Goal: Task Accomplishment & Management: Complete application form

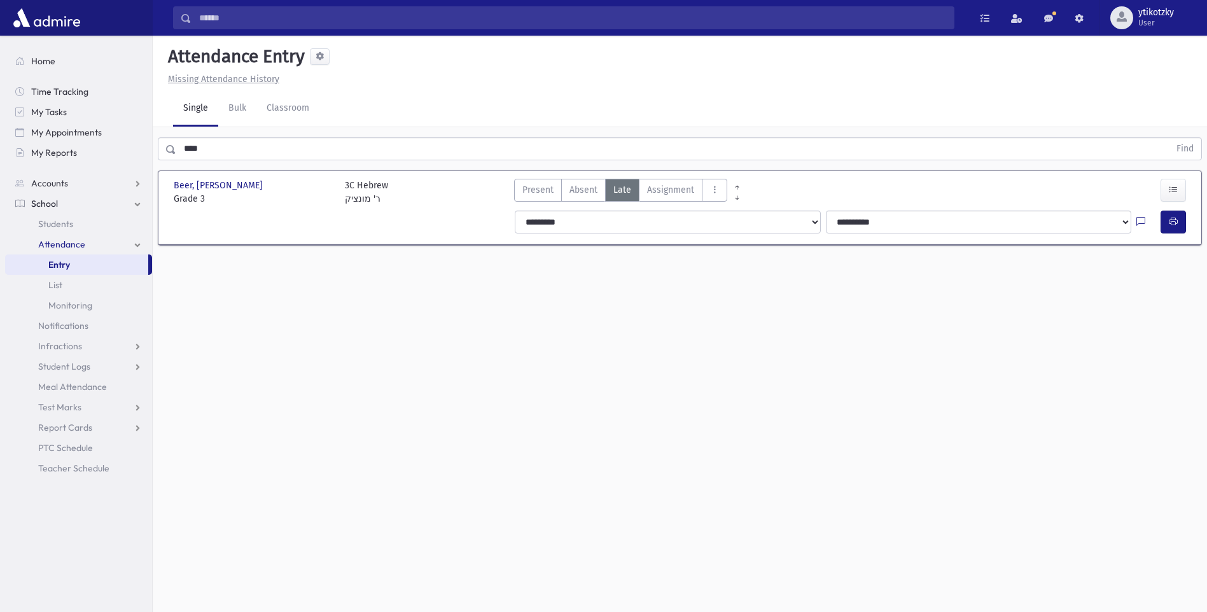
click at [234, 167] on section "Beer, Moshe Beer, Moshe Grade 3 Grade 3 3C Hebrew ר' מונציק Present P Absent A …" at bounding box center [680, 214] width 1054 height 98
click at [243, 146] on input "****" at bounding box center [672, 148] width 993 height 23
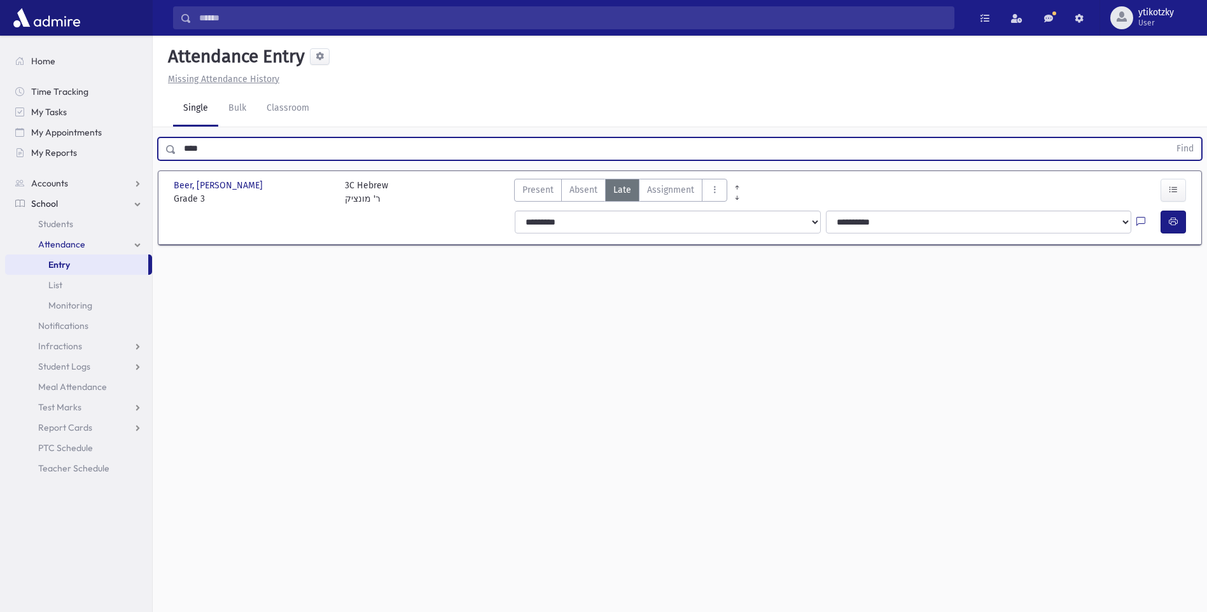
click at [1169, 138] on button "Find" at bounding box center [1185, 149] width 32 height 22
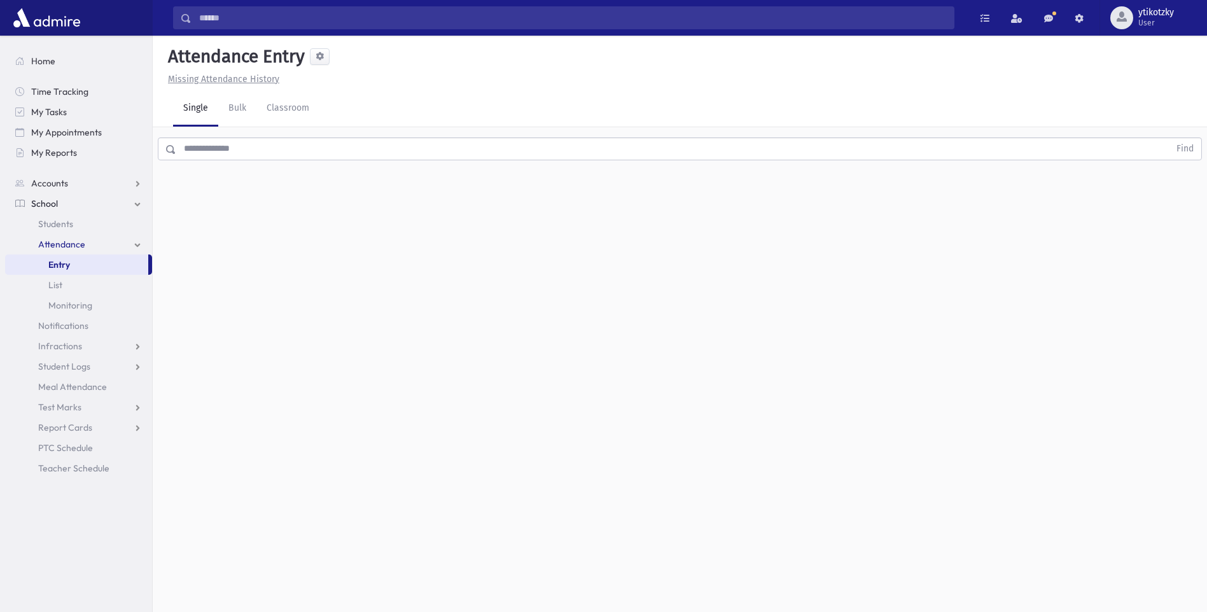
click at [249, 144] on input "text" at bounding box center [672, 148] width 993 height 23
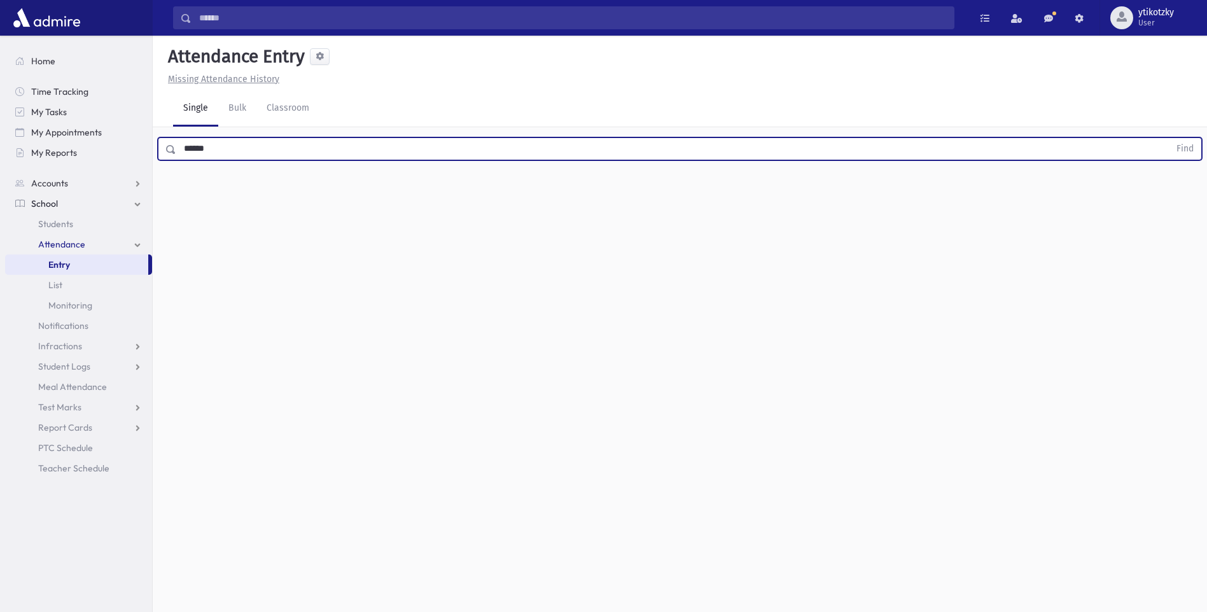
click at [1169, 138] on button "Find" at bounding box center [1185, 149] width 32 height 22
click at [628, 193] on span "Late" at bounding box center [622, 189] width 18 height 13
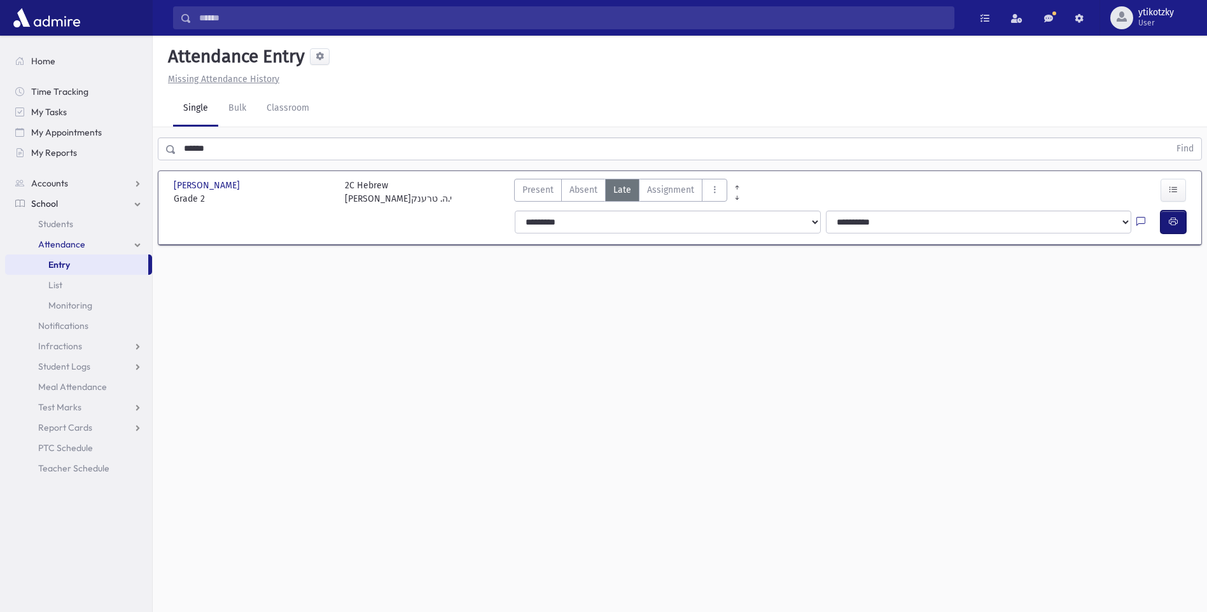
click at [1166, 212] on button "button" at bounding box center [1173, 222] width 25 height 23
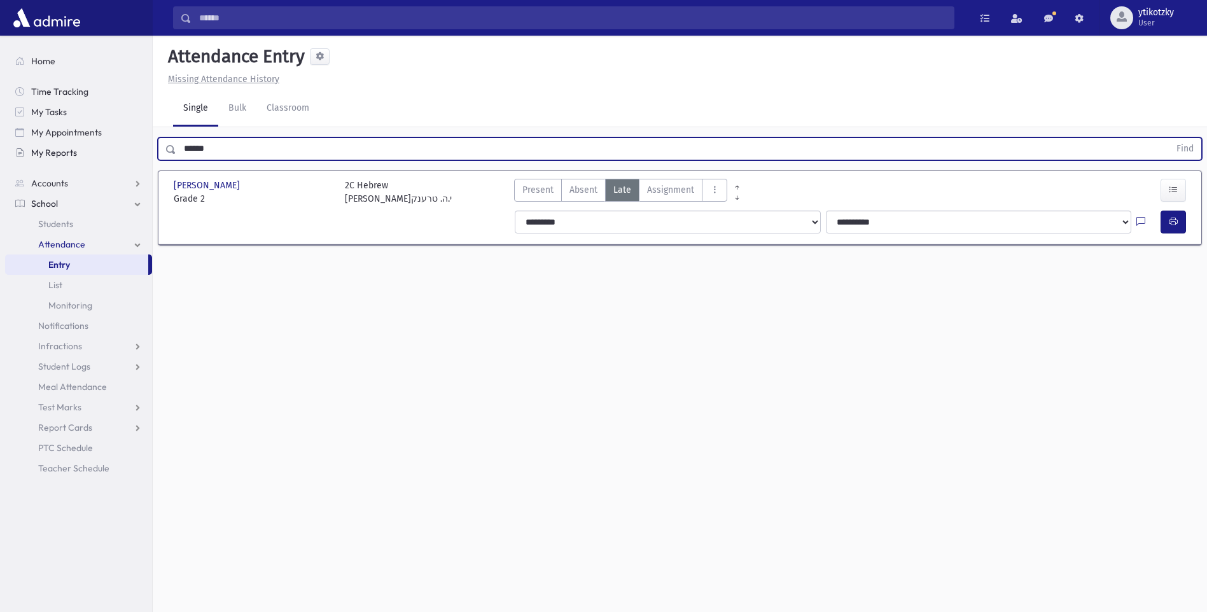
drag, startPoint x: 211, startPoint y: 157, endPoint x: 128, endPoint y: 160, distance: 82.8
click at [132, 160] on div "Search Results All Accounts" at bounding box center [603, 320] width 1207 height 641
click at [1169, 138] on button "Find" at bounding box center [1185, 149] width 32 height 22
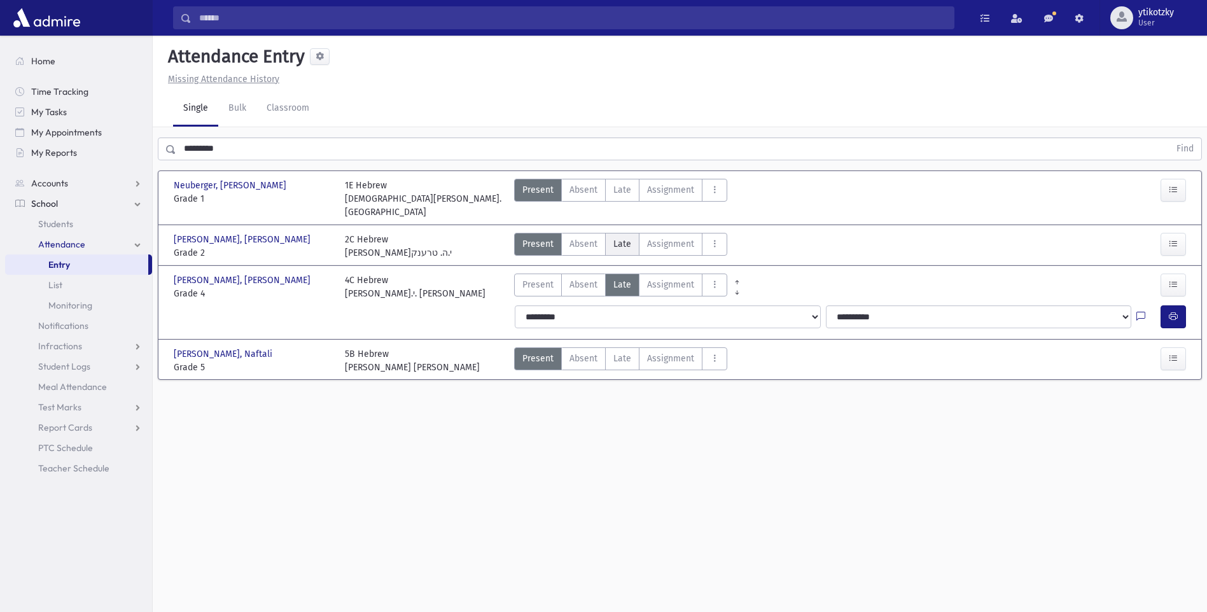
click at [621, 237] on span "Late" at bounding box center [622, 243] width 18 height 13
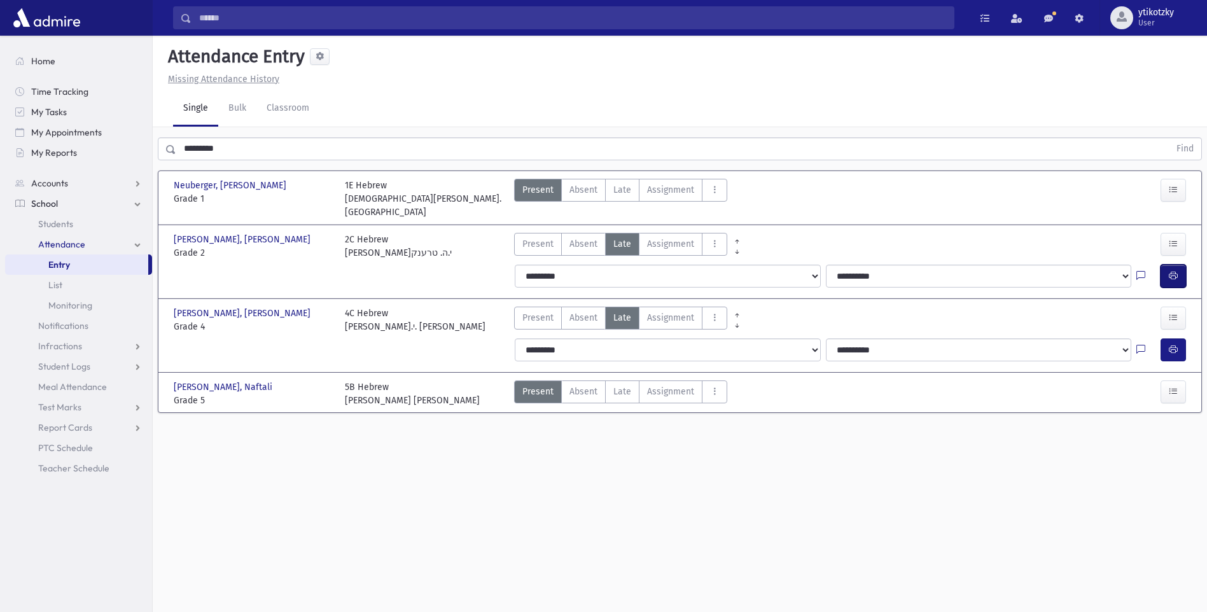
click at [1184, 265] on button "button" at bounding box center [1173, 276] width 25 height 23
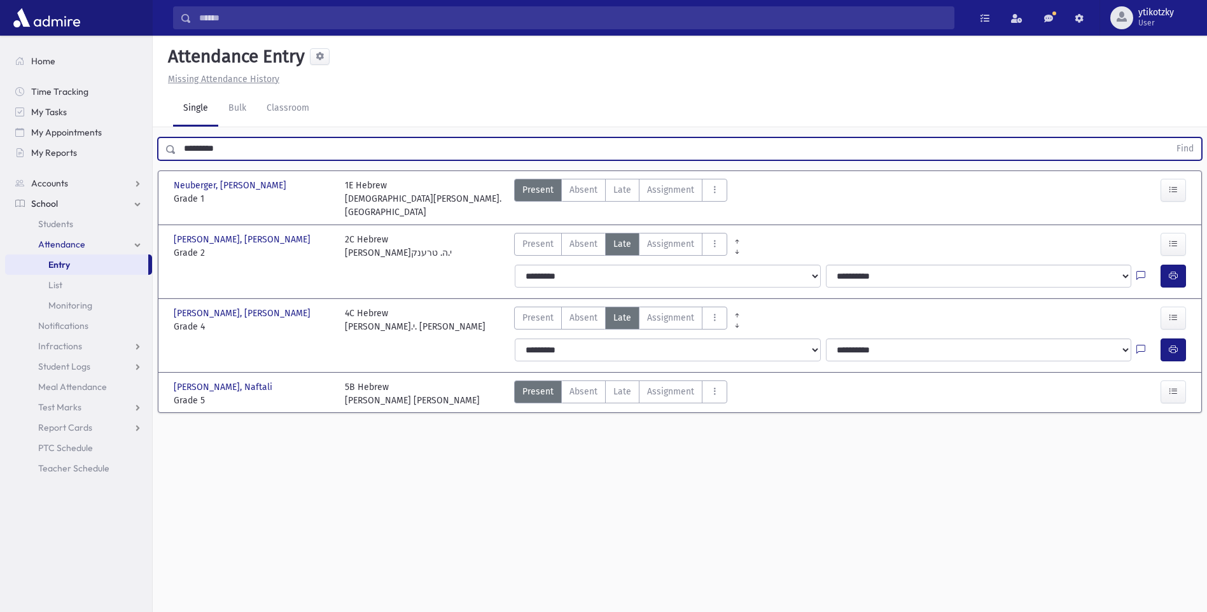
drag, startPoint x: 81, startPoint y: 137, endPoint x: -3, endPoint y: 137, distance: 83.4
click at [0, 137] on html "Search Results All Accounts Students" at bounding box center [603, 306] width 1207 height 612
drag, startPoint x: 232, startPoint y: 143, endPoint x: 34, endPoint y: 127, distance: 199.2
click at [34, 127] on div "Search Results All Accounts" at bounding box center [603, 320] width 1207 height 641
click at [1169, 138] on button "Find" at bounding box center [1185, 149] width 32 height 22
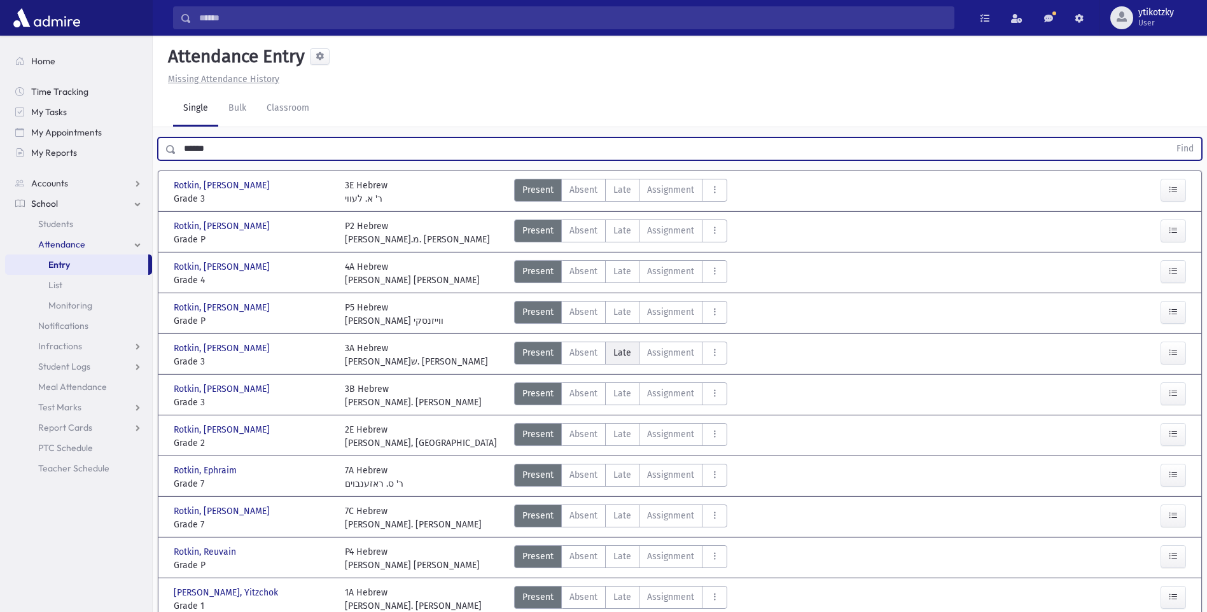
click at [615, 353] on span "Late" at bounding box center [622, 352] width 18 height 13
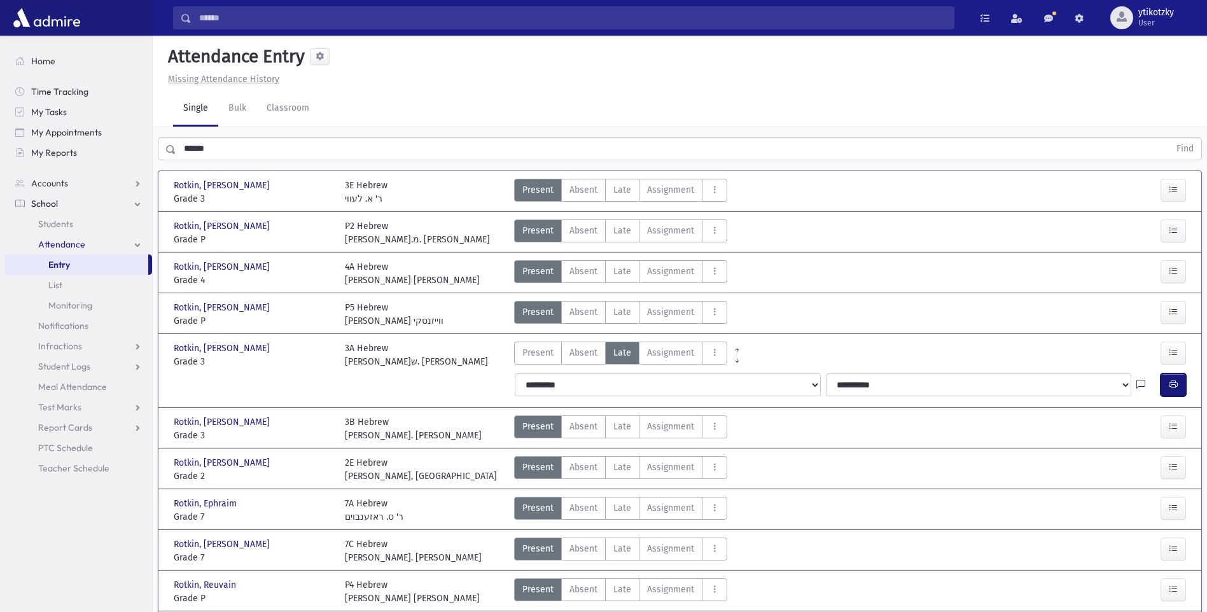
click at [1173, 379] on button "button" at bounding box center [1173, 385] width 25 height 23
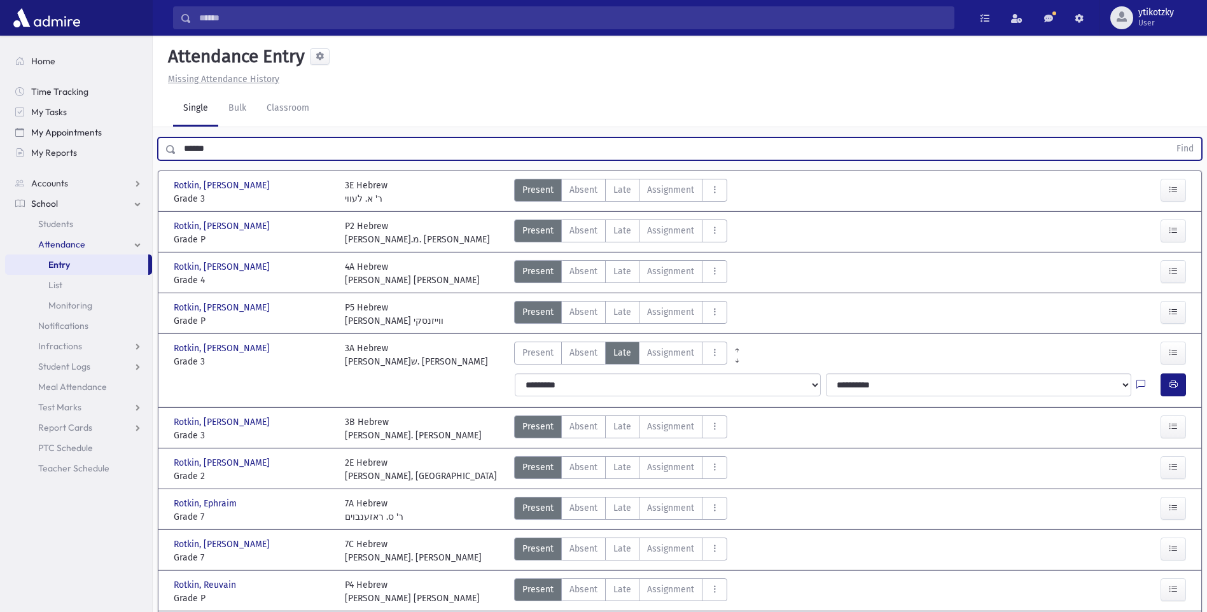
drag, startPoint x: 221, startPoint y: 139, endPoint x: 114, endPoint y: 138, distance: 106.9
click at [114, 138] on div "Search Results All Accounts" at bounding box center [603, 349] width 1207 height 698
click at [1169, 138] on button "Find" at bounding box center [1185, 149] width 32 height 22
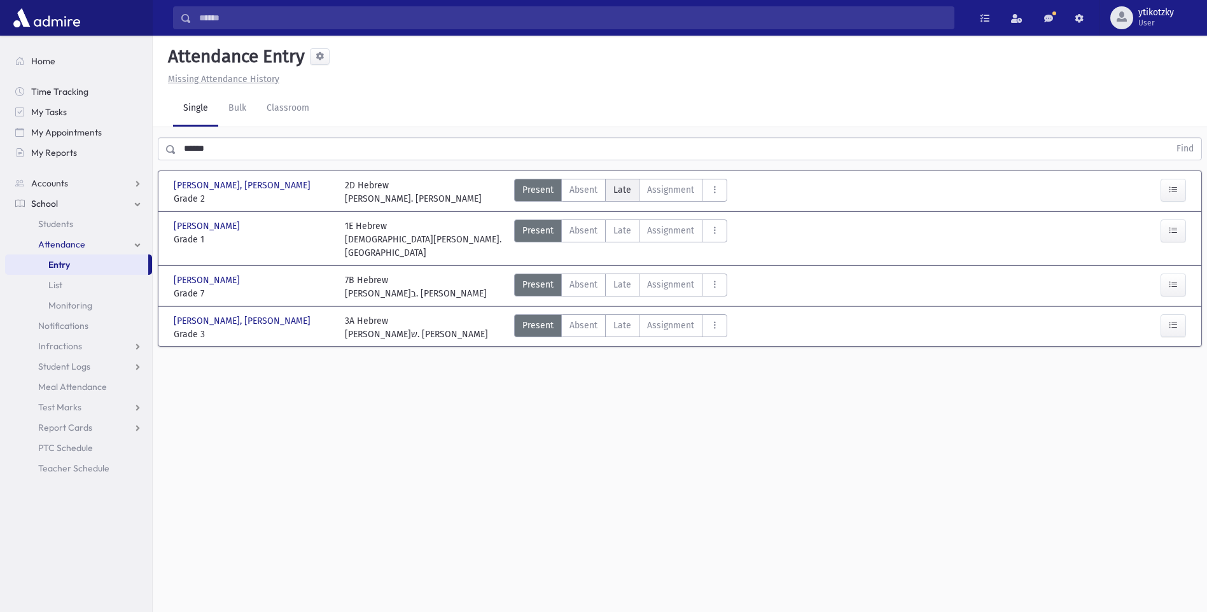
drag, startPoint x: 618, startPoint y: 195, endPoint x: 746, endPoint y: 193, distance: 127.9
click at [618, 195] on span "Late" at bounding box center [622, 189] width 18 height 13
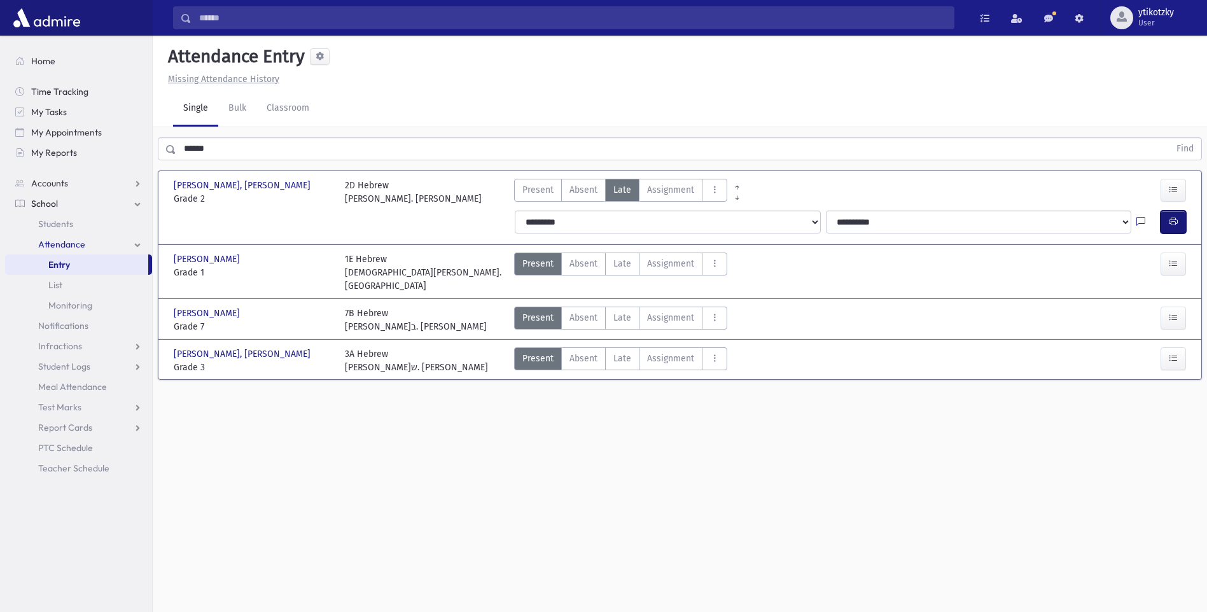
click at [1175, 221] on icon "button" at bounding box center [1173, 221] width 9 height 11
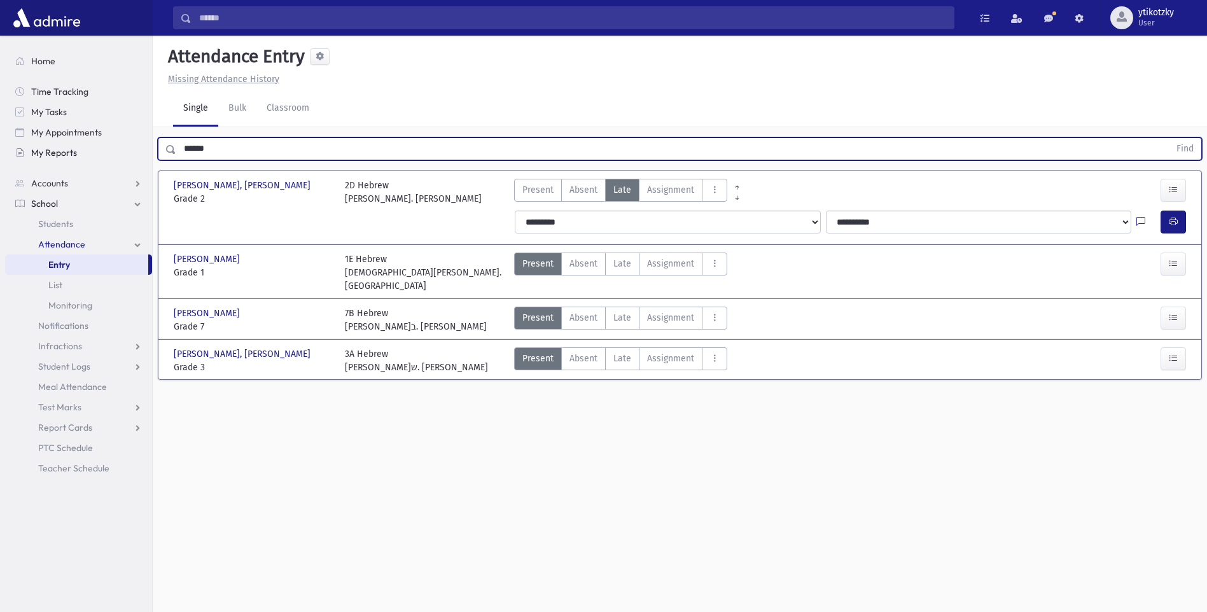
drag, startPoint x: 178, startPoint y: 146, endPoint x: 52, endPoint y: 146, distance: 126.6
click at [52, 146] on div "Search Results All Accounts" at bounding box center [603, 320] width 1207 height 641
click at [1169, 138] on button "Find" at bounding box center [1185, 149] width 32 height 22
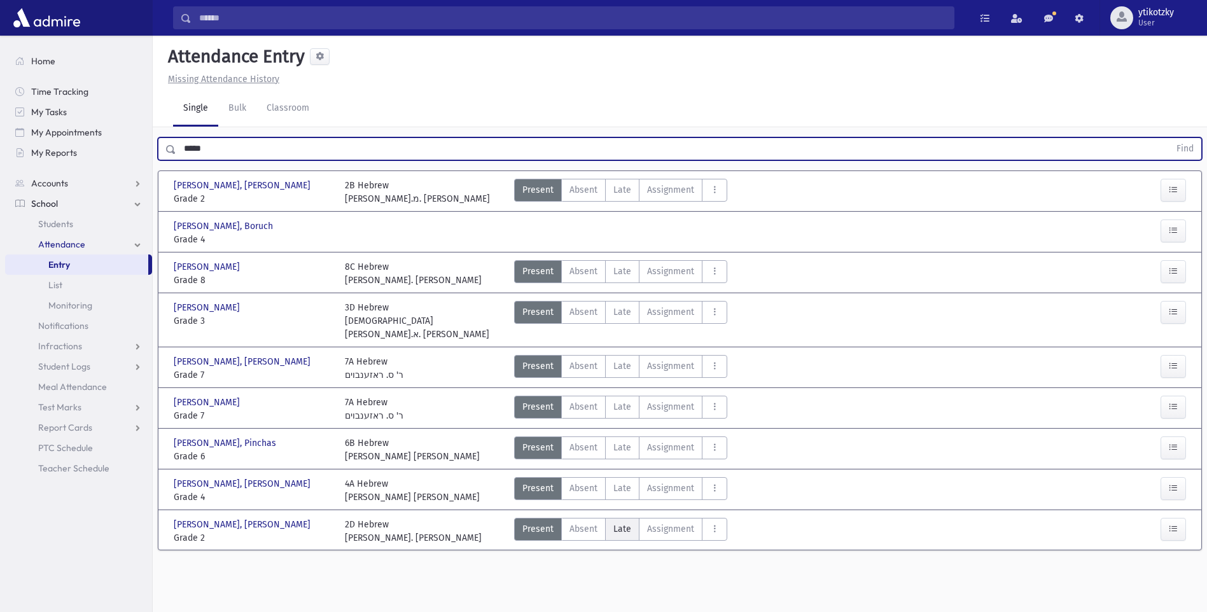
click at [627, 522] on span "Late" at bounding box center [622, 528] width 18 height 13
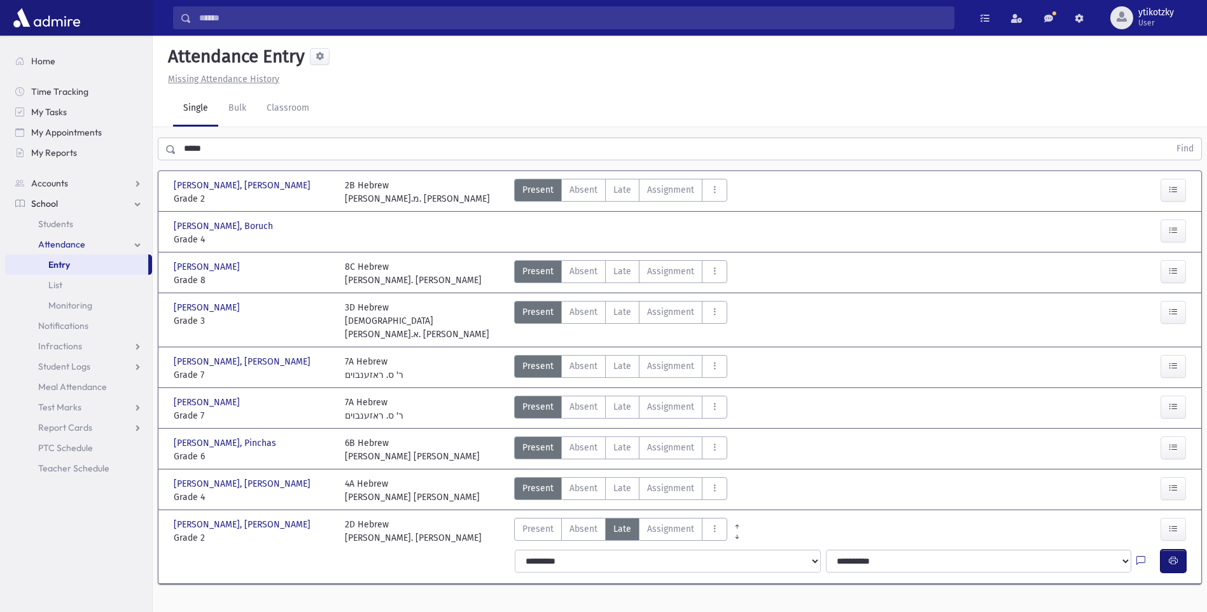
click at [1177, 555] on icon "button" at bounding box center [1173, 560] width 9 height 11
drag, startPoint x: 202, startPoint y: 145, endPoint x: 143, endPoint y: 148, distance: 59.3
click at [143, 148] on div "Search Results All Accounts" at bounding box center [603, 320] width 1207 height 641
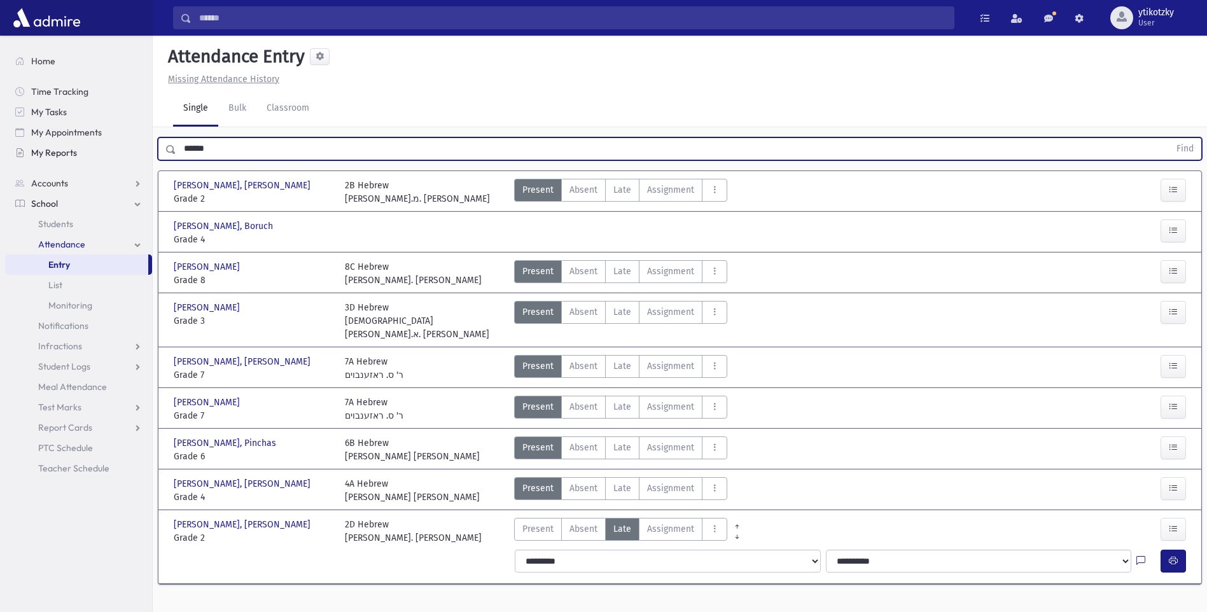
click at [1169, 138] on button "Find" at bounding box center [1185, 149] width 32 height 22
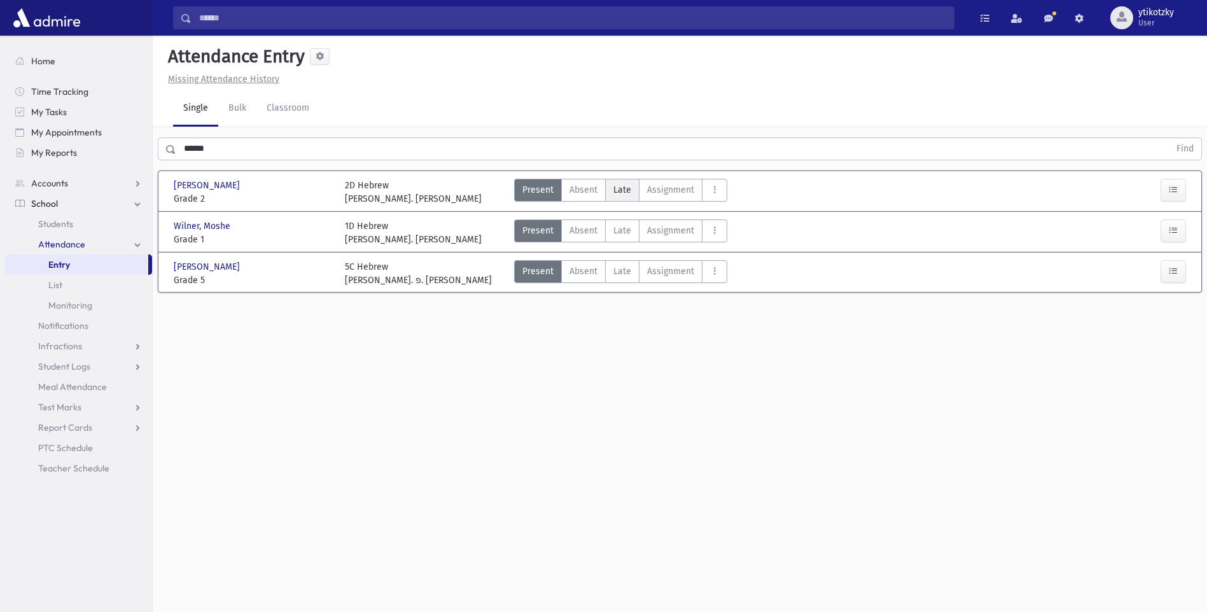
click at [625, 188] on span "Late" at bounding box center [622, 189] width 18 height 13
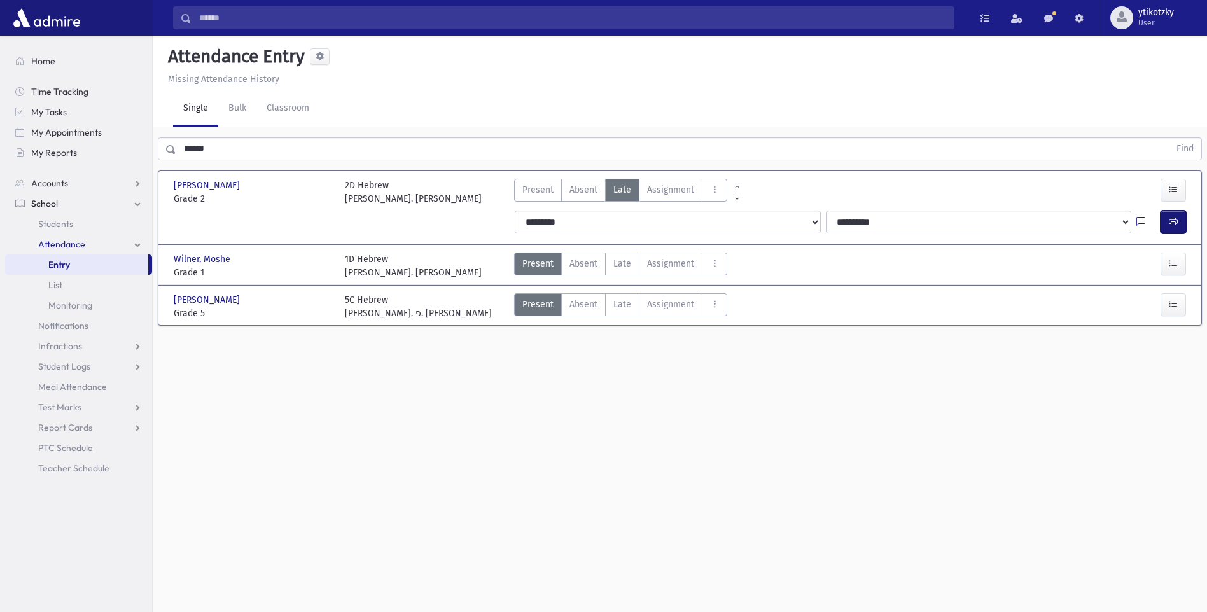
click at [1173, 218] on icon "button" at bounding box center [1173, 221] width 9 height 11
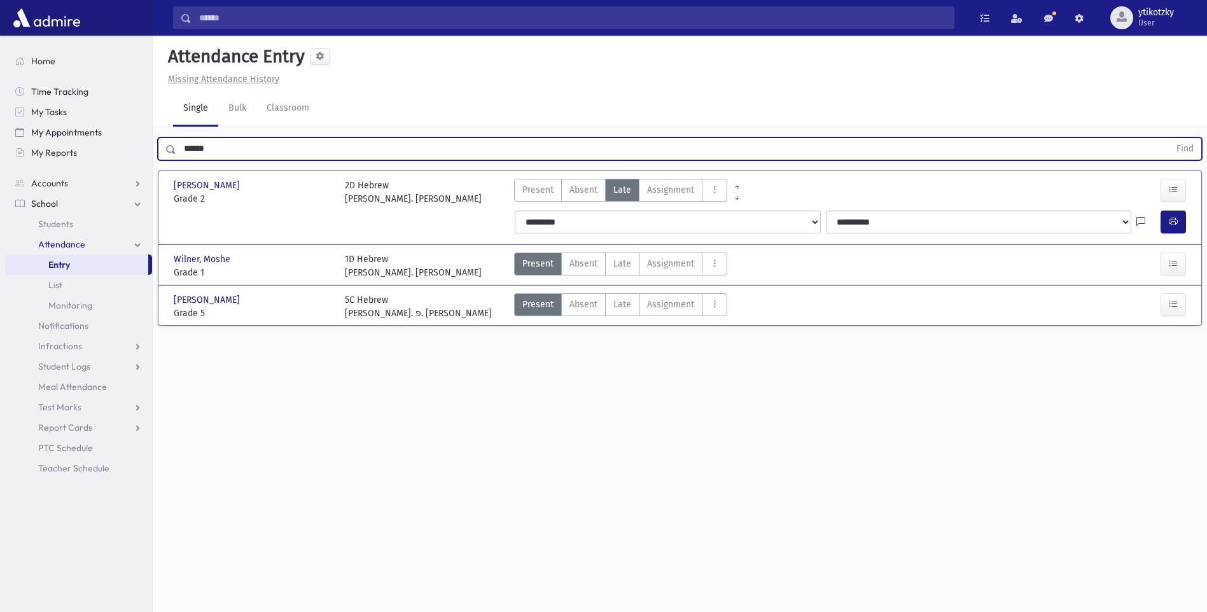
drag, startPoint x: 237, startPoint y: 144, endPoint x: 140, endPoint y: 137, distance: 97.6
click at [140, 137] on div "Search Results All Accounts" at bounding box center [603, 320] width 1207 height 641
click at [1169, 138] on button "Find" at bounding box center [1185, 149] width 32 height 22
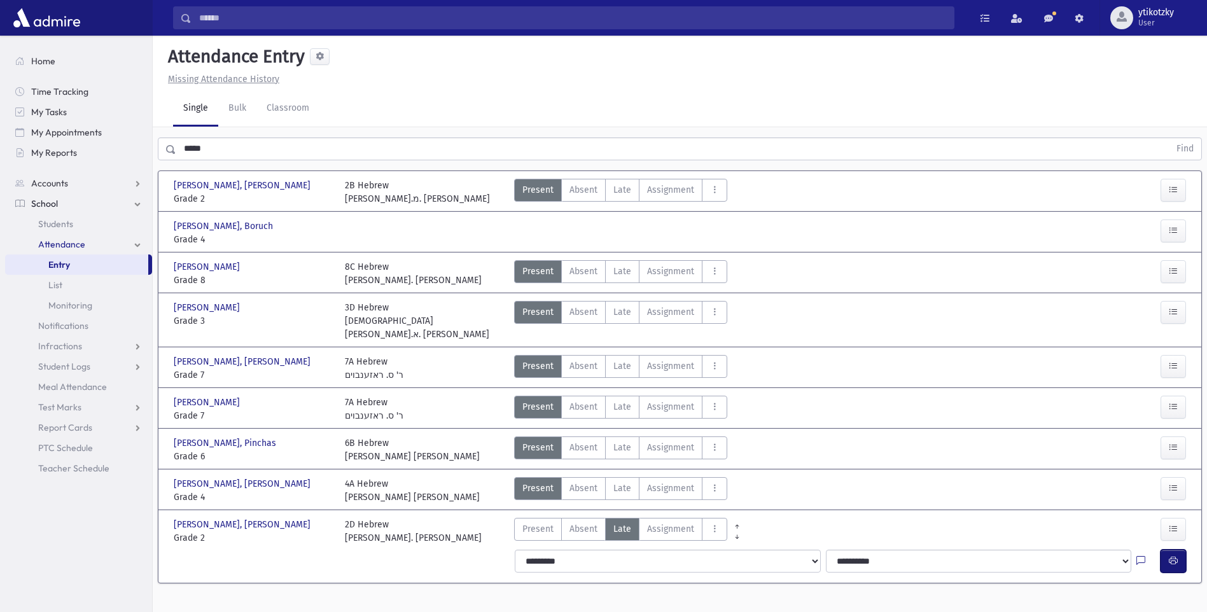
click at [1170, 555] on icon "button" at bounding box center [1173, 560] width 9 height 11
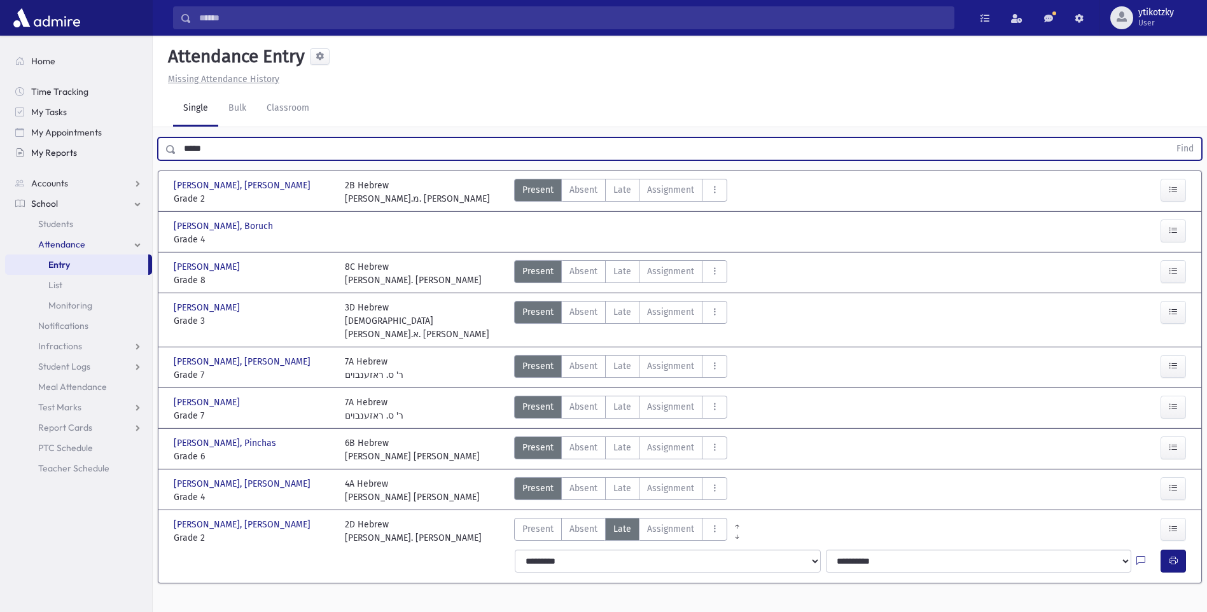
drag, startPoint x: 227, startPoint y: 155, endPoint x: 119, endPoint y: 151, distance: 107.6
click at [119, 151] on div "Search Results All Accounts" at bounding box center [603, 320] width 1207 height 641
click at [1169, 138] on button "Find" at bounding box center [1185, 149] width 32 height 22
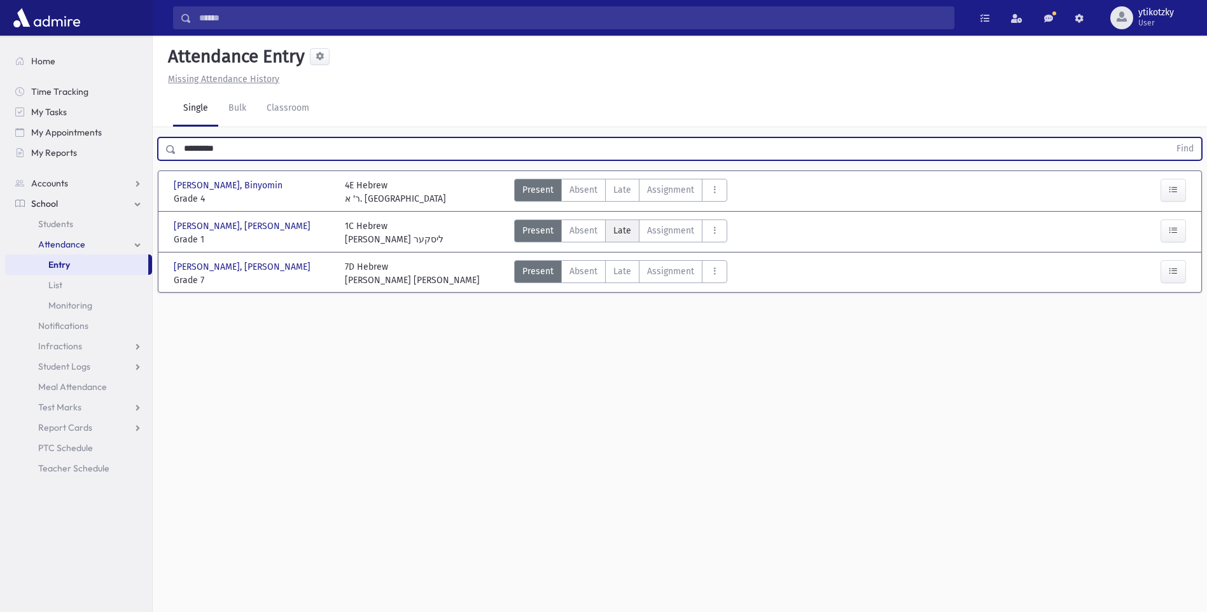
click at [614, 235] on span "Late" at bounding box center [622, 230] width 18 height 13
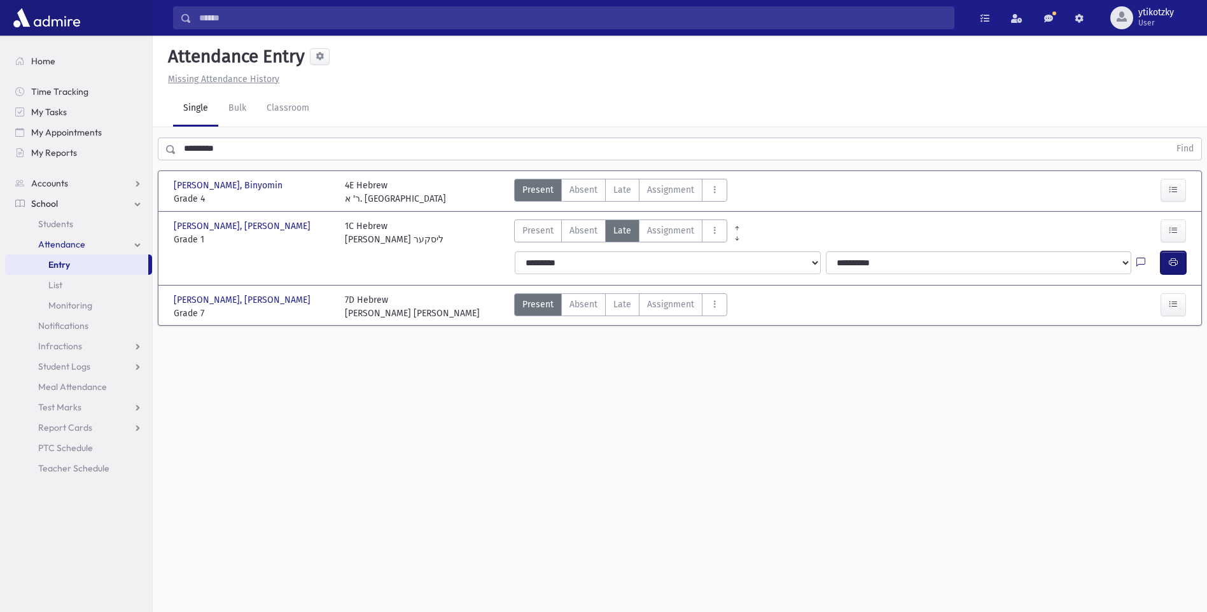
click at [1163, 267] on button "button" at bounding box center [1173, 262] width 25 height 23
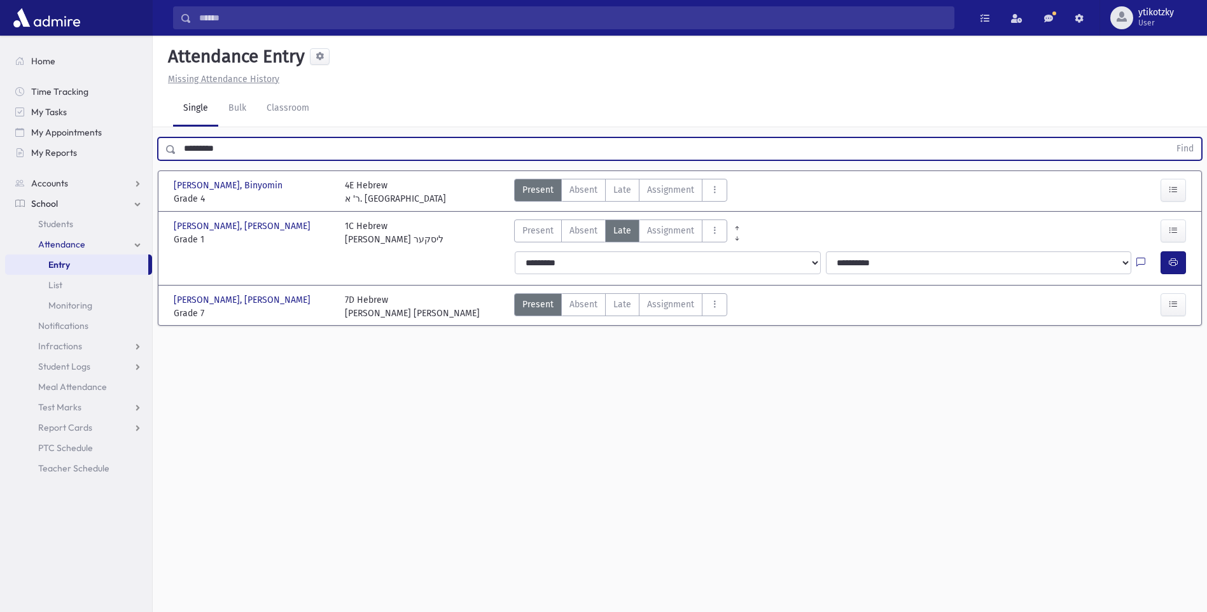
click at [0, 91] on html "Search Results All Accounts Students" at bounding box center [603, 306] width 1207 height 612
click at [1169, 138] on button "Find" at bounding box center [1185, 149] width 32 height 22
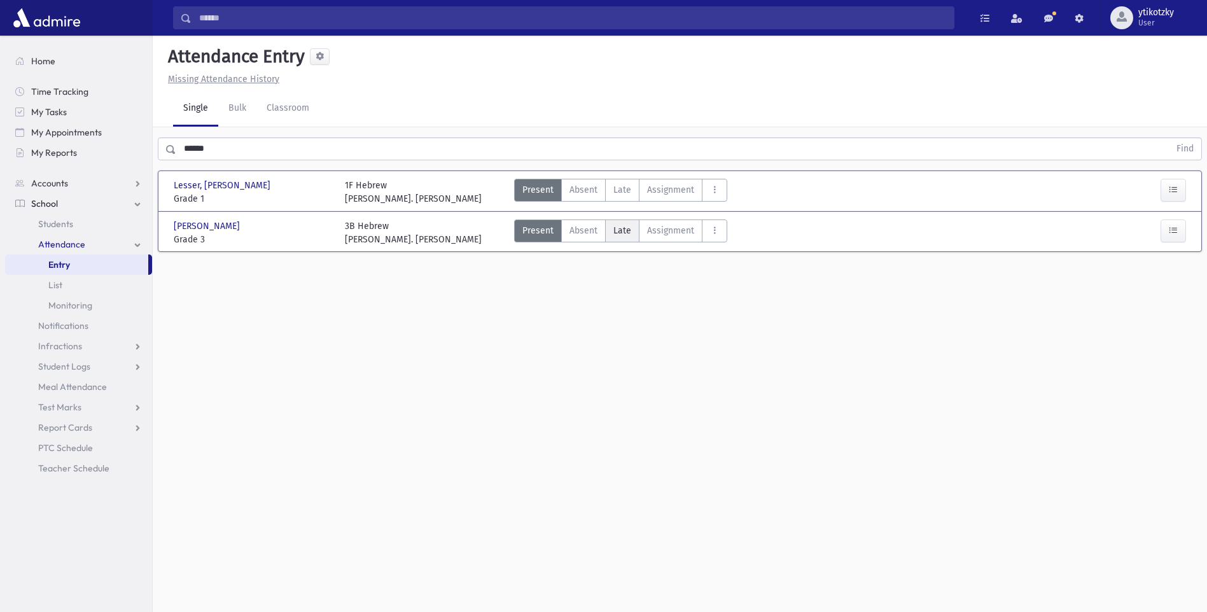
click at [628, 242] on label "Late Late" at bounding box center [622, 231] width 34 height 23
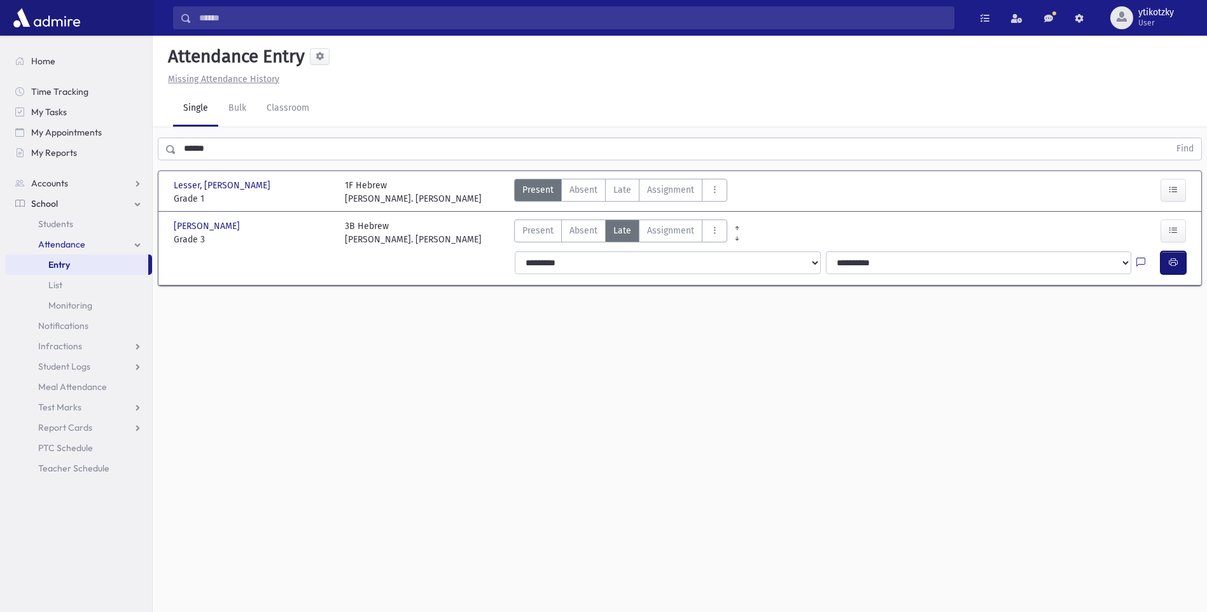
click at [1163, 257] on button "button" at bounding box center [1173, 262] width 25 height 23
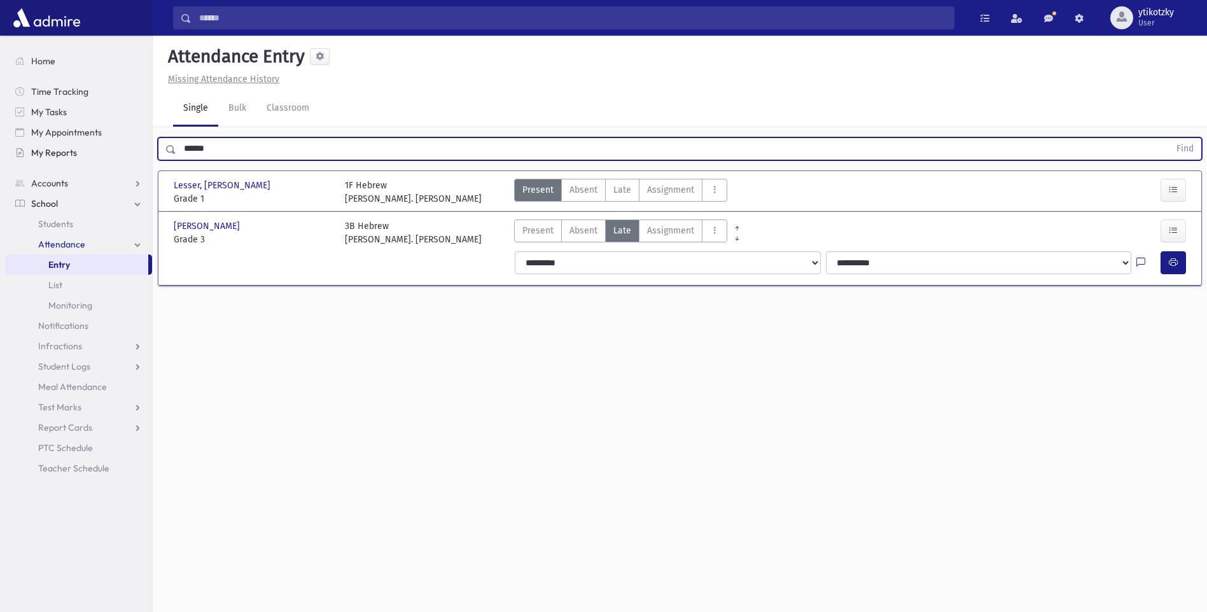
drag, startPoint x: 226, startPoint y: 148, endPoint x: 80, endPoint y: 144, distance: 145.7
click at [80, 144] on div "Search Results All Accounts" at bounding box center [603, 320] width 1207 height 641
click at [1169, 138] on button "Find" at bounding box center [1185, 149] width 32 height 22
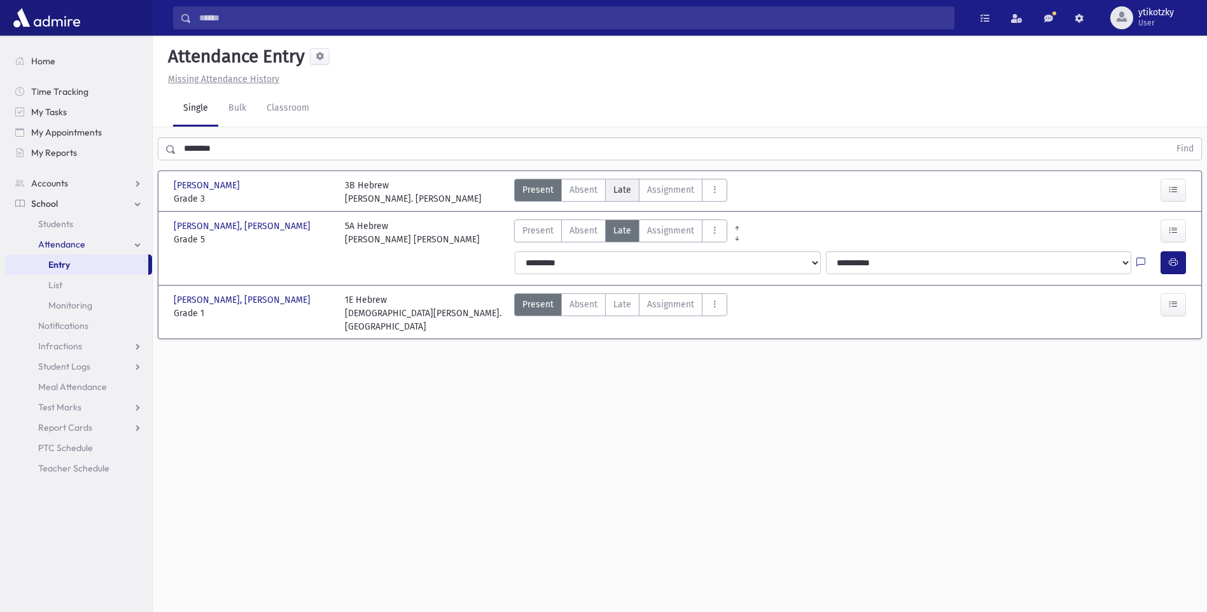
click at [616, 193] on span "Late" at bounding box center [622, 189] width 18 height 13
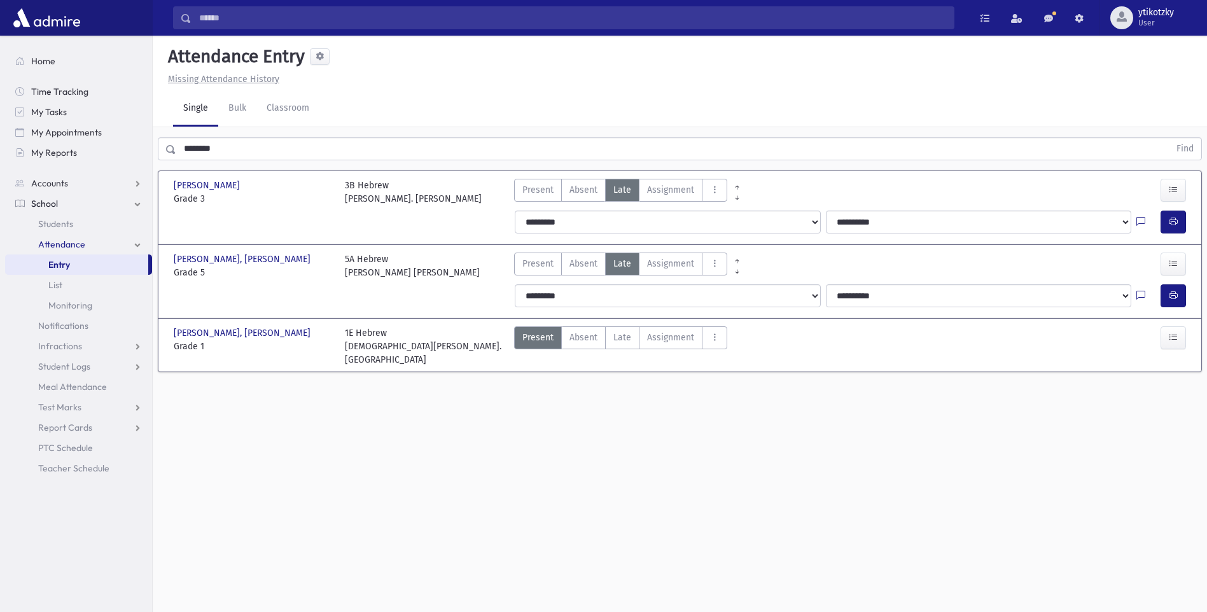
click at [1194, 225] on div "**********" at bounding box center [852, 222] width 690 height 33
click at [1181, 226] on button "button" at bounding box center [1173, 222] width 25 height 23
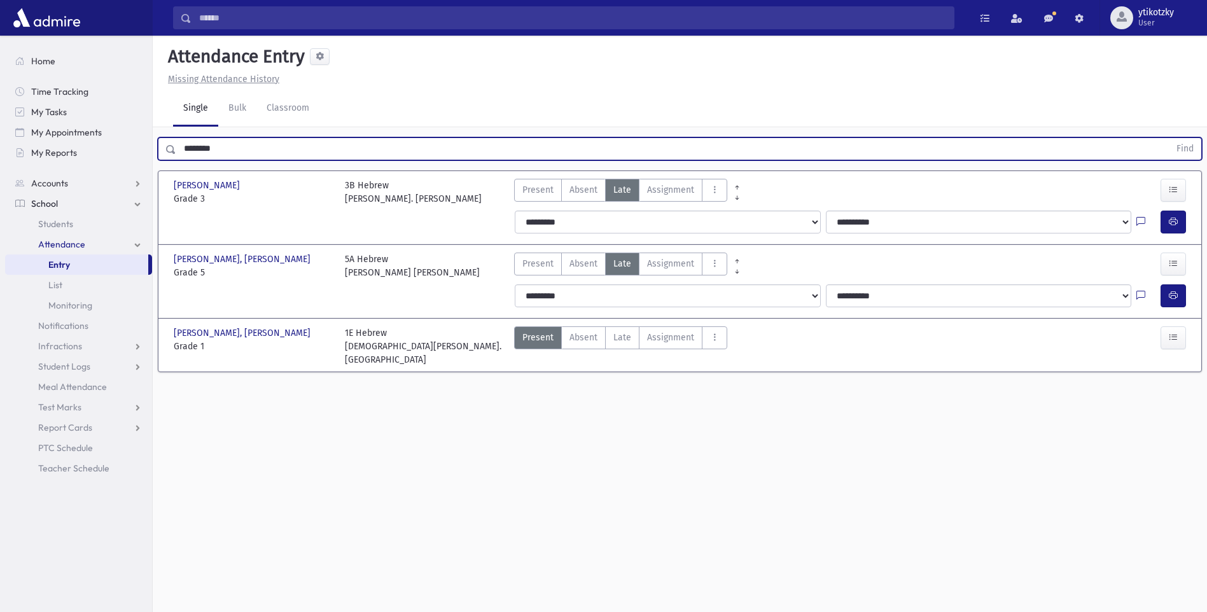
drag, startPoint x: 234, startPoint y: 141, endPoint x: 157, endPoint y: 148, distance: 77.3
click at [157, 148] on div "******** Find" at bounding box center [680, 146] width 1054 height 38
click at [1169, 138] on button "Find" at bounding box center [1185, 149] width 32 height 22
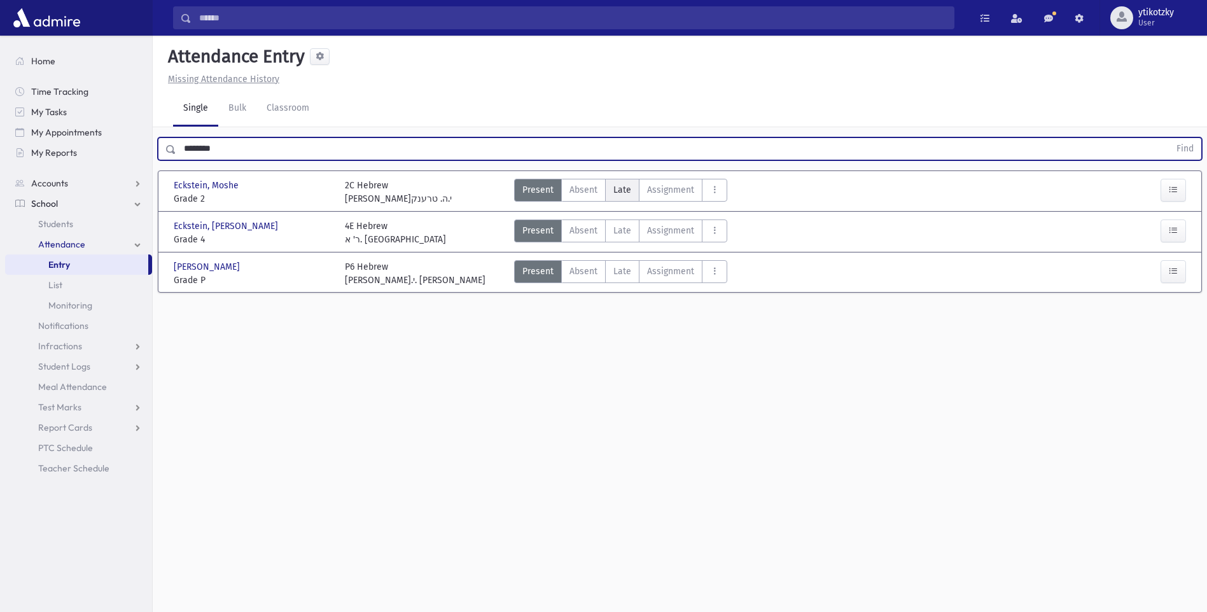
click at [629, 195] on span "Late" at bounding box center [622, 189] width 18 height 13
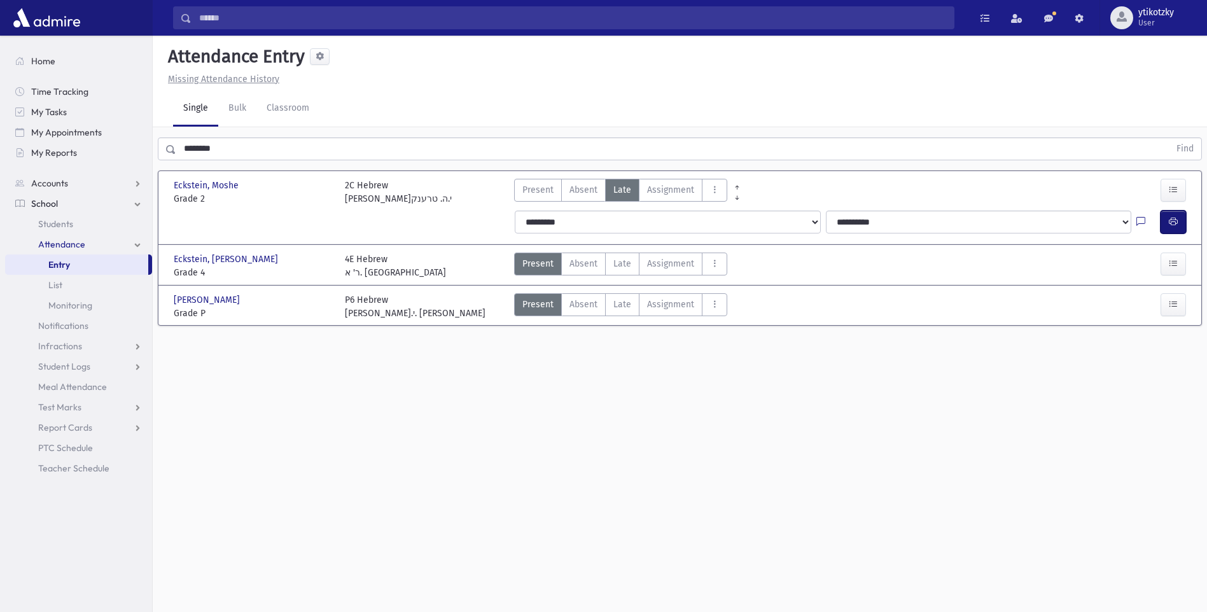
drag, startPoint x: 1173, startPoint y: 216, endPoint x: 1168, endPoint y: 223, distance: 8.7
click at [1173, 221] on button "button" at bounding box center [1173, 222] width 25 height 23
click at [636, 265] on div "Present P Absent A Late Late Assignment Assignment Cut C Disrespectful" at bounding box center [620, 266] width 213 height 27
click at [618, 270] on label "Late Late" at bounding box center [622, 264] width 34 height 23
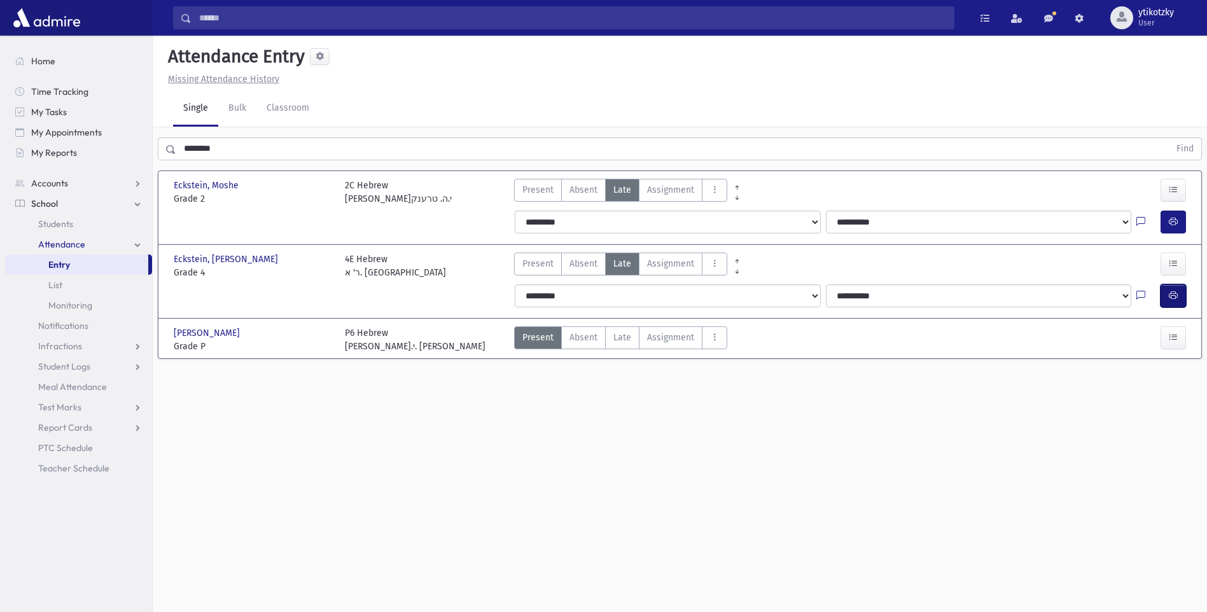
click at [1163, 293] on button "button" at bounding box center [1173, 295] width 25 height 23
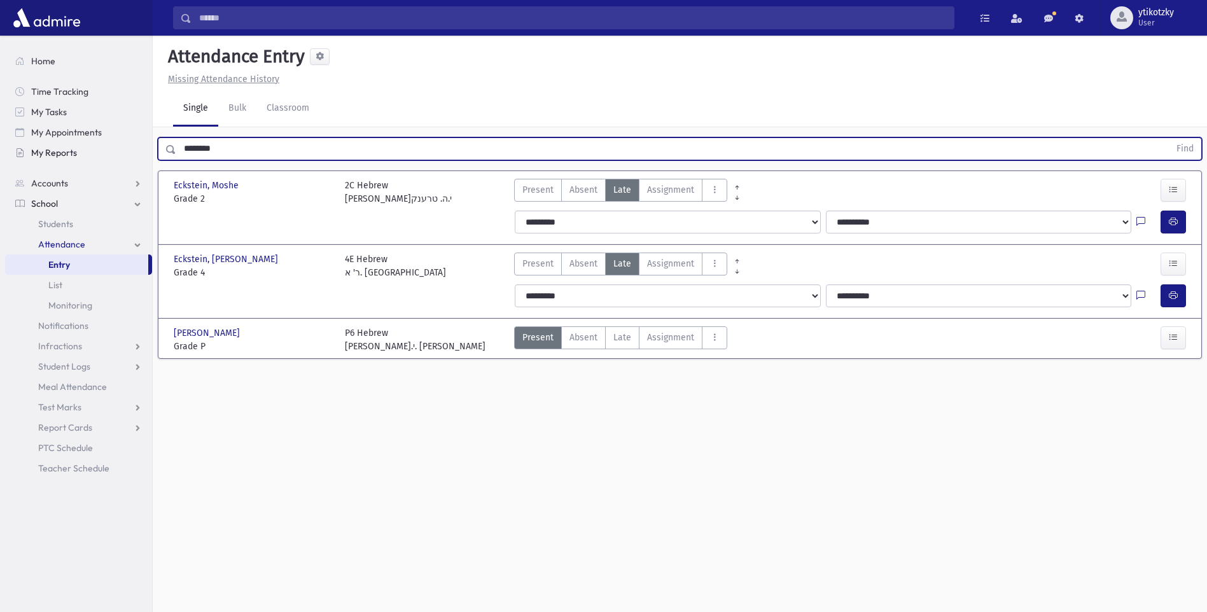
drag, startPoint x: 74, startPoint y: 154, endPoint x: 31, endPoint y: 152, distance: 43.3
click at [31, 152] on div "Search Results All Accounts" at bounding box center [603, 320] width 1207 height 641
click at [1169, 138] on button "Find" at bounding box center [1185, 149] width 32 height 22
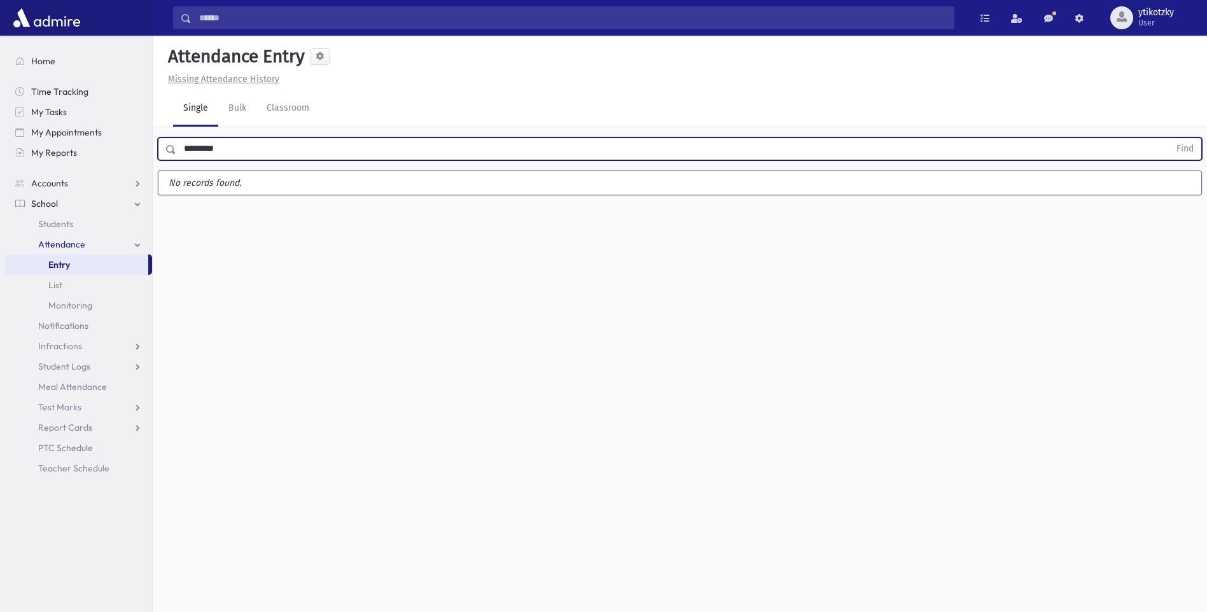
drag, startPoint x: 237, startPoint y: 147, endPoint x: -3, endPoint y: 121, distance: 241.3
click at [0, 121] on html "Search Results All Accounts Students" at bounding box center [603, 306] width 1207 height 612
click at [1169, 138] on button "Find" at bounding box center [1185, 149] width 32 height 22
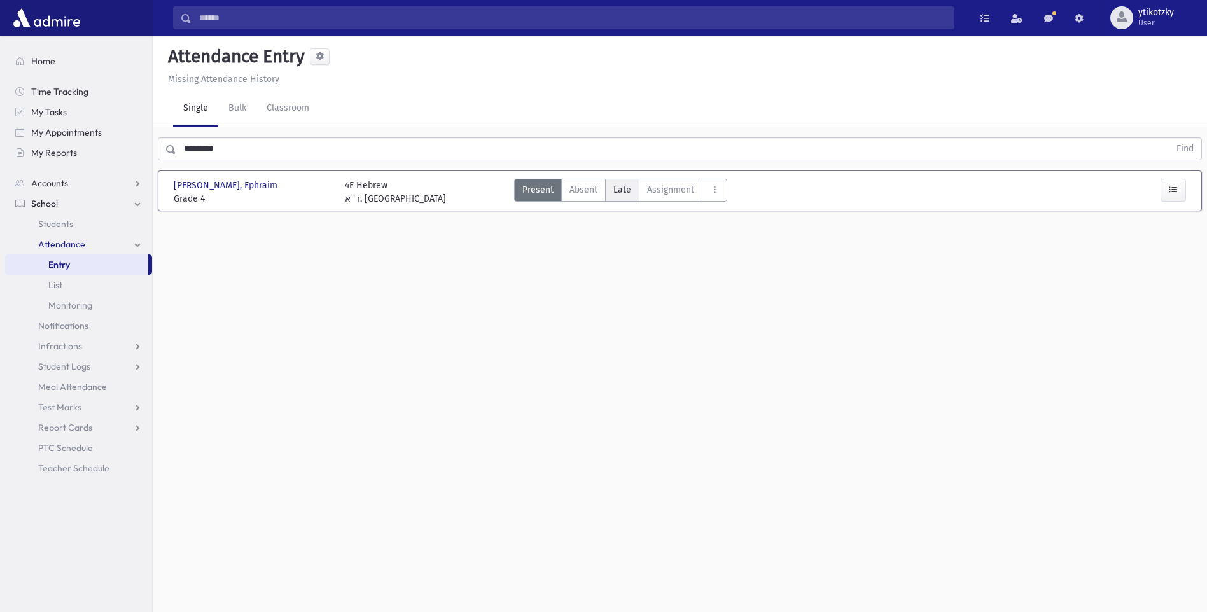
click at [608, 190] on label "Late Late" at bounding box center [622, 190] width 34 height 23
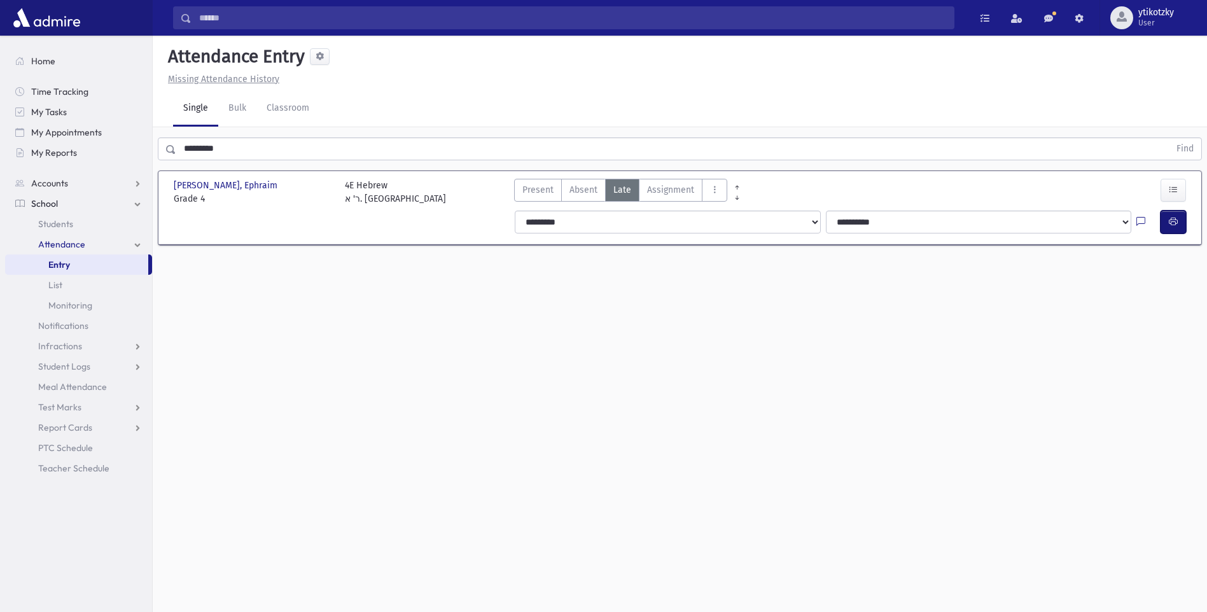
click at [1170, 228] on button "button" at bounding box center [1173, 222] width 25 height 23
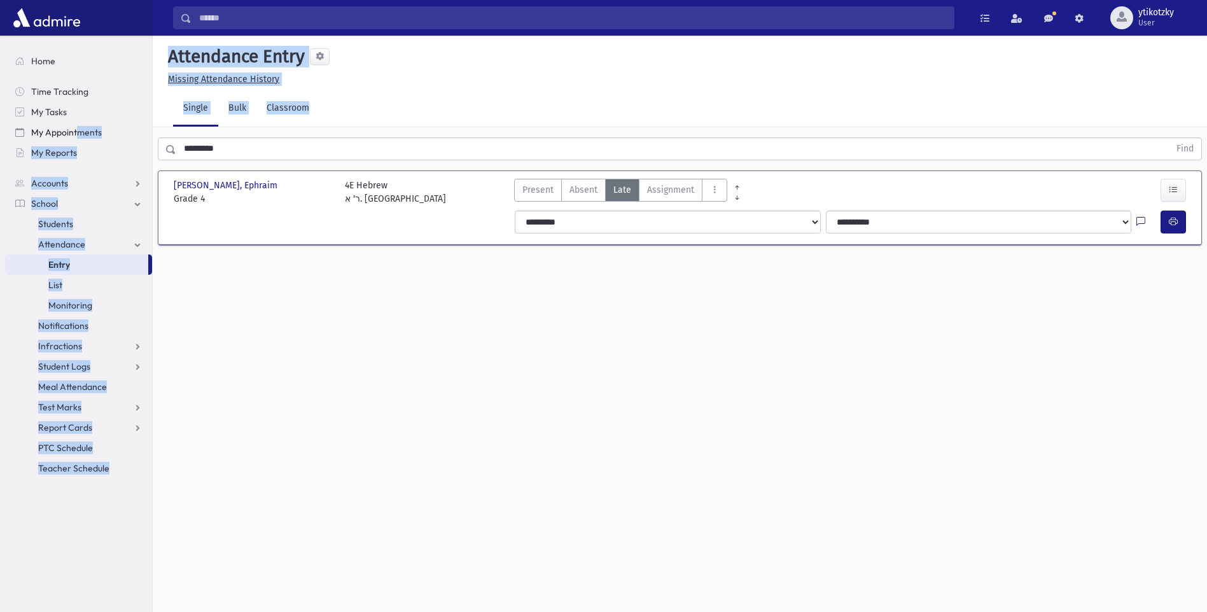
drag, startPoint x: 172, startPoint y: 133, endPoint x: 76, endPoint y: 133, distance: 96.1
click at [76, 133] on div "Search Results All Accounts" at bounding box center [603, 320] width 1207 height 641
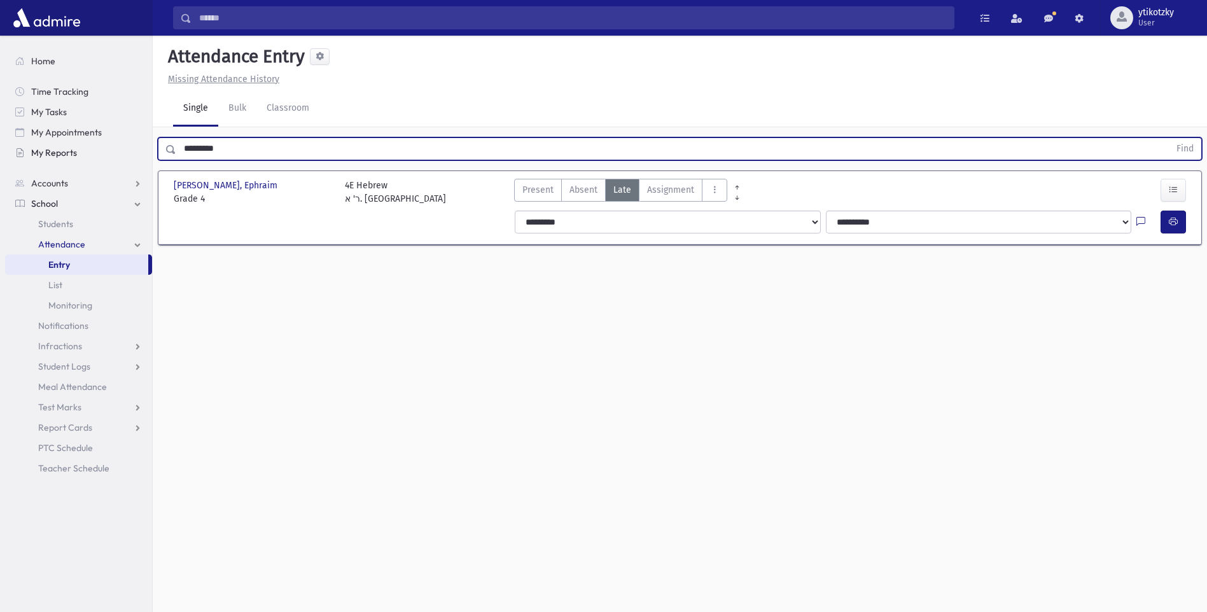
click at [31, 141] on div "Search Results All Accounts" at bounding box center [603, 320] width 1207 height 641
click at [1169, 138] on button "Find" at bounding box center [1185, 149] width 32 height 22
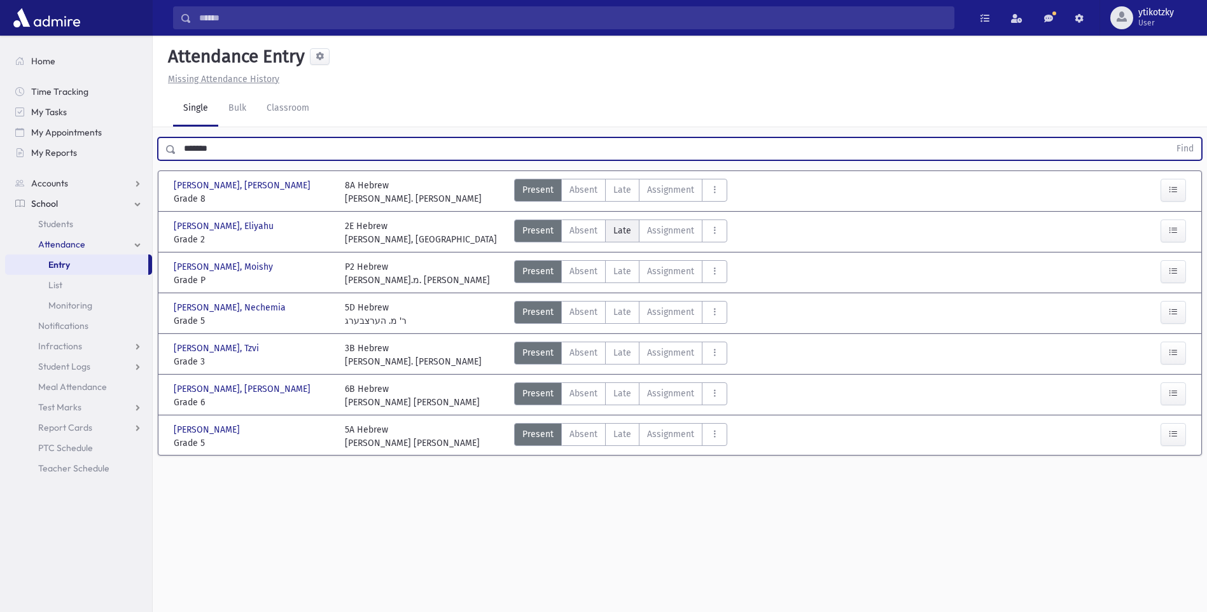
click at [624, 230] on span "Late" at bounding box center [622, 230] width 18 height 13
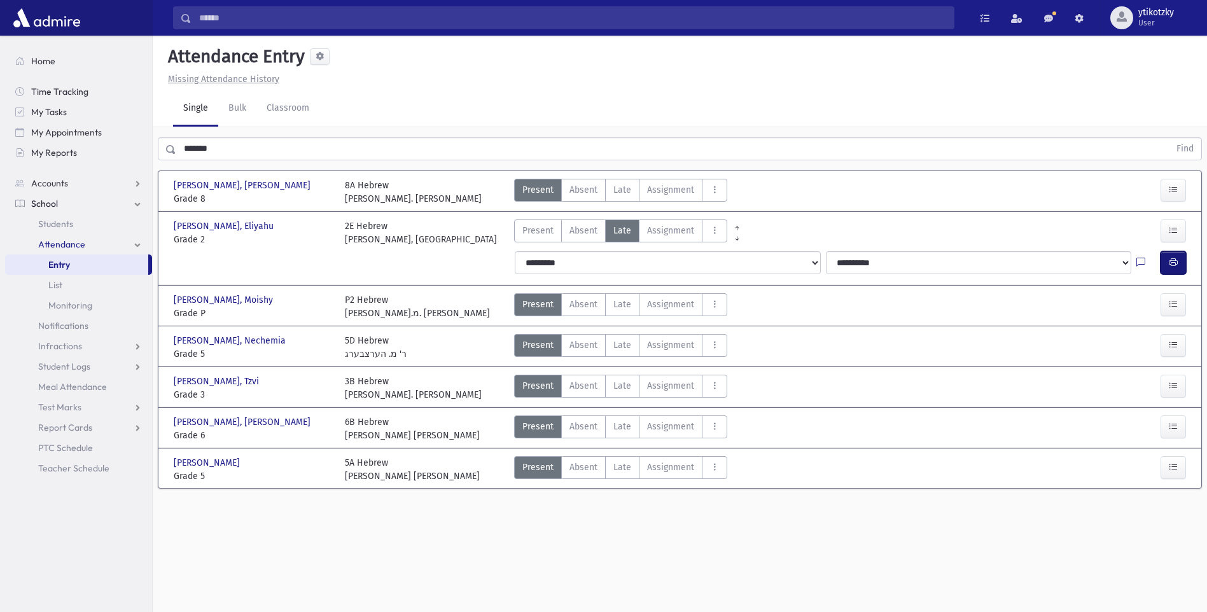
click at [1170, 268] on span "button" at bounding box center [1173, 262] width 9 height 11
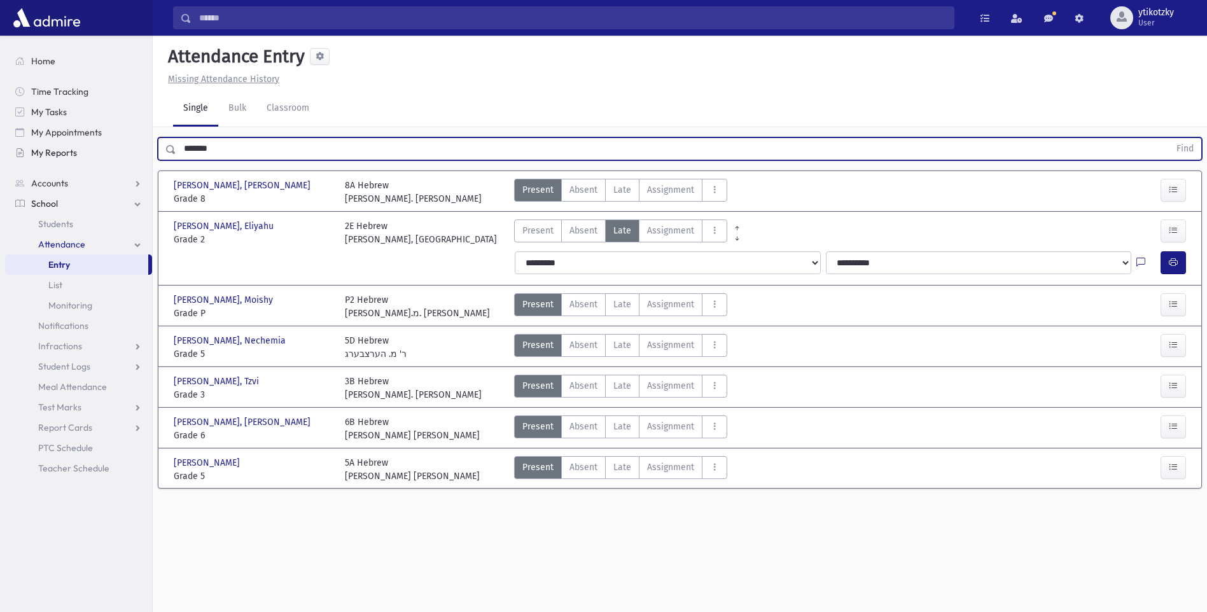
drag, startPoint x: 124, startPoint y: 158, endPoint x: 104, endPoint y: 161, distance: 20.0
click at [104, 161] on div "Search Results All Accounts" at bounding box center [603, 320] width 1207 height 641
type input "*"
click at [1169, 138] on button "Find" at bounding box center [1185, 149] width 32 height 22
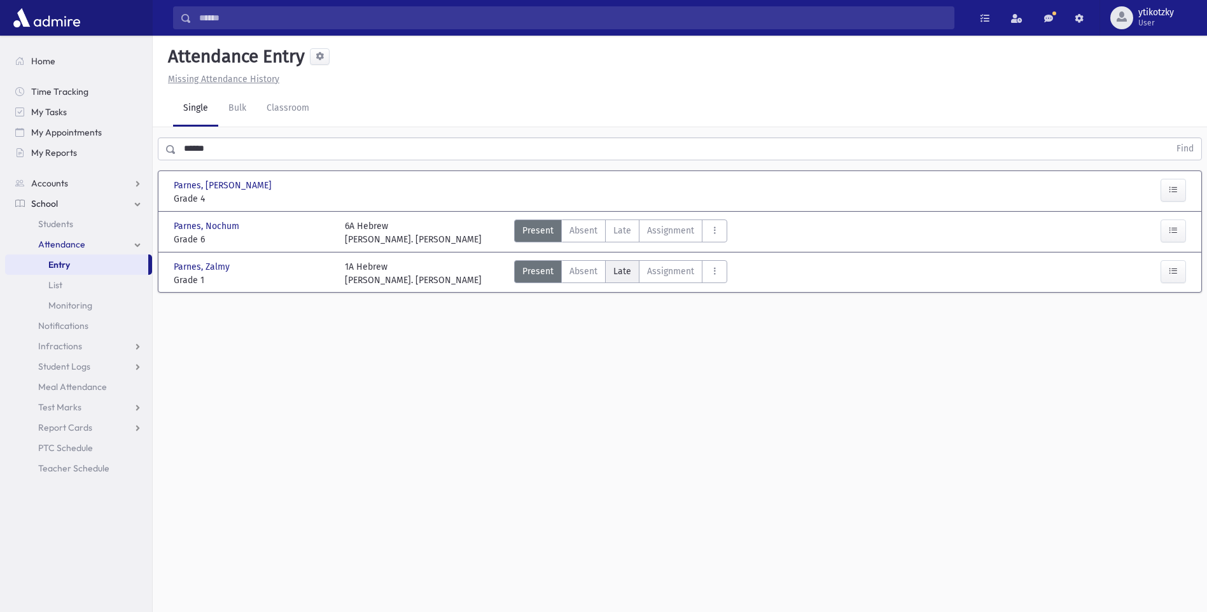
click at [621, 269] on span "Late" at bounding box center [622, 271] width 18 height 13
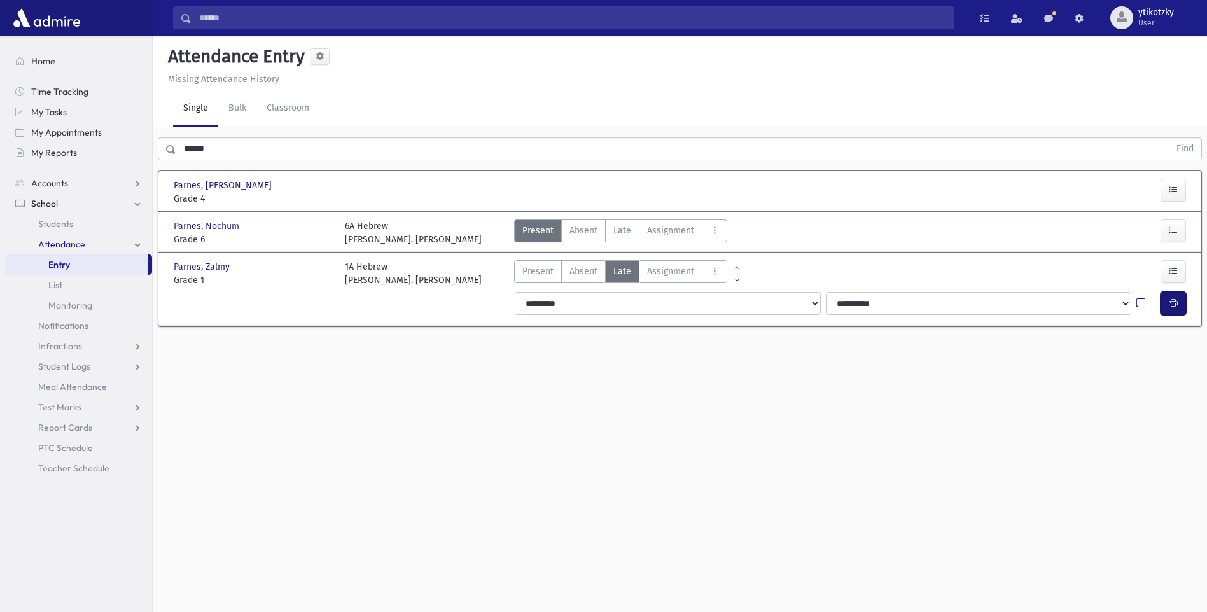
click at [1177, 307] on icon "button" at bounding box center [1173, 303] width 9 height 11
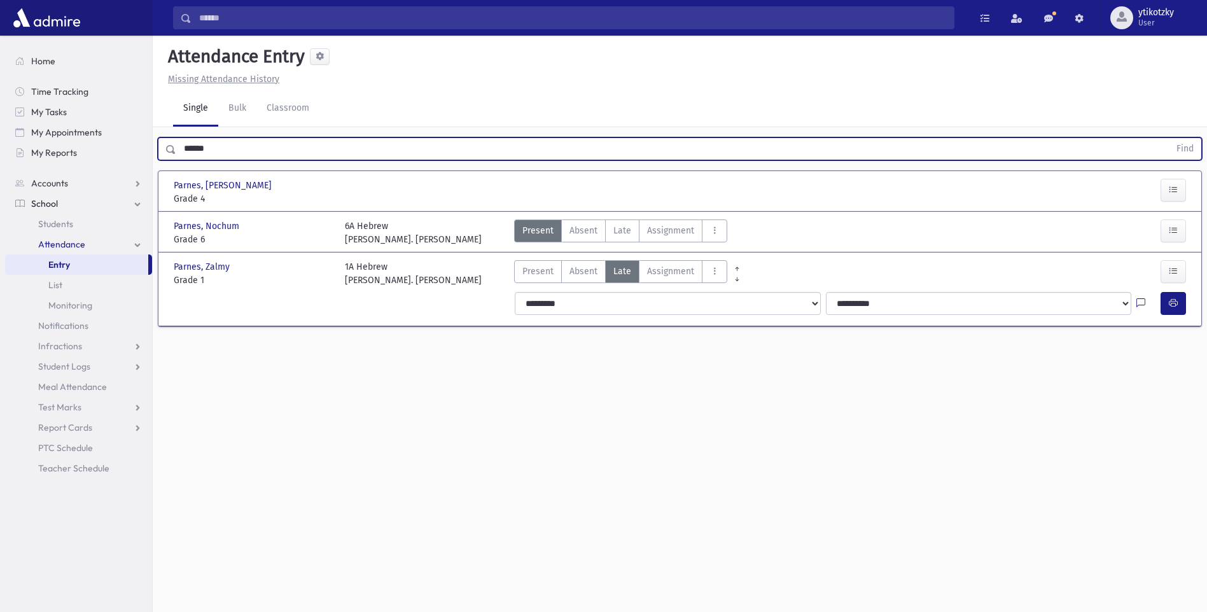
drag, startPoint x: 162, startPoint y: 132, endPoint x: -3, endPoint y: 87, distance: 170.9
click at [0, 87] on html "Search Results All Accounts Students" at bounding box center [603, 306] width 1207 height 612
click at [1169, 138] on button "Find" at bounding box center [1185, 149] width 32 height 22
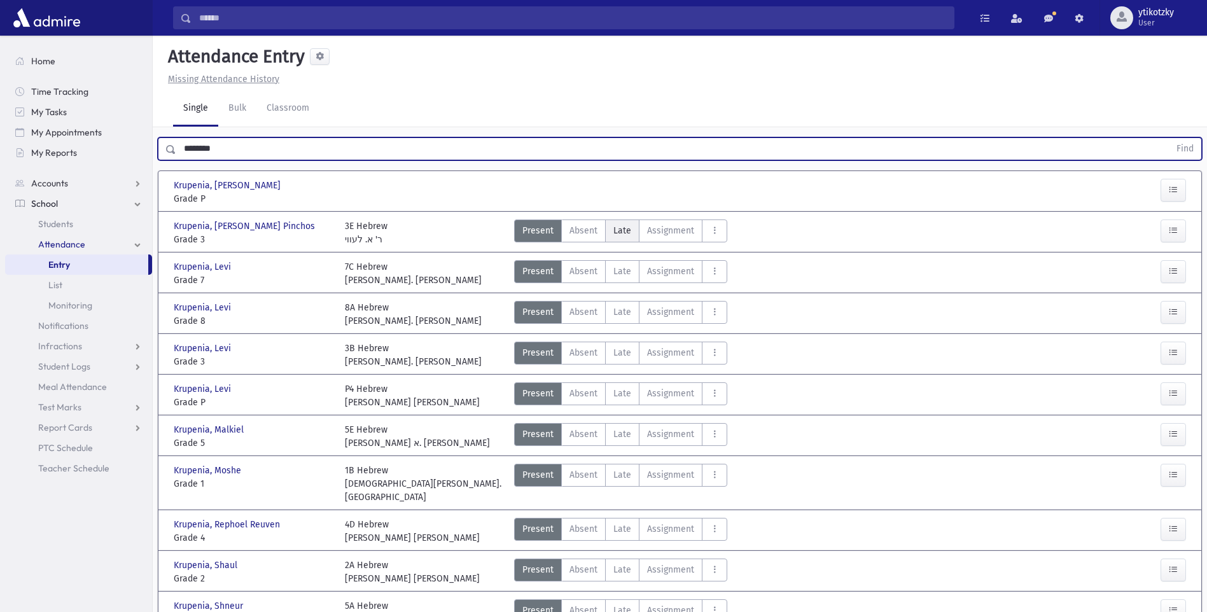
click at [629, 228] on label "Late Late" at bounding box center [622, 231] width 34 height 23
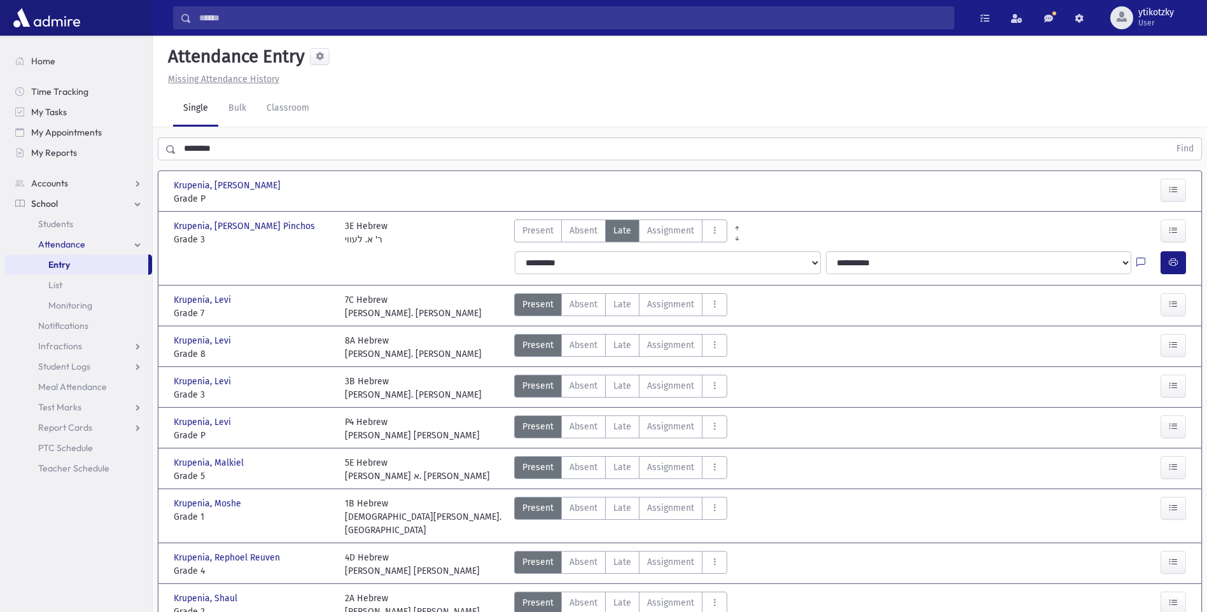
click at [1171, 248] on div "**********" at bounding box center [852, 262] width 690 height 33
click at [1175, 260] on icon "button" at bounding box center [1173, 262] width 9 height 11
click at [104, 133] on div "Search Results All Accounts" at bounding box center [603, 355] width 1207 height 711
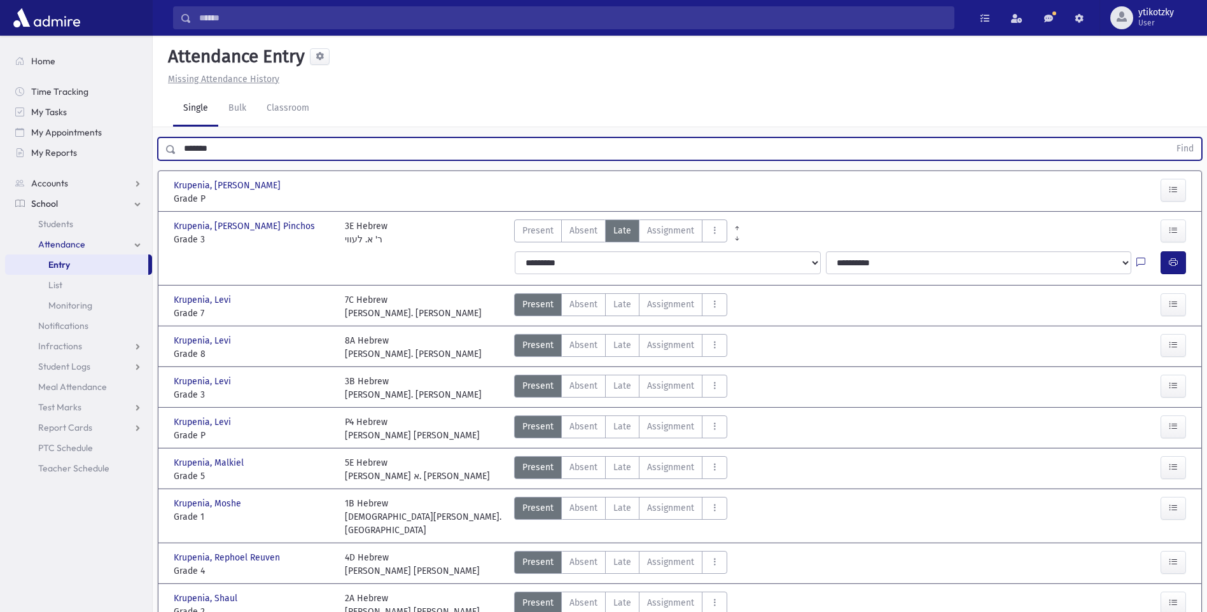
click at [1169, 138] on button "Find" at bounding box center [1185, 149] width 32 height 22
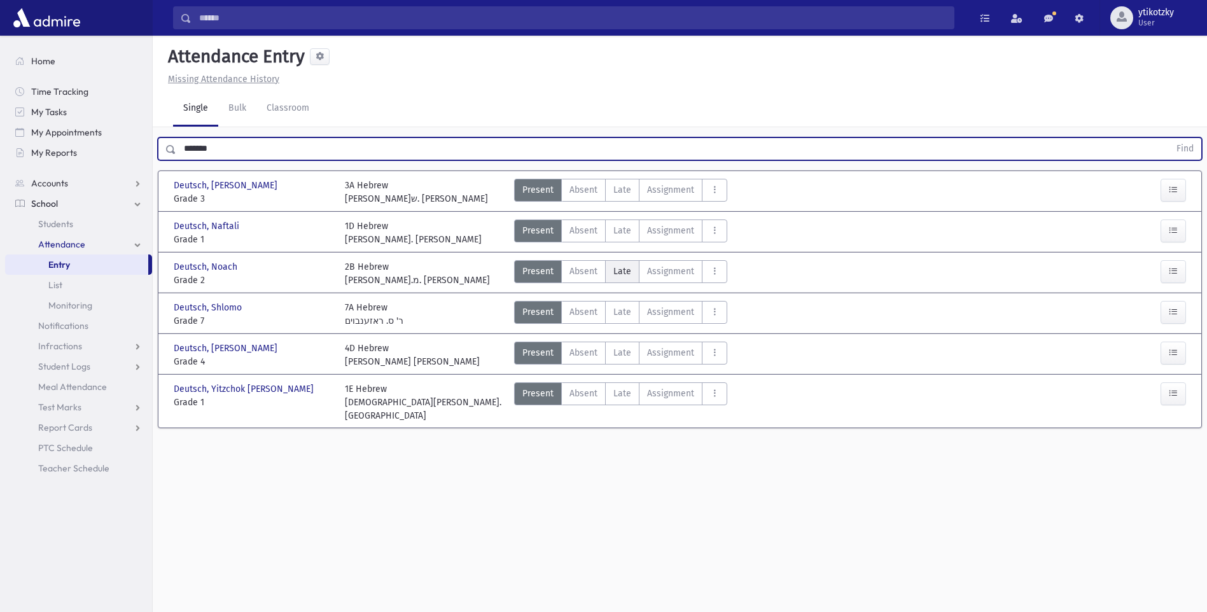
click at [618, 270] on span "Late" at bounding box center [622, 271] width 18 height 13
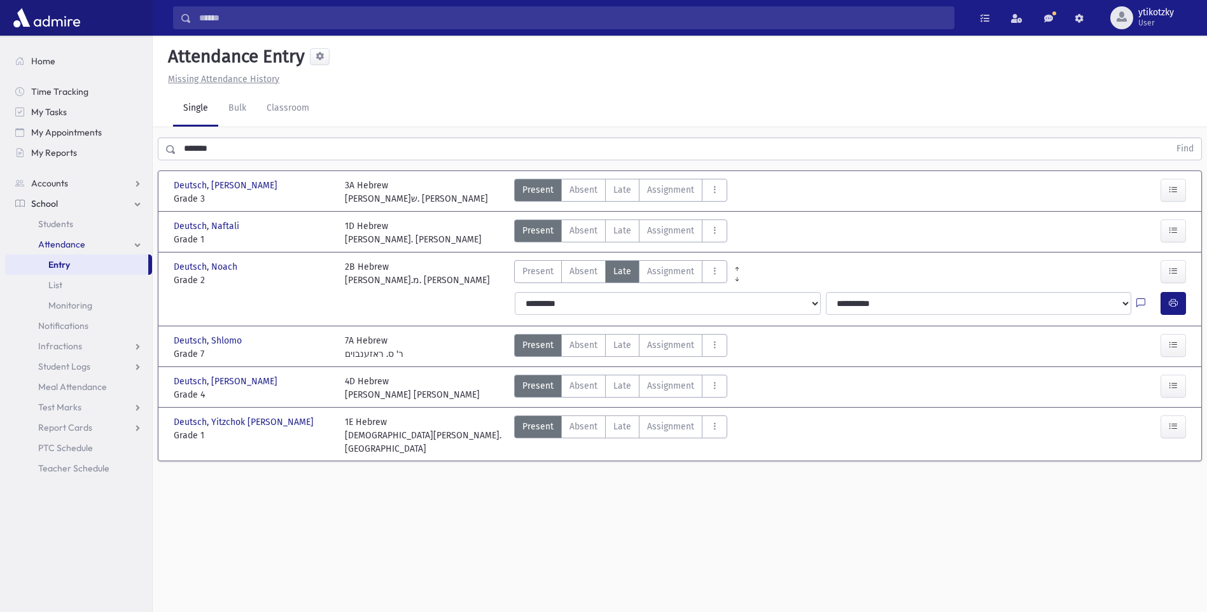
click at [1180, 316] on div "**********" at bounding box center [852, 303] width 690 height 33
click at [1173, 311] on button "button" at bounding box center [1173, 303] width 25 height 23
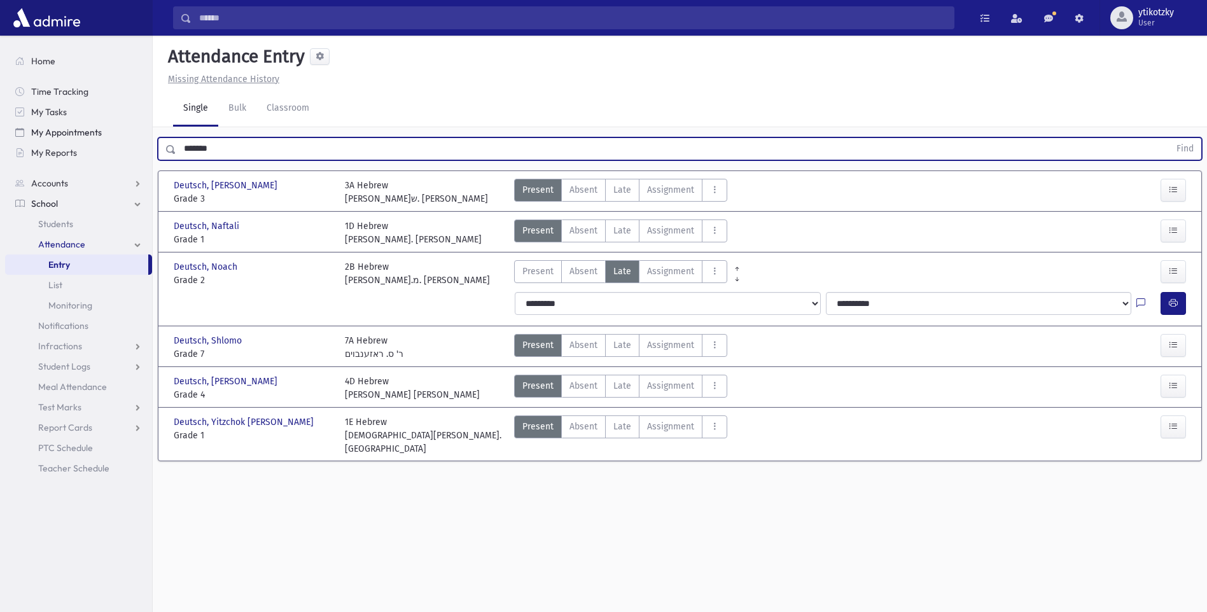
drag, startPoint x: 248, startPoint y: 142, endPoint x: 36, endPoint y: 130, distance: 211.6
click at [36, 130] on div "Search Results All Accounts" at bounding box center [603, 320] width 1207 height 641
click at [1169, 138] on button "Find" at bounding box center [1185, 149] width 32 height 22
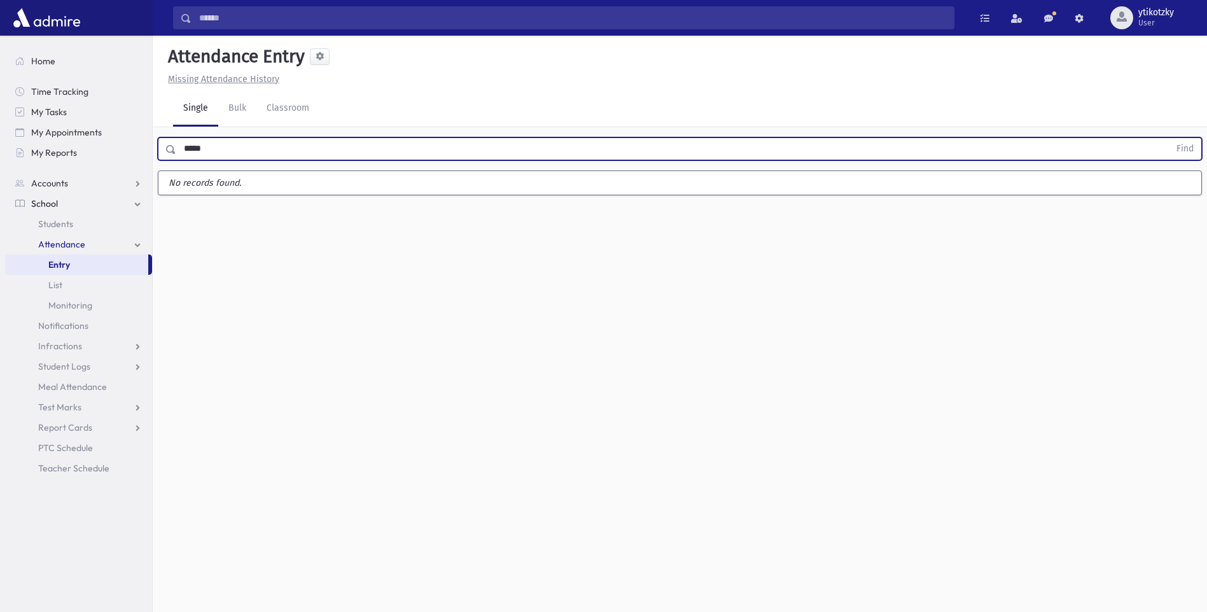
click at [1169, 138] on button "Find" at bounding box center [1185, 149] width 32 height 22
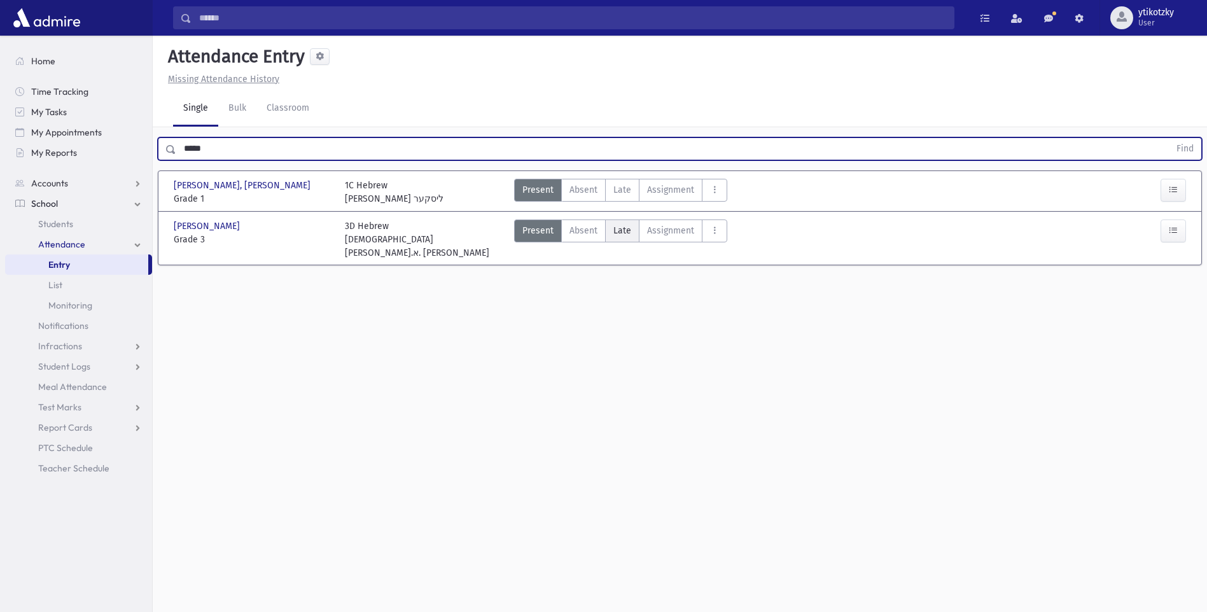
drag, startPoint x: 609, startPoint y: 232, endPoint x: 625, endPoint y: 231, distance: 16.6
click at [609, 231] on label "Late Late" at bounding box center [622, 231] width 34 height 23
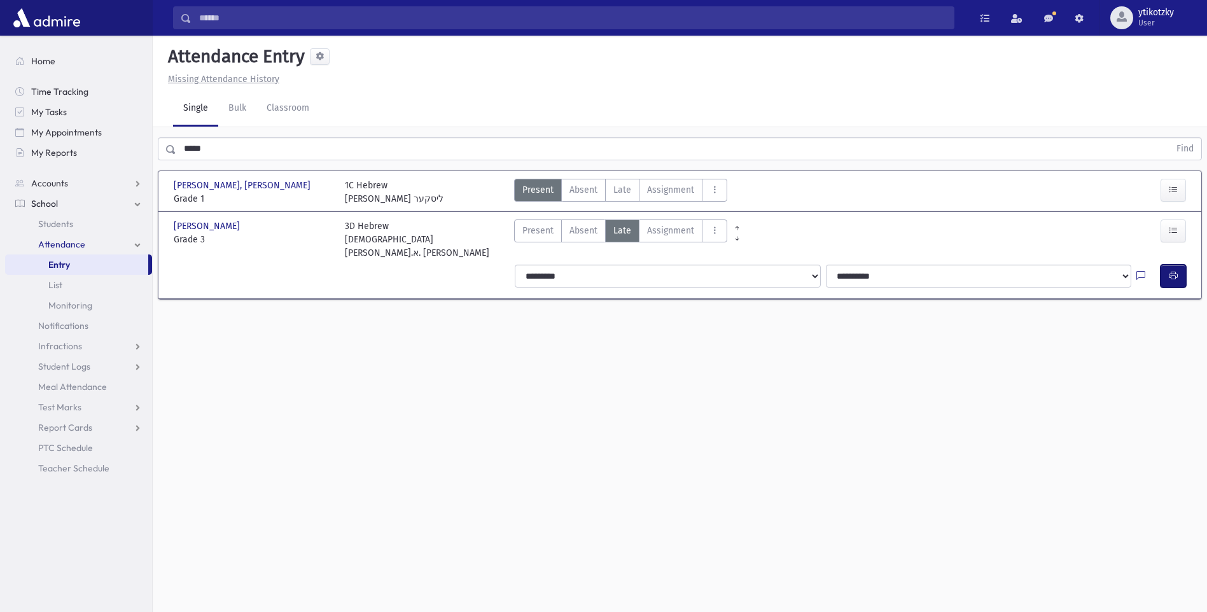
click at [1165, 265] on button "button" at bounding box center [1173, 276] width 25 height 23
drag, startPoint x: 192, startPoint y: 149, endPoint x: 122, endPoint y: 150, distance: 70.0
click at [122, 150] on div "Search Results All Accounts" at bounding box center [603, 320] width 1207 height 641
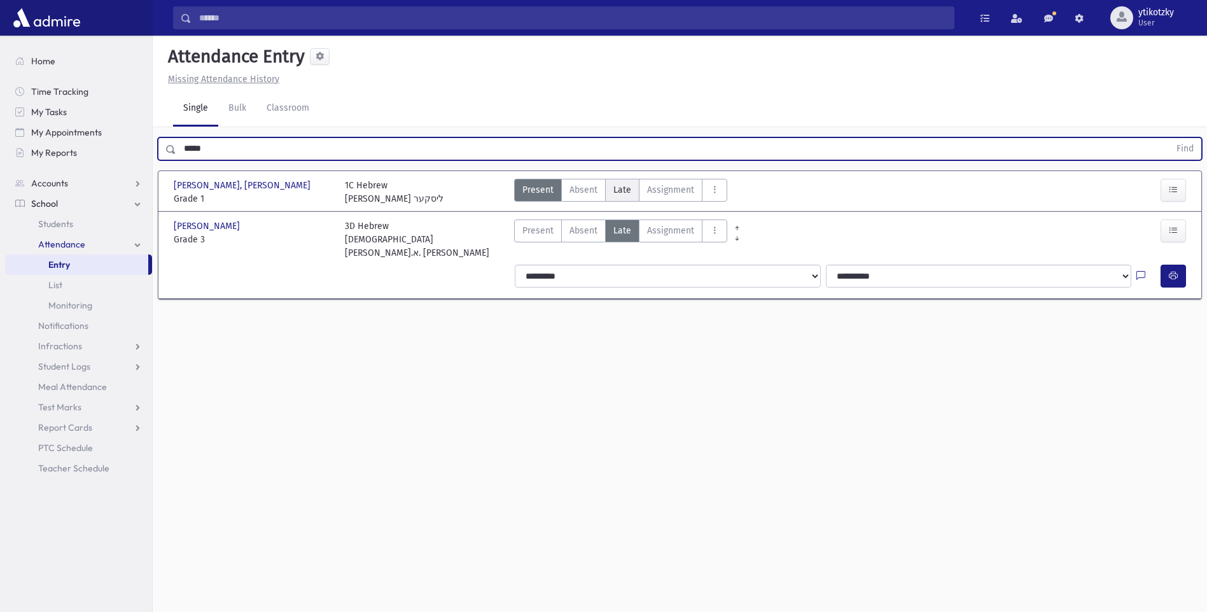
drag, startPoint x: 614, startPoint y: 186, endPoint x: 622, endPoint y: 186, distance: 8.3
click at [616, 186] on span "Late" at bounding box center [622, 189] width 18 height 13
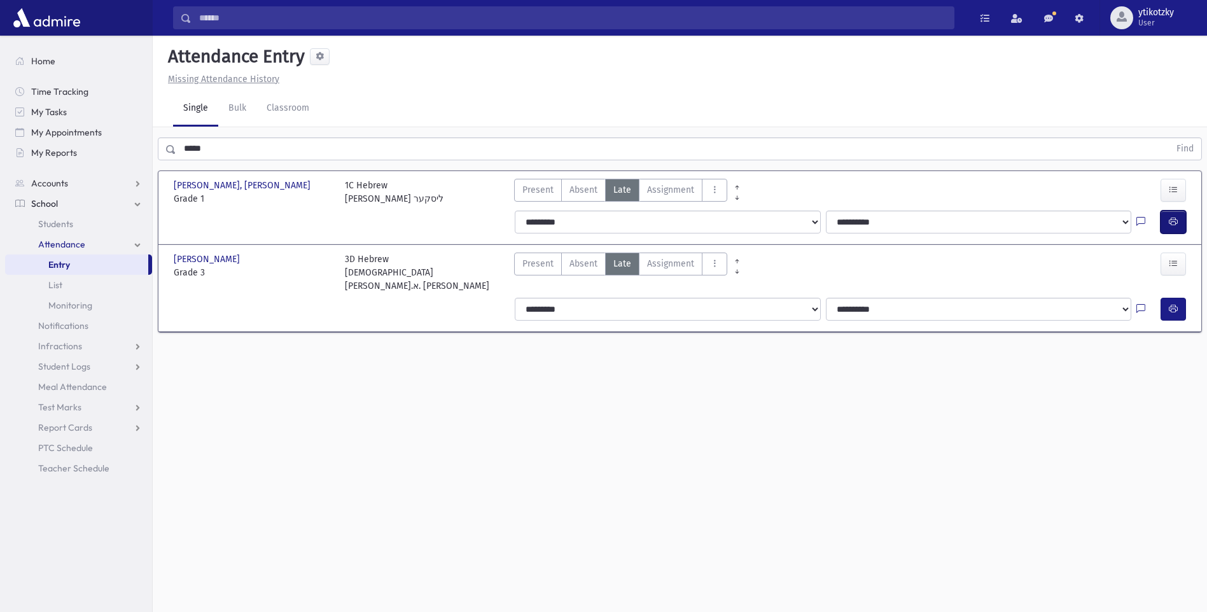
click at [1165, 221] on button "button" at bounding box center [1173, 222] width 25 height 23
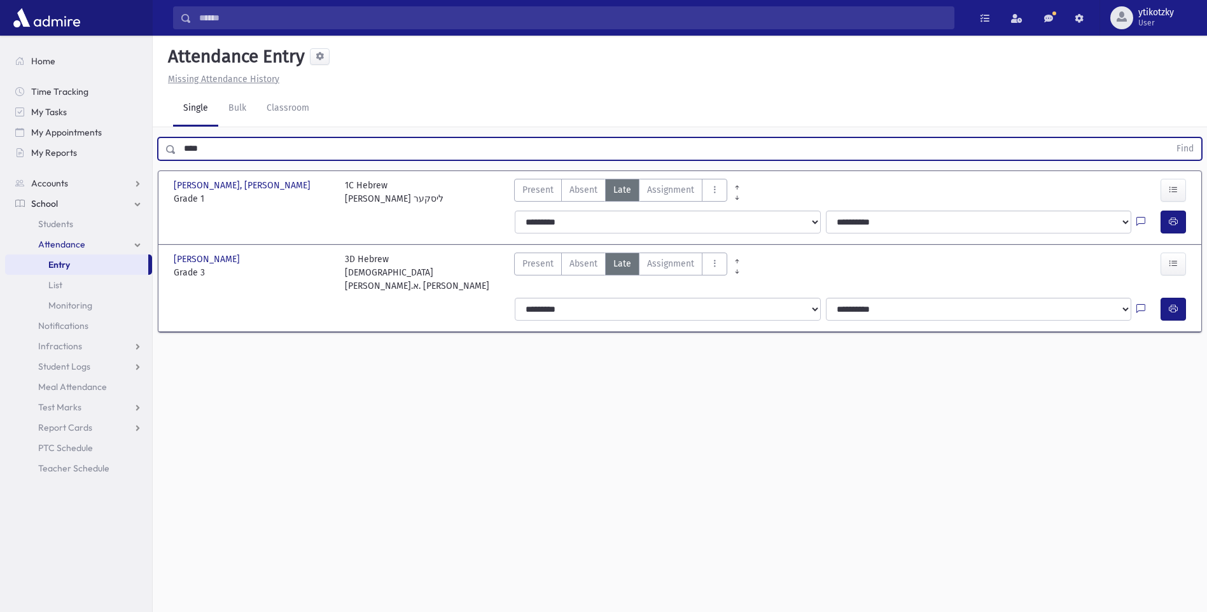
click at [1169, 138] on button "Find" at bounding box center [1185, 149] width 32 height 22
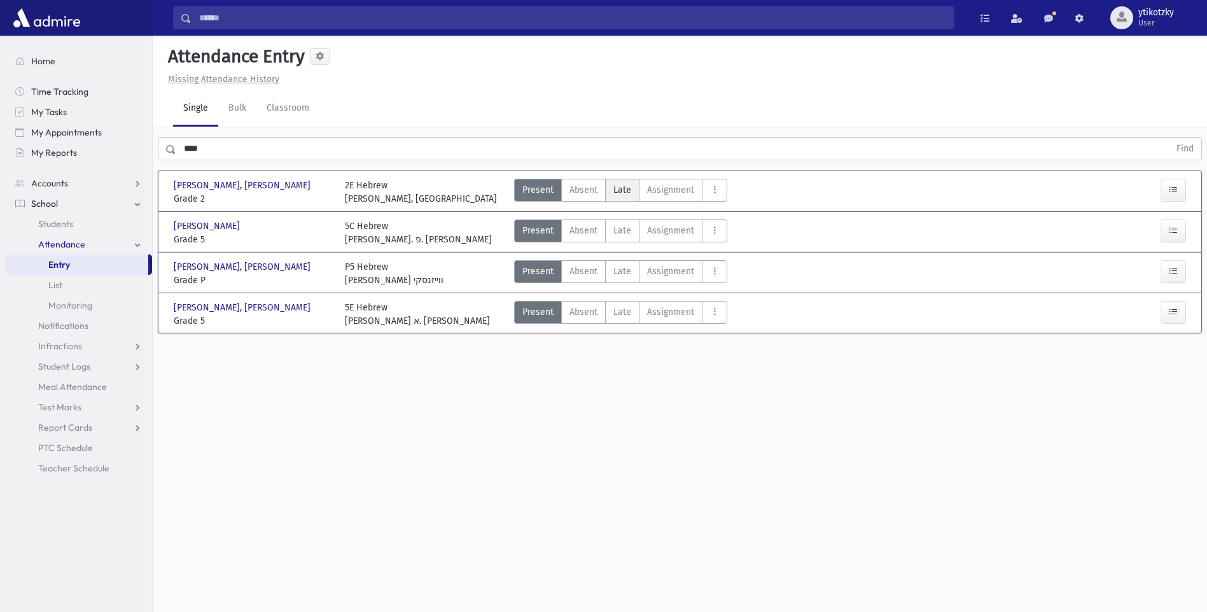
click at [619, 183] on span "Late" at bounding box center [622, 189] width 18 height 13
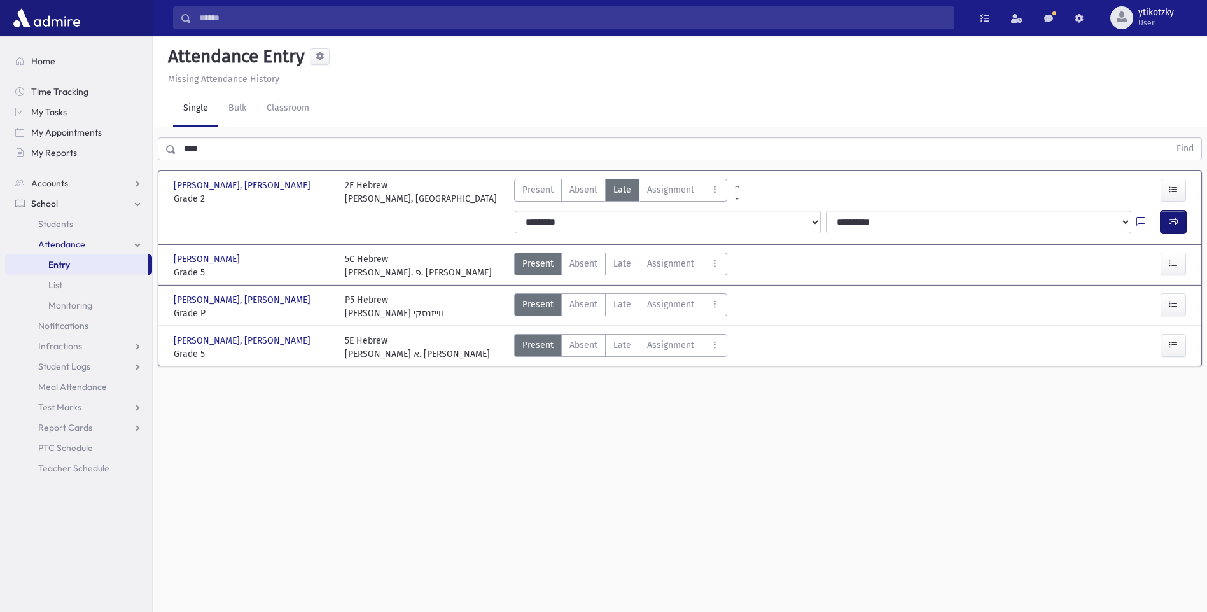
click at [1177, 224] on icon "button" at bounding box center [1173, 221] width 9 height 11
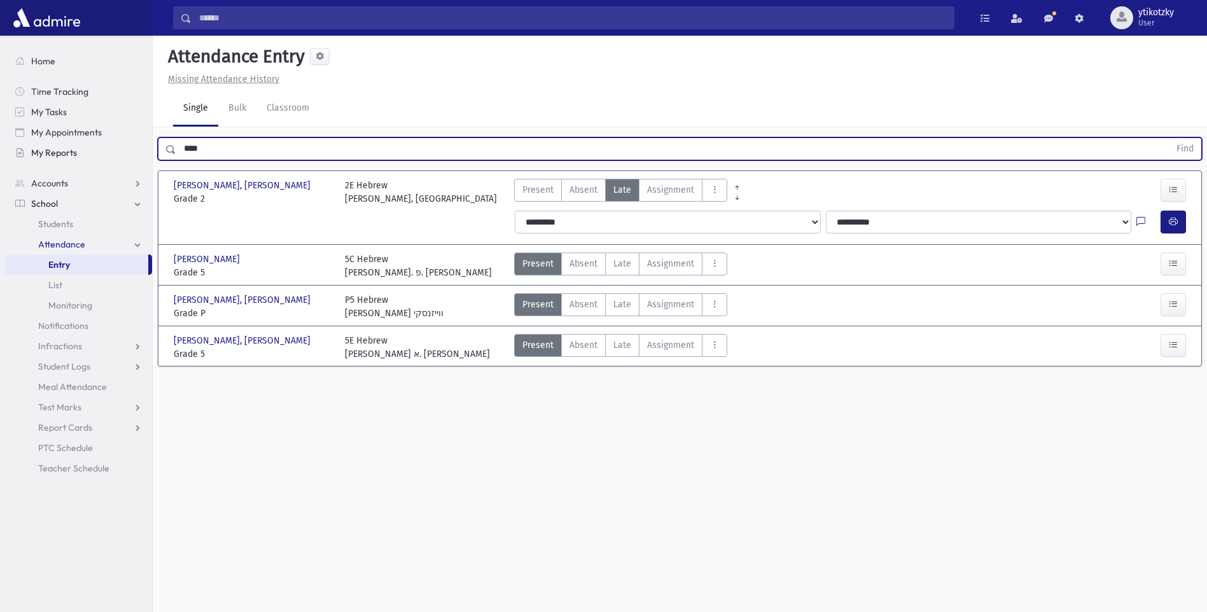
drag, startPoint x: 197, startPoint y: 160, endPoint x: 127, endPoint y: 147, distance: 71.1
click at [127, 147] on div "Search Results All Accounts" at bounding box center [603, 320] width 1207 height 641
type input "*"
click at [1169, 138] on button "Find" at bounding box center [1185, 149] width 32 height 22
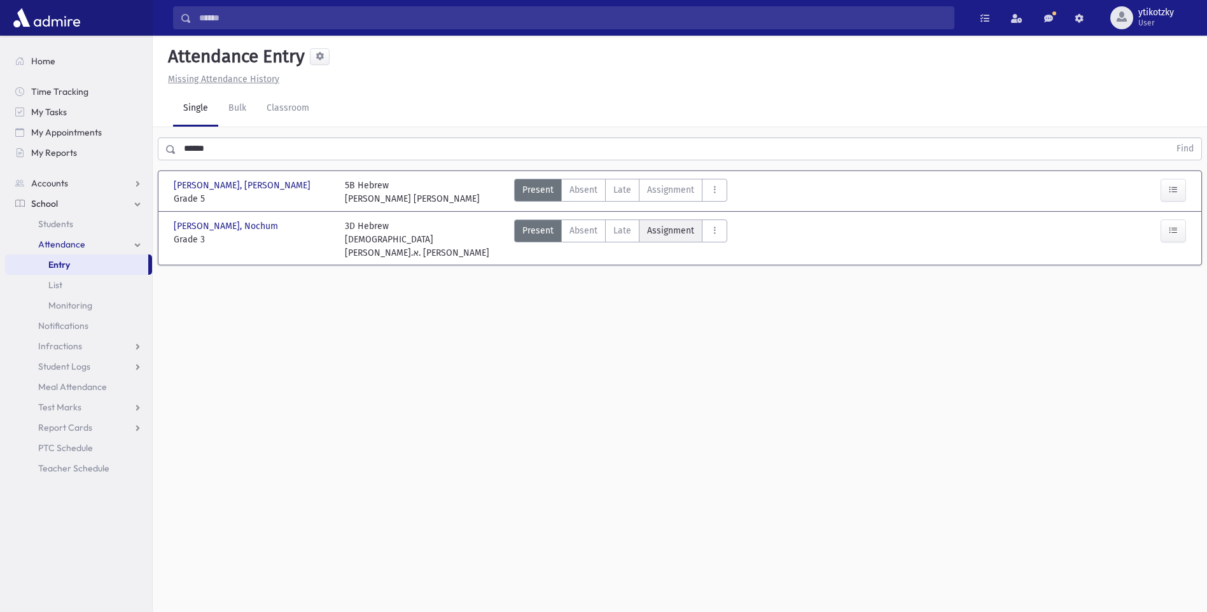
drag, startPoint x: 615, startPoint y: 227, endPoint x: 694, endPoint y: 241, distance: 80.1
click at [615, 230] on span "Late" at bounding box center [622, 230] width 18 height 13
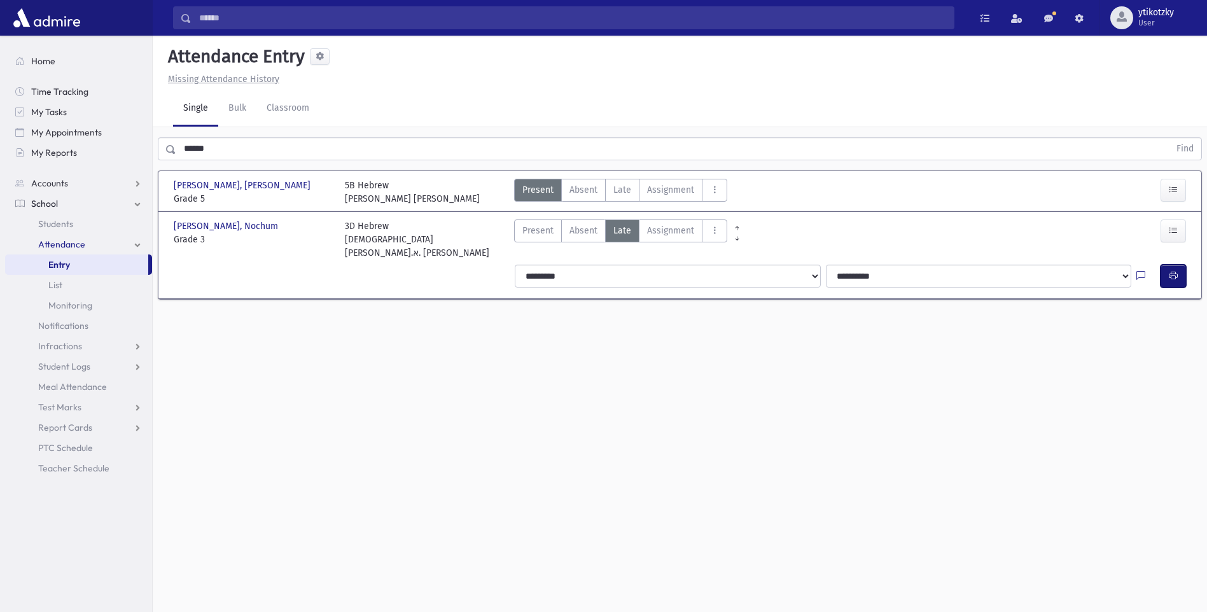
click at [1173, 270] on icon "button" at bounding box center [1173, 275] width 9 height 11
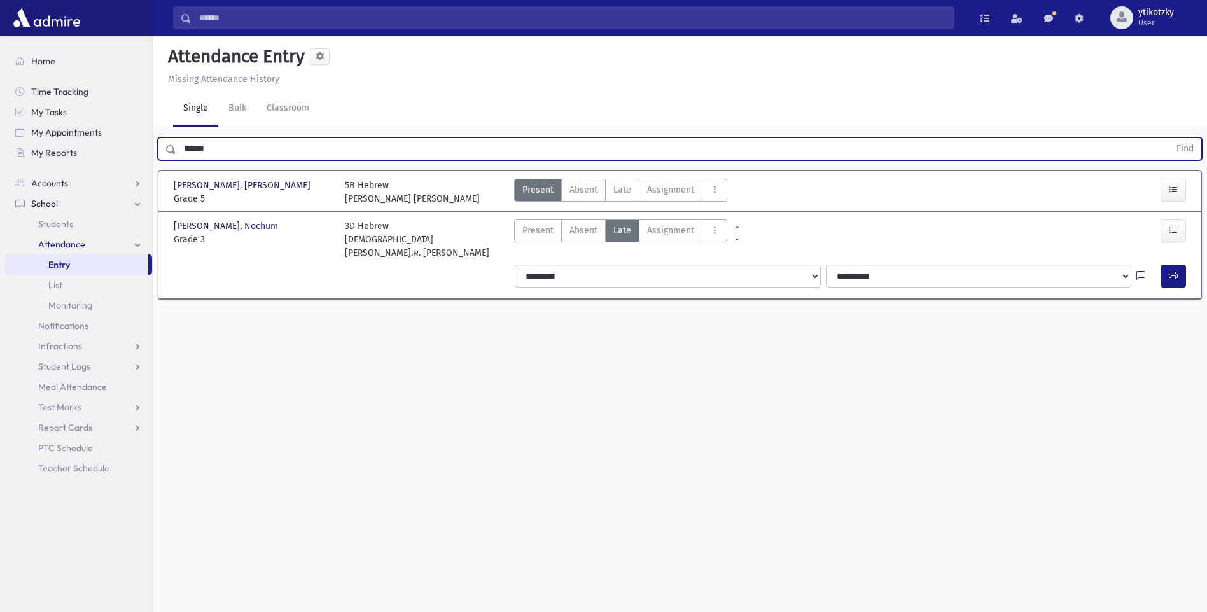
drag, startPoint x: 225, startPoint y: 148, endPoint x: 0, endPoint y: 137, distance: 224.9
click at [0, 148] on html "Search Results All Accounts Students" at bounding box center [603, 306] width 1207 height 612
click at [1169, 138] on button "Find" at bounding box center [1185, 149] width 32 height 22
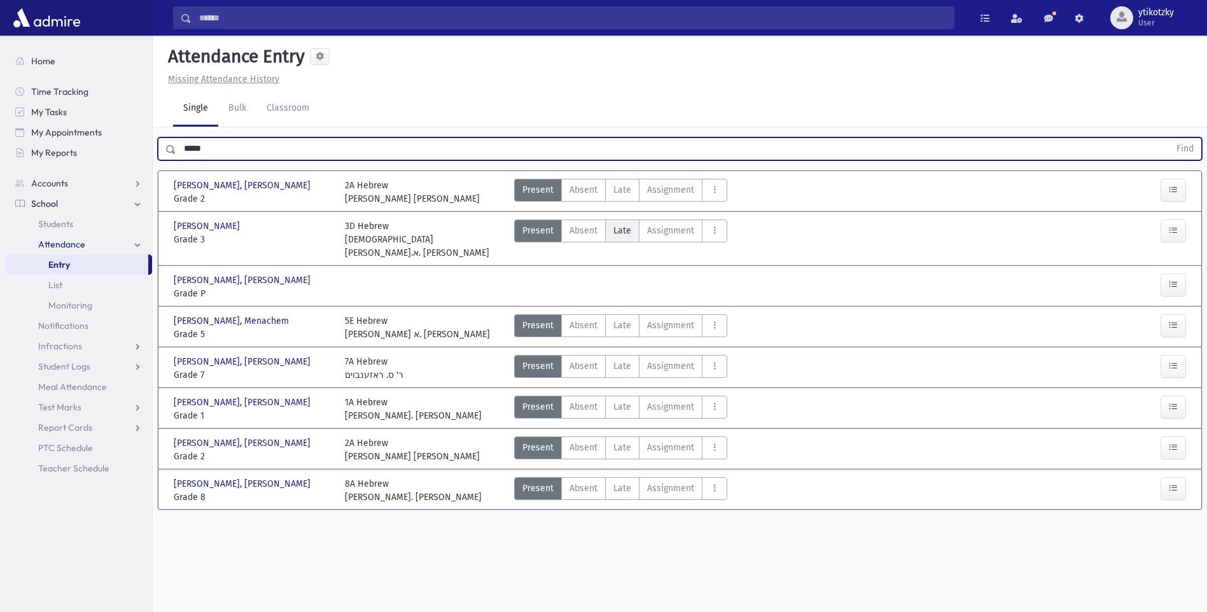
click at [613, 229] on span "Late" at bounding box center [622, 230] width 18 height 13
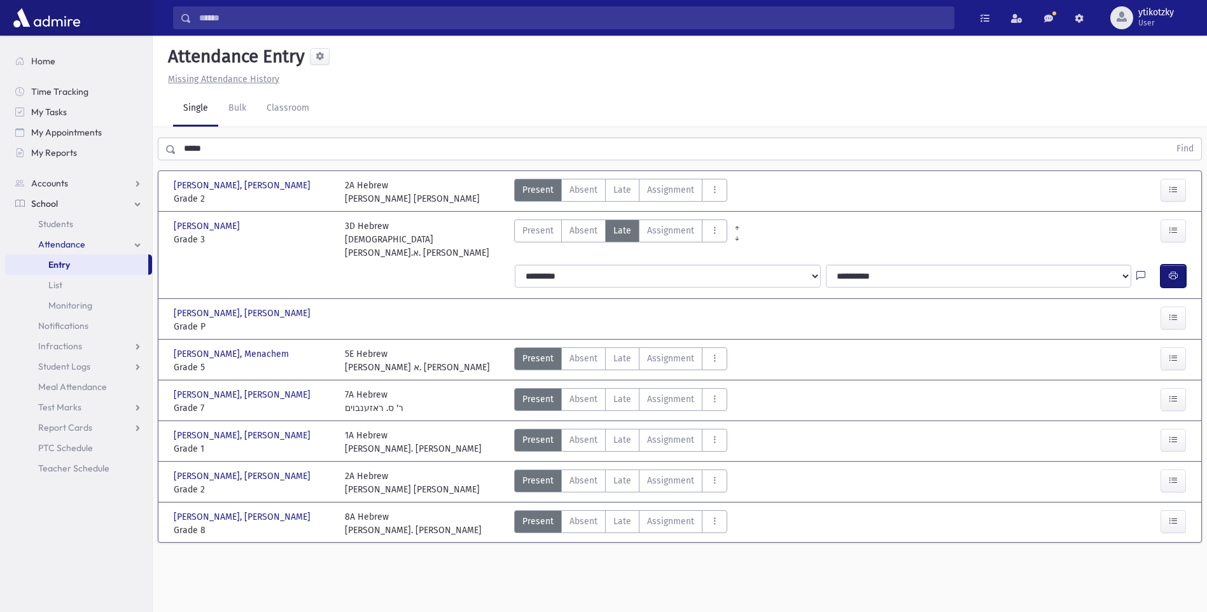
click at [1179, 265] on button "button" at bounding box center [1173, 276] width 25 height 23
click at [626, 193] on span "Late" at bounding box center [622, 189] width 18 height 13
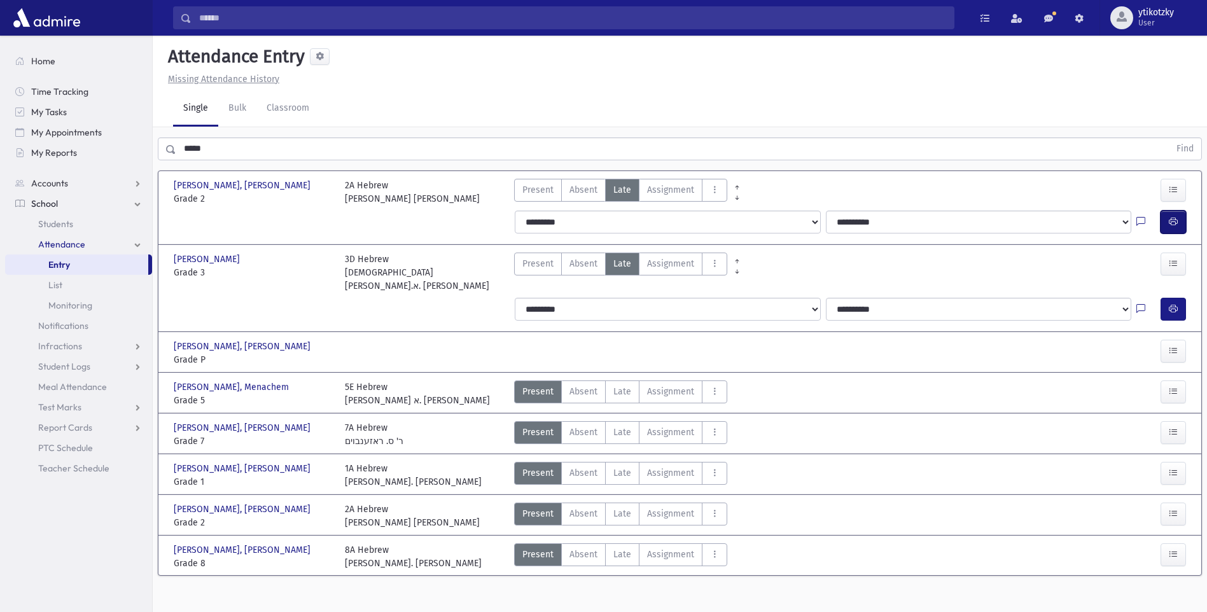
click at [1167, 218] on button "button" at bounding box center [1173, 222] width 25 height 23
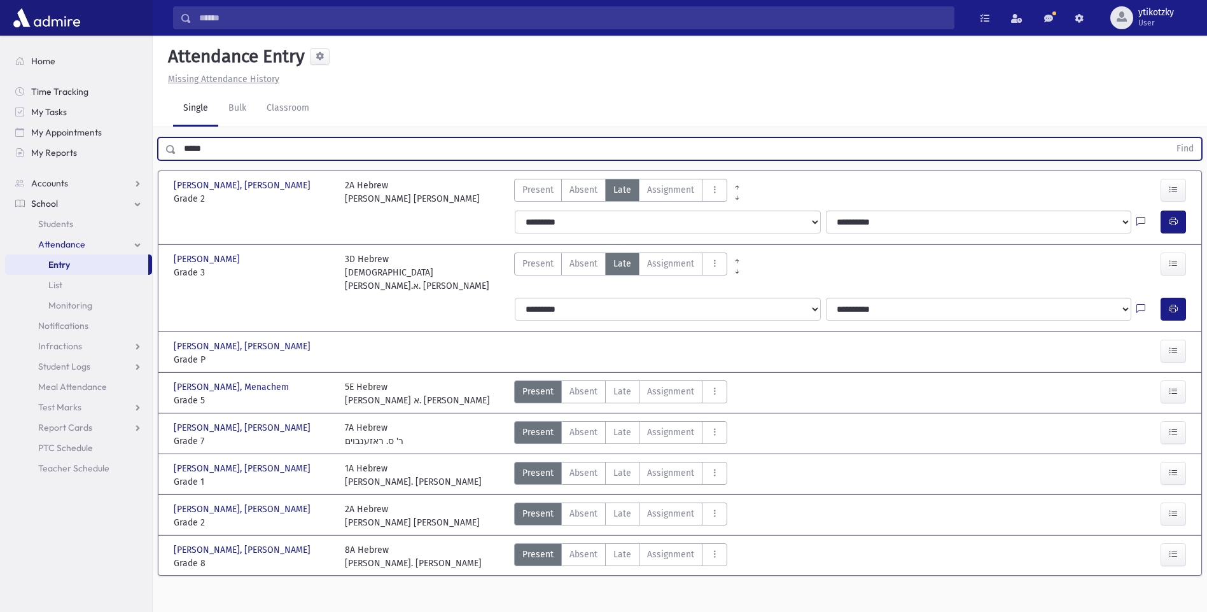
drag, startPoint x: 230, startPoint y: 142, endPoint x: 0, endPoint y: 131, distance: 230.0
click at [19, 136] on div "Search Results All Accounts" at bounding box center [603, 320] width 1207 height 641
click at [1169, 138] on button "Find" at bounding box center [1185, 149] width 32 height 22
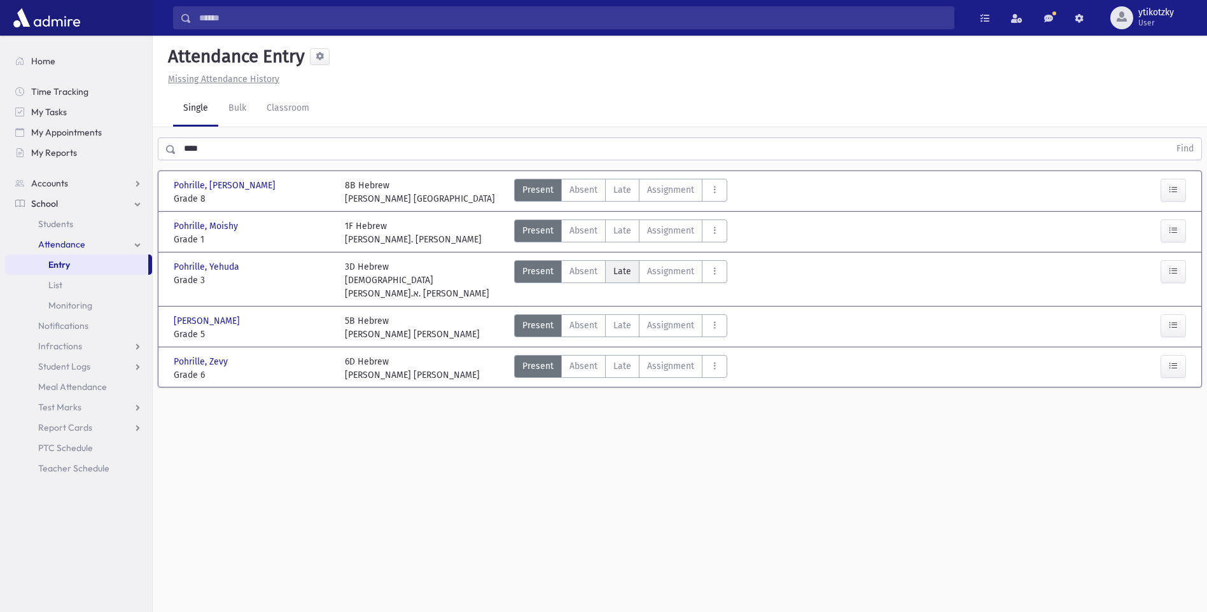
click at [627, 276] on span "Late" at bounding box center [622, 271] width 18 height 13
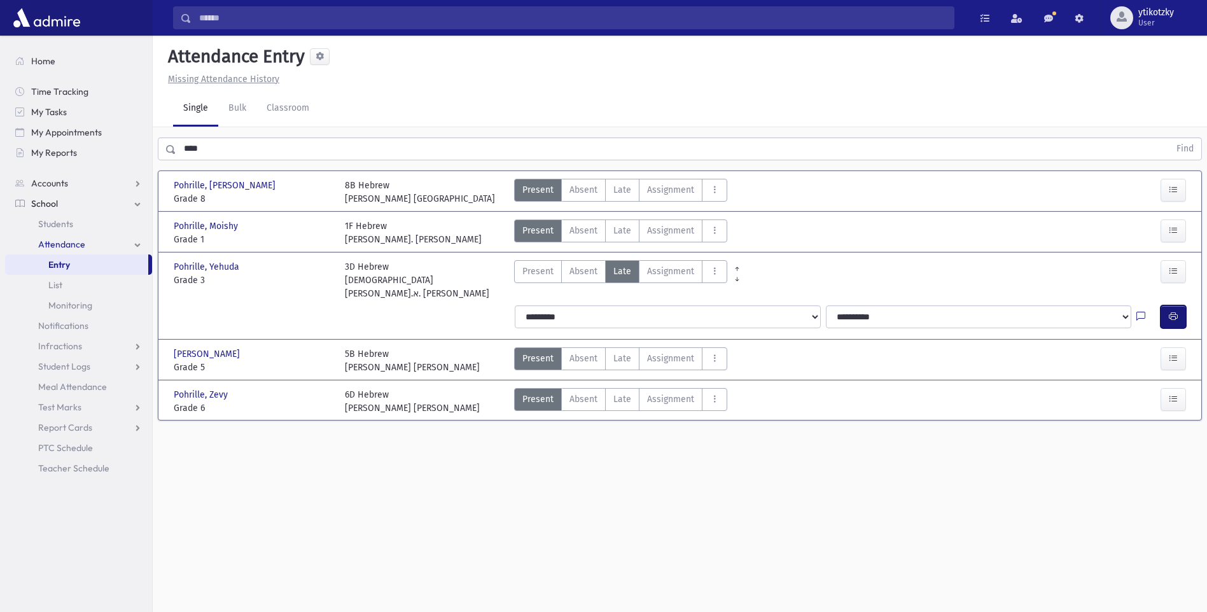
click at [1169, 311] on icon "button" at bounding box center [1173, 316] width 9 height 11
drag, startPoint x: 138, startPoint y: 157, endPoint x: 16, endPoint y: 139, distance: 123.6
click at [35, 164] on div "Search Results All Accounts" at bounding box center [603, 320] width 1207 height 641
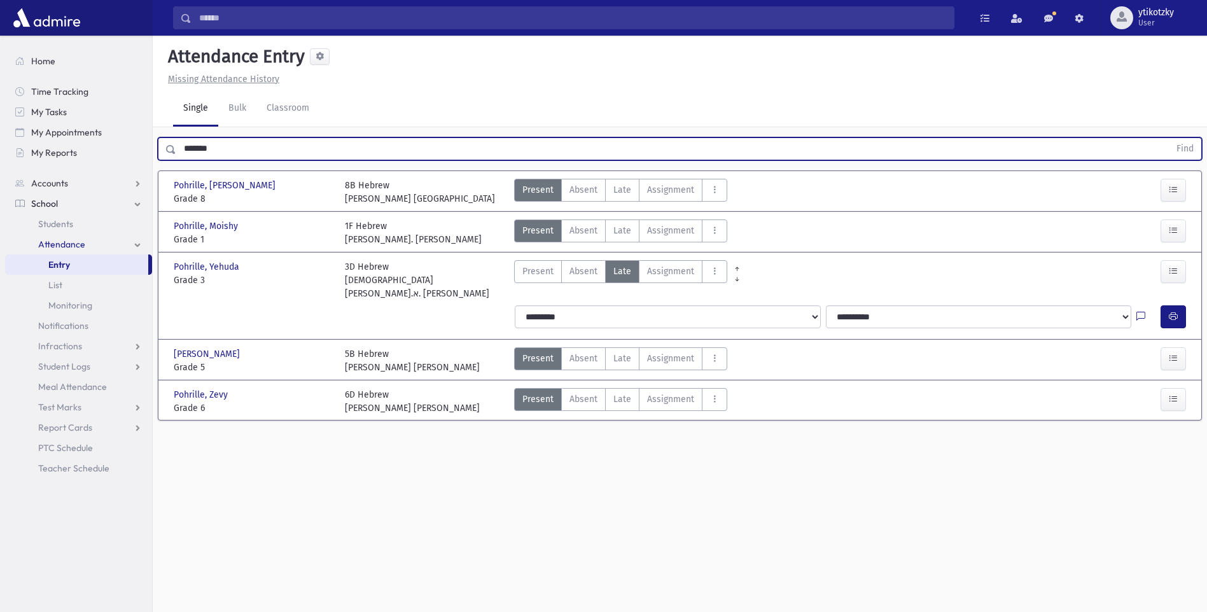
click at [1169, 138] on button "Find" at bounding box center [1185, 149] width 32 height 22
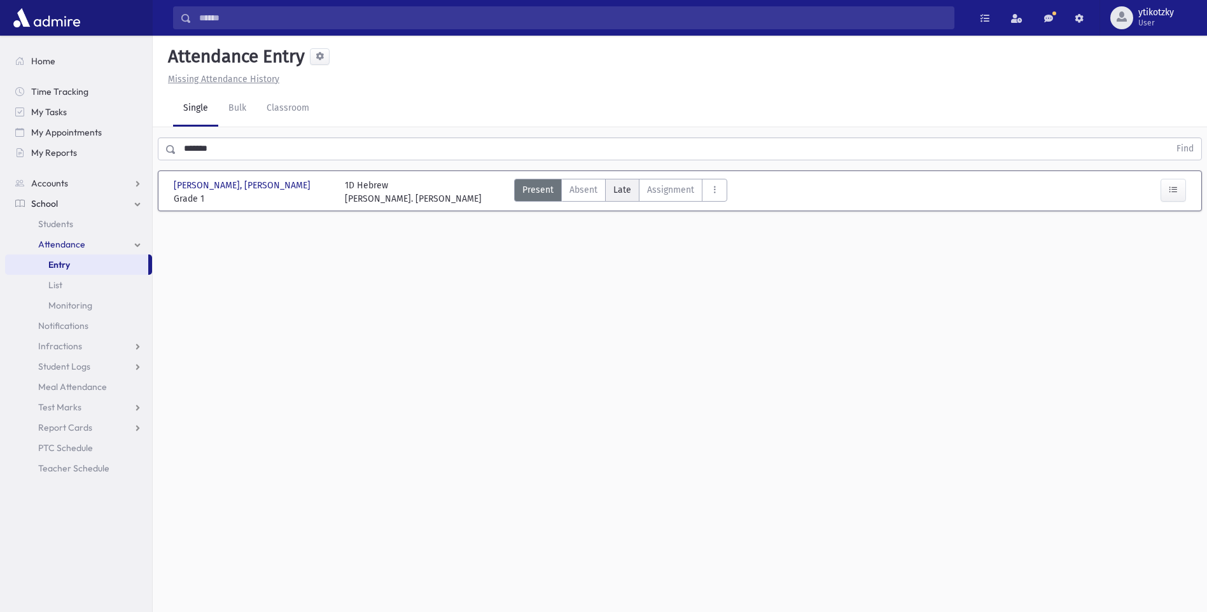
click at [628, 190] on span "Late" at bounding box center [622, 189] width 18 height 13
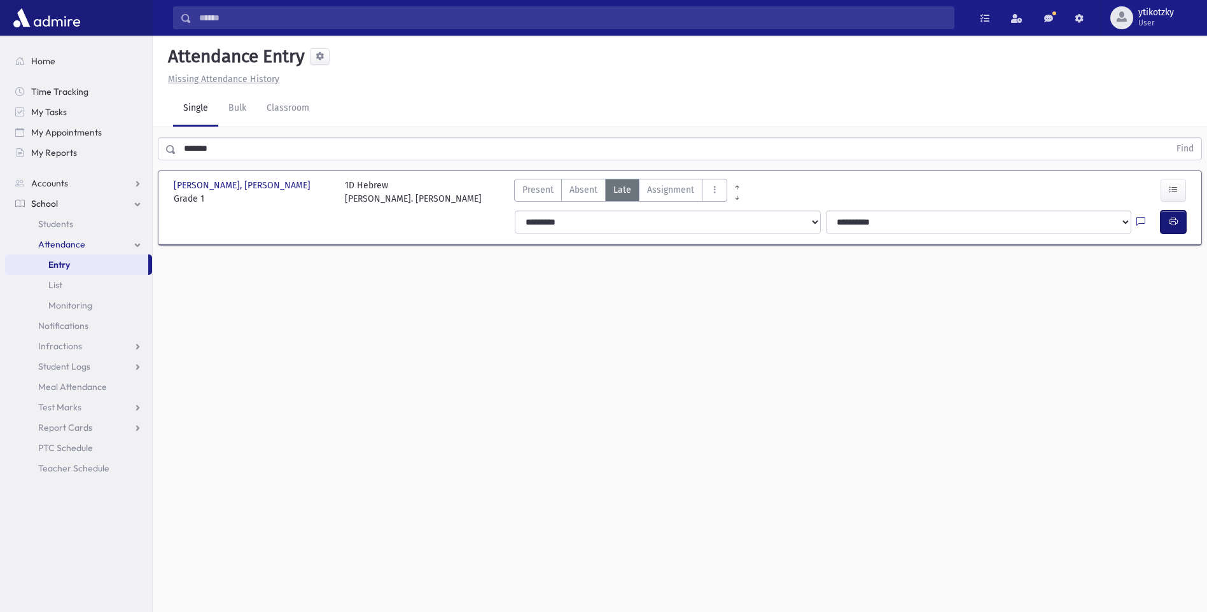
click at [1182, 223] on button "button" at bounding box center [1173, 222] width 25 height 23
drag, startPoint x: 230, startPoint y: 158, endPoint x: 0, endPoint y: 107, distance: 235.4
click at [0, 108] on html "Search Results All Accounts Students" at bounding box center [603, 306] width 1207 height 612
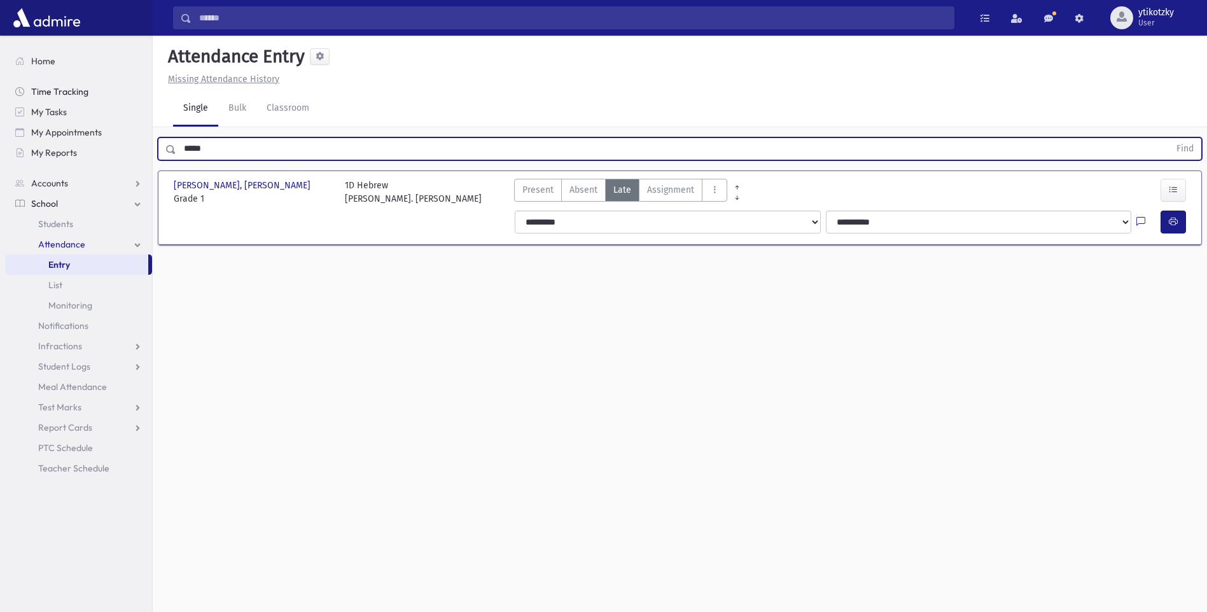
click at [1169, 138] on button "Find" at bounding box center [1185, 149] width 32 height 22
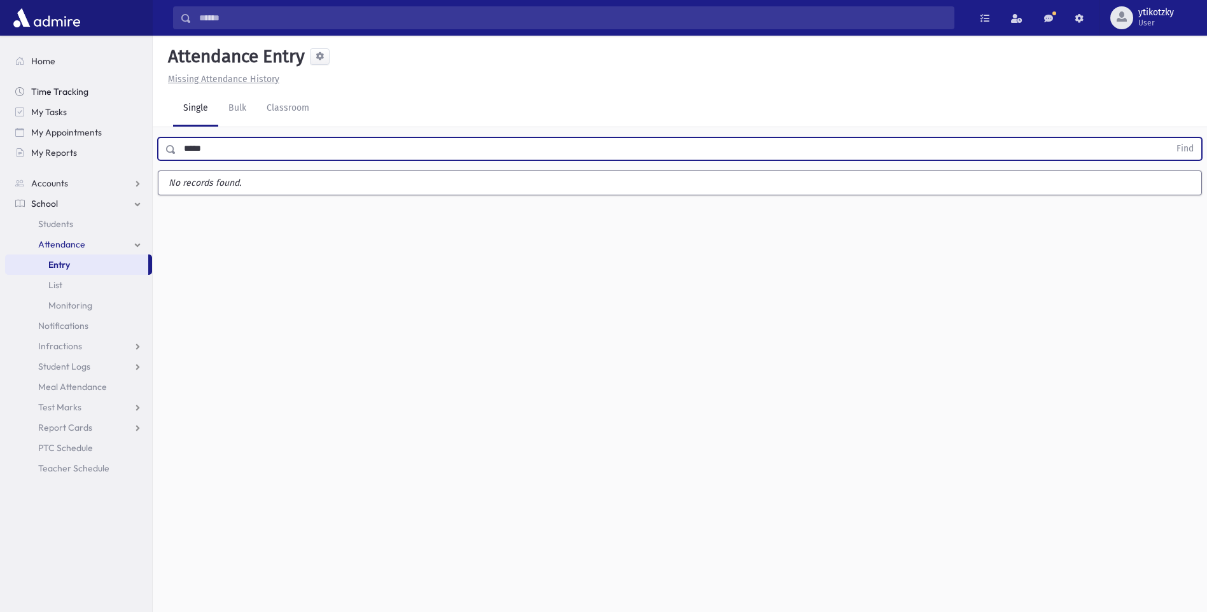
click at [1169, 138] on button "Find" at bounding box center [1185, 149] width 32 height 22
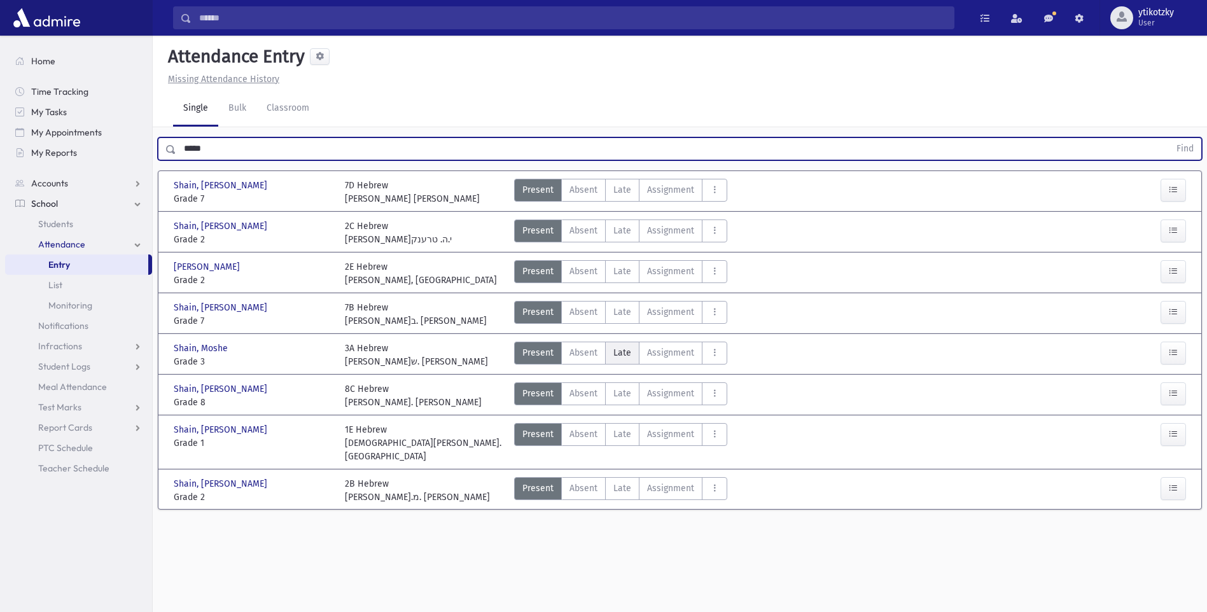
click at [629, 355] on span "Late" at bounding box center [622, 352] width 18 height 13
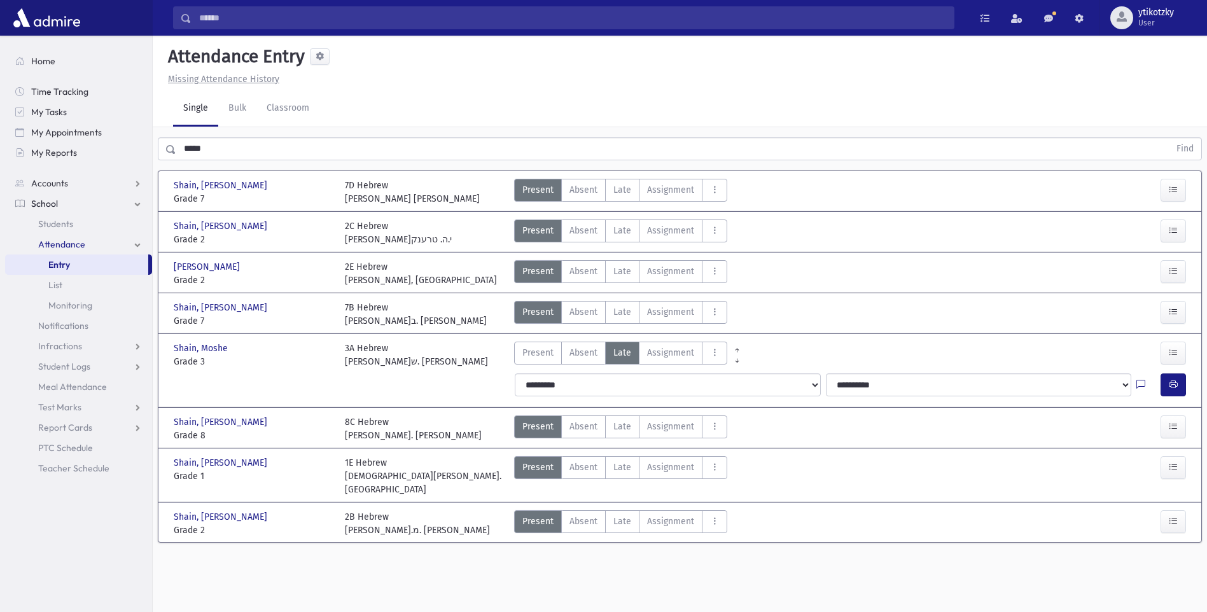
click at [1188, 390] on div at bounding box center [1176, 385] width 31 height 23
click at [1157, 384] on div at bounding box center [1148, 385] width 24 height 23
click at [1174, 388] on icon "button" at bounding box center [1173, 384] width 9 height 11
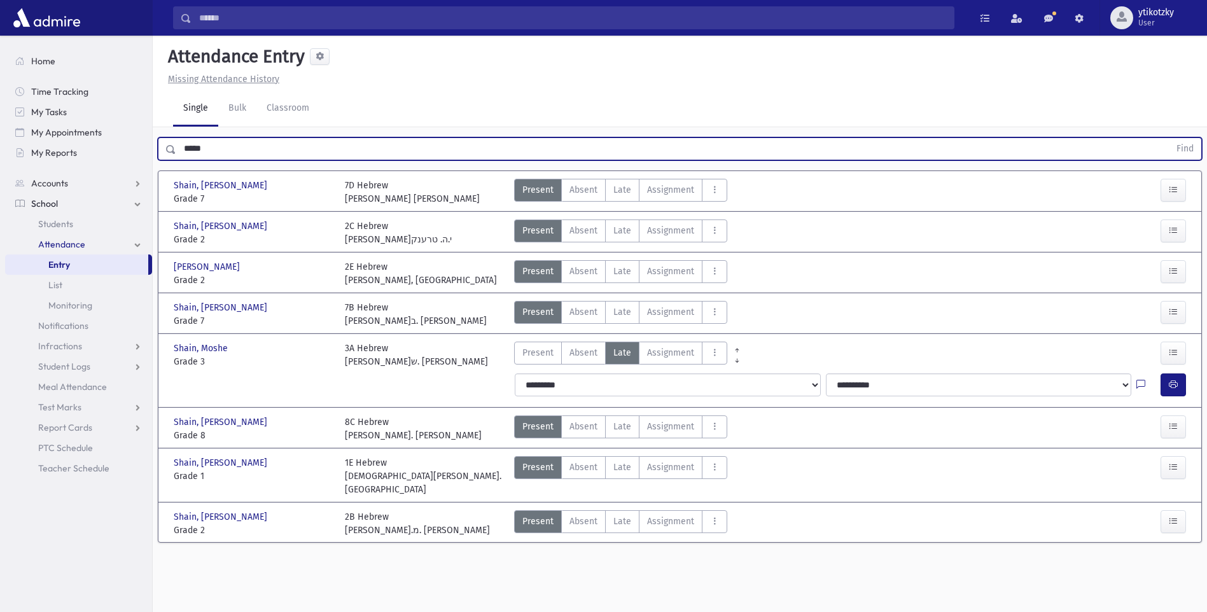
drag, startPoint x: 218, startPoint y: 147, endPoint x: 0, endPoint y: 141, distance: 218.3
click at [0, 141] on html "Search Results All Accounts Students" at bounding box center [603, 306] width 1207 height 612
click at [1169, 138] on button "Find" at bounding box center [1185, 149] width 32 height 22
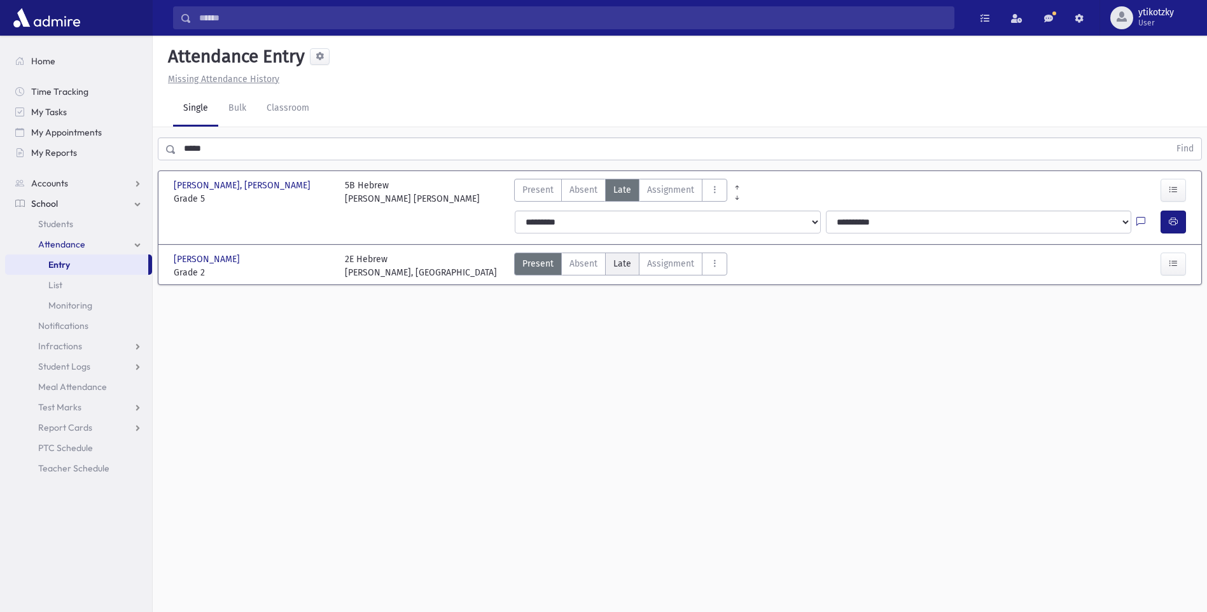
click at [617, 258] on span "Late" at bounding box center [622, 263] width 18 height 13
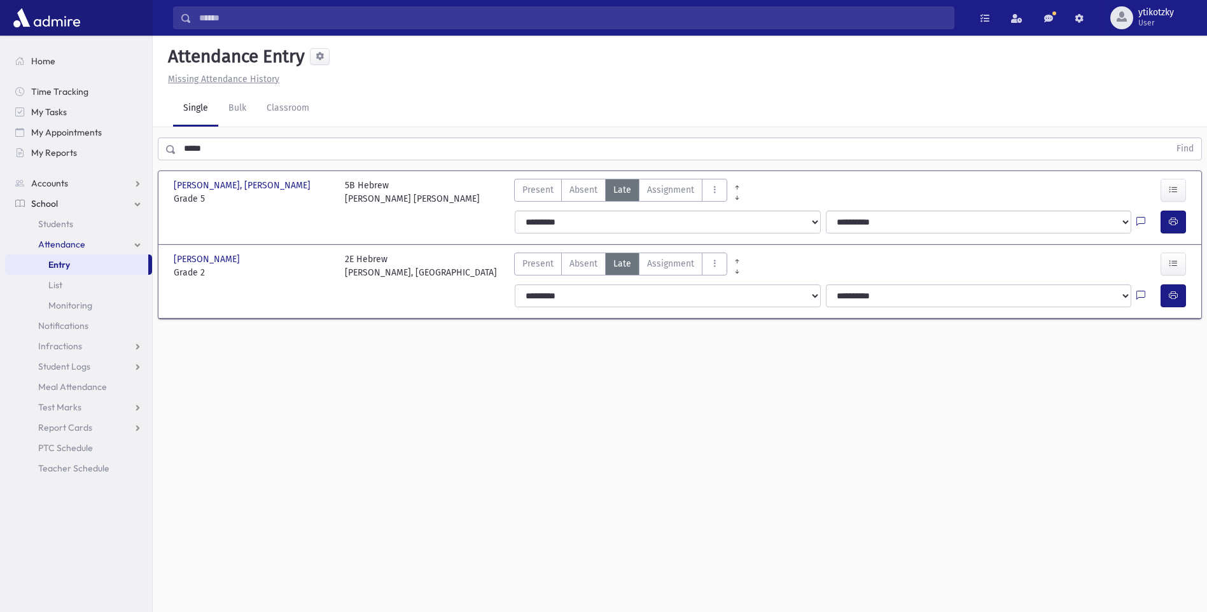
click at [1189, 297] on div at bounding box center [1176, 295] width 31 height 23
click at [1176, 300] on button "button" at bounding box center [1173, 295] width 25 height 23
drag, startPoint x: 236, startPoint y: 155, endPoint x: 0, endPoint y: 80, distance: 247.7
click at [0, 90] on html "Search Results All Accounts Students" at bounding box center [603, 306] width 1207 height 612
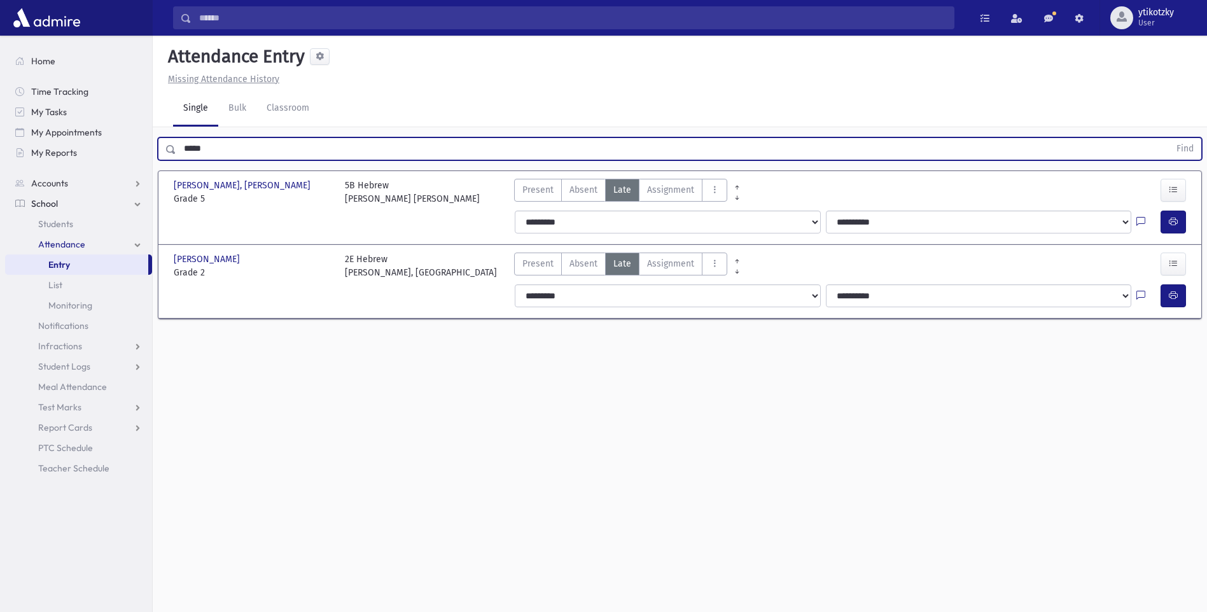
click at [1169, 138] on button "Find" at bounding box center [1185, 149] width 32 height 22
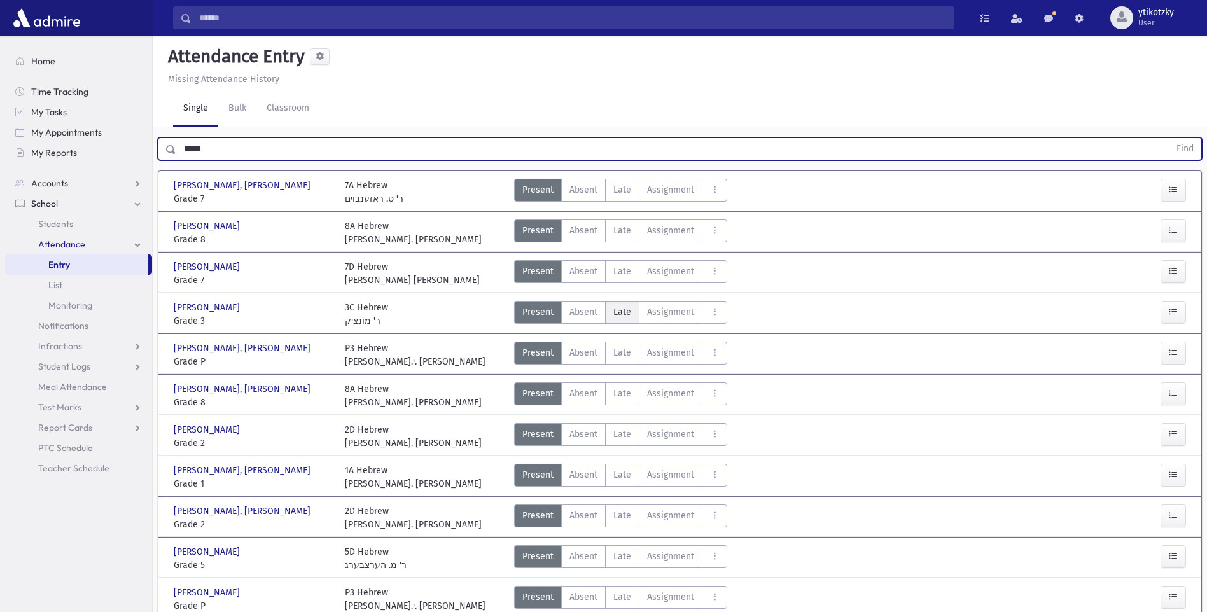
click at [627, 303] on label "Late Late" at bounding box center [622, 312] width 34 height 23
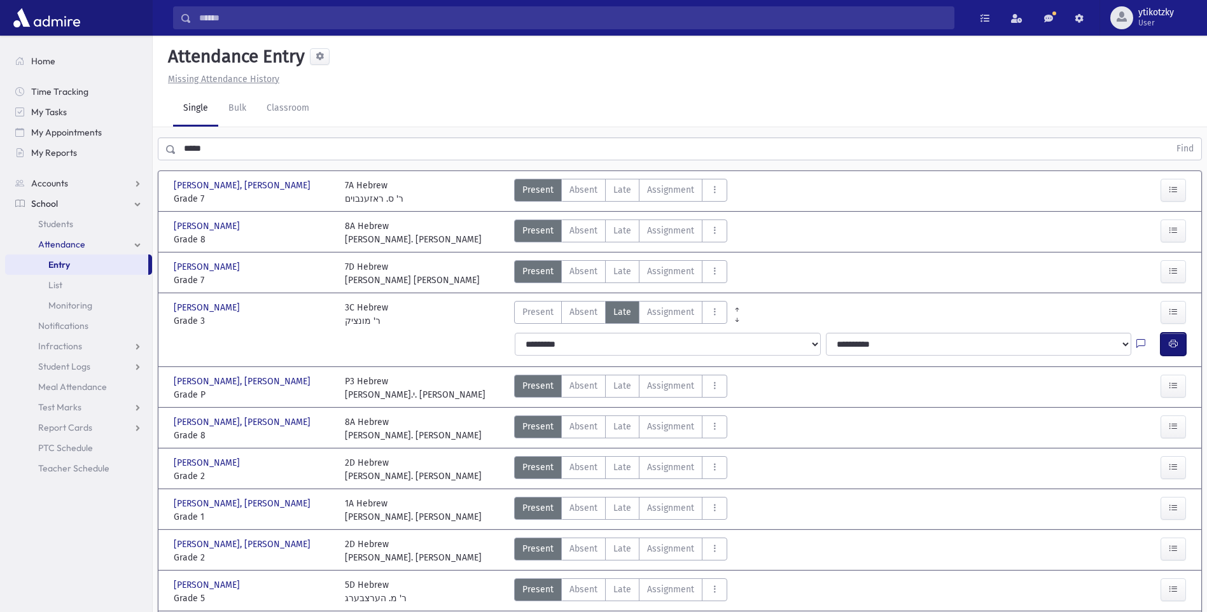
click at [1177, 338] on button "button" at bounding box center [1173, 344] width 25 height 23
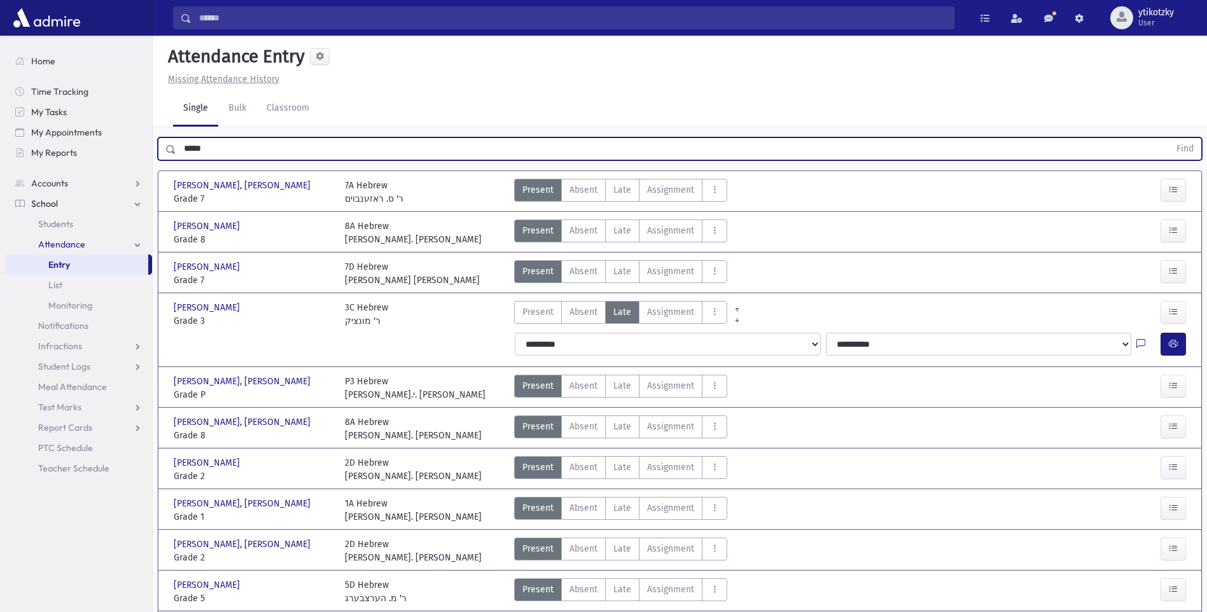
drag, startPoint x: 108, startPoint y: 146, endPoint x: 0, endPoint y: 132, distance: 109.1
click at [2, 148] on div "Search Results All Accounts" at bounding box center [603, 471] width 1207 height 942
click at [1169, 138] on button "Find" at bounding box center [1185, 149] width 32 height 22
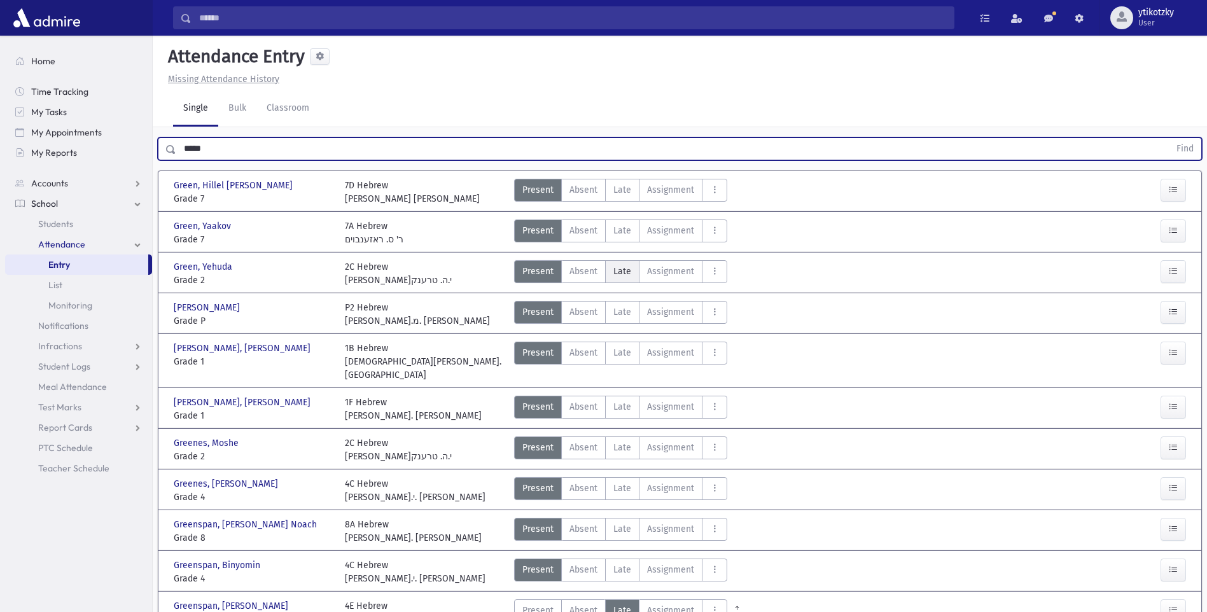
click at [625, 276] on span "Late" at bounding box center [622, 271] width 18 height 13
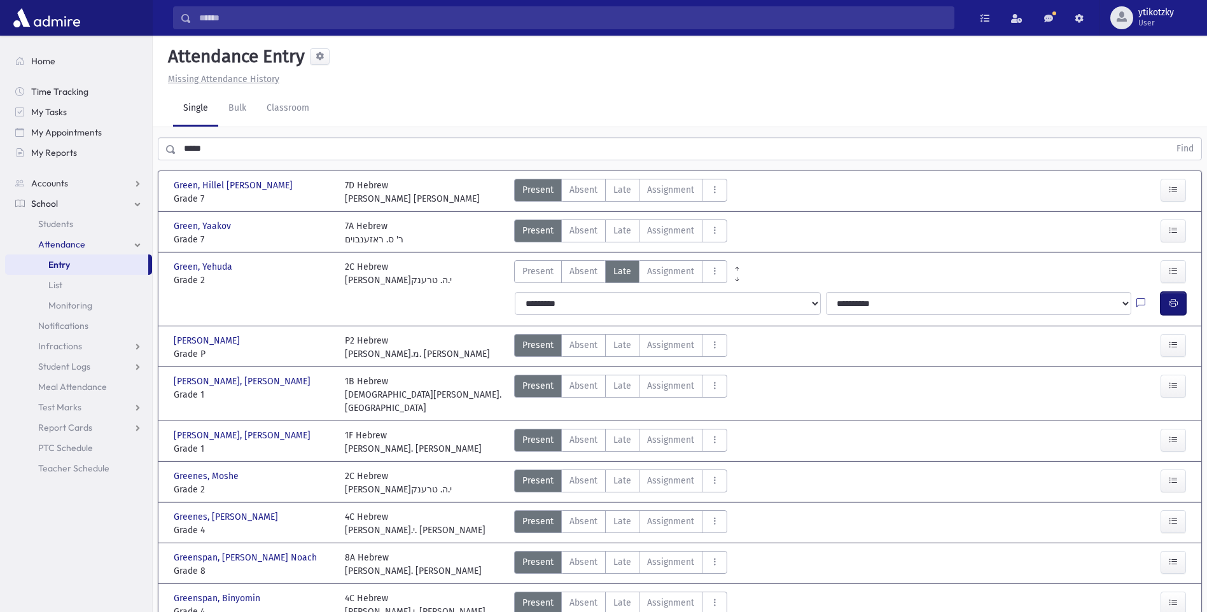
click at [1180, 311] on button "button" at bounding box center [1173, 303] width 25 height 23
drag, startPoint x: -3, startPoint y: 158, endPoint x: 0, endPoint y: 150, distance: 8.7
click at [0, 157] on html "Search Results All Accounts Students" at bounding box center [603, 306] width 1207 height 612
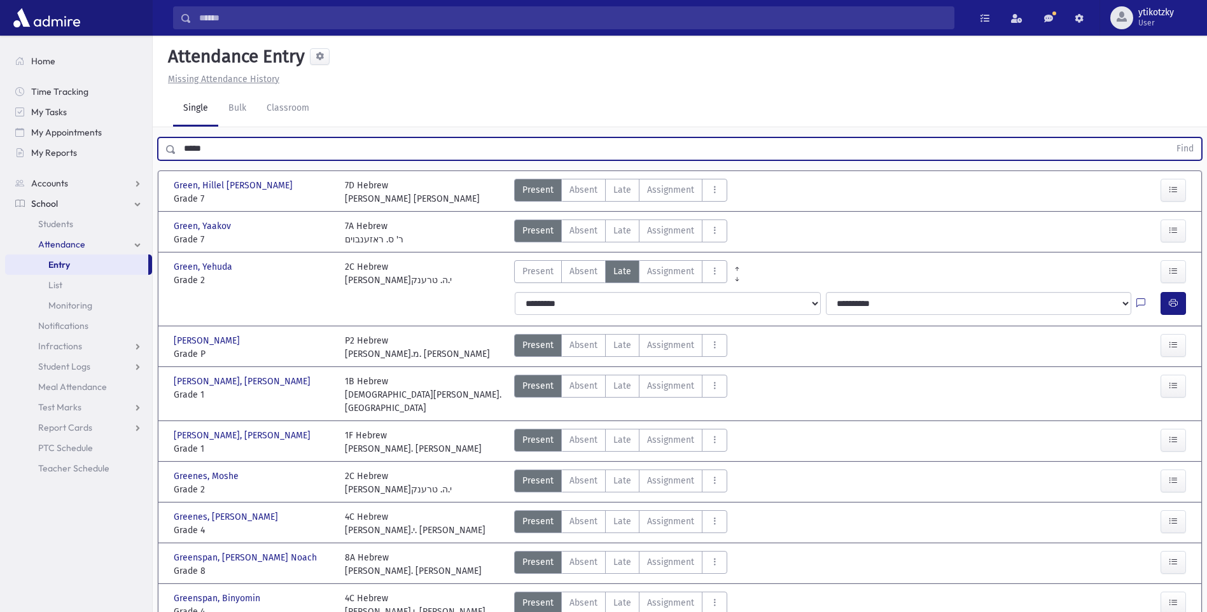
click at [1169, 138] on button "Find" at bounding box center [1185, 149] width 32 height 22
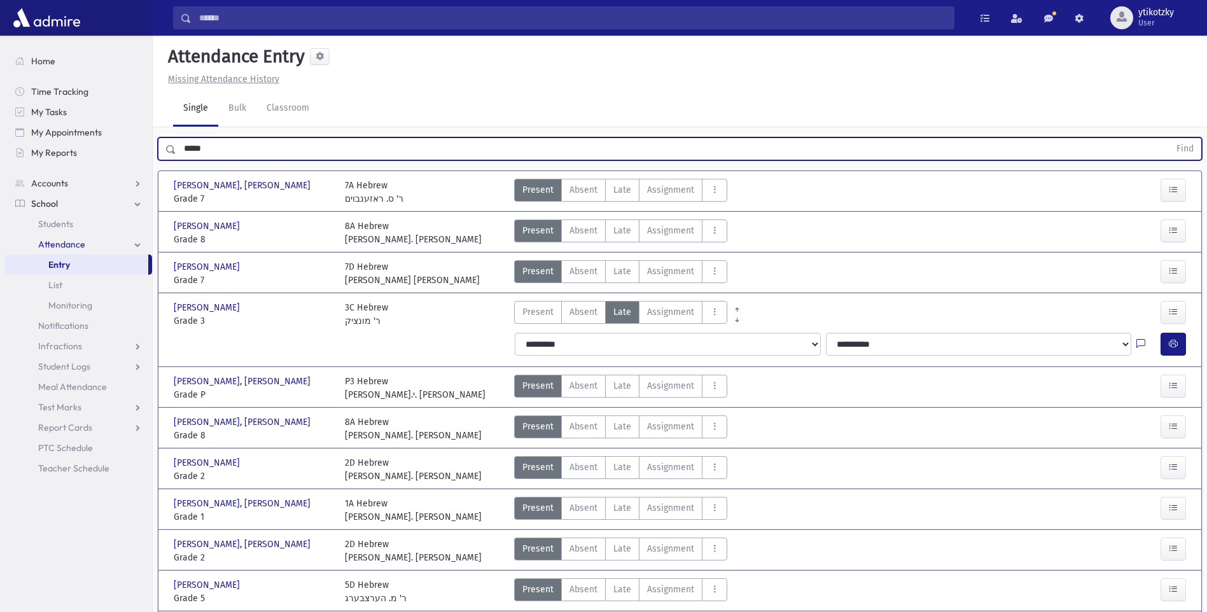
drag, startPoint x: 209, startPoint y: 150, endPoint x: 0, endPoint y: 149, distance: 209.4
click at [0, 150] on html "Search Results All Accounts Students" at bounding box center [603, 306] width 1207 height 612
type input "******"
click at [1169, 138] on button "Find" at bounding box center [1185, 149] width 32 height 22
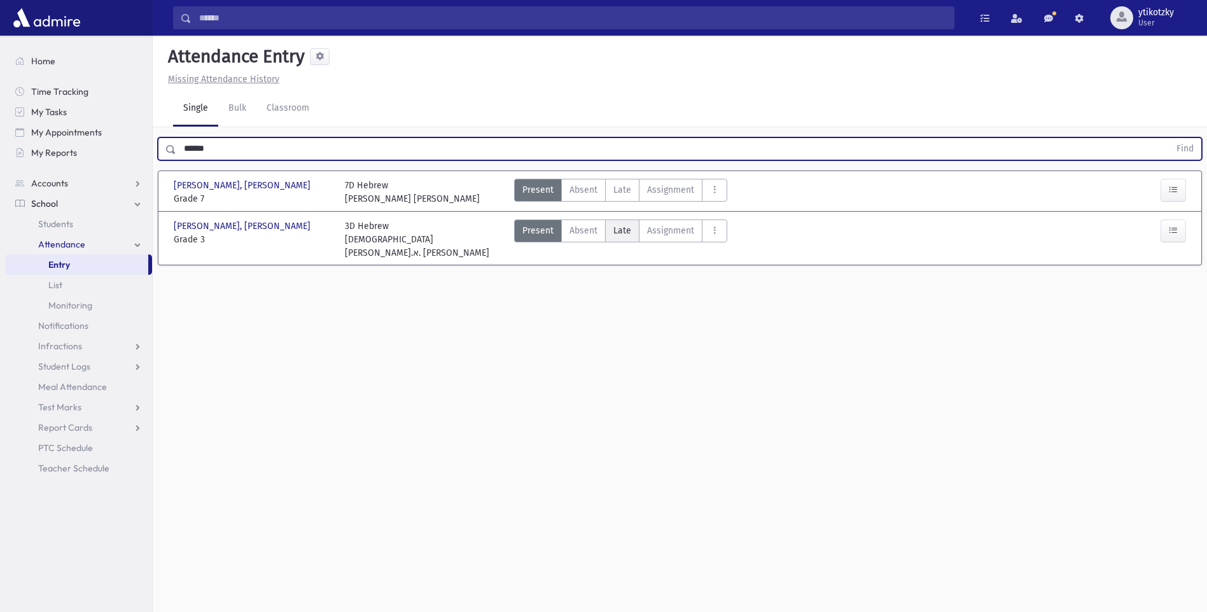
click at [615, 237] on span "Late" at bounding box center [622, 230] width 18 height 13
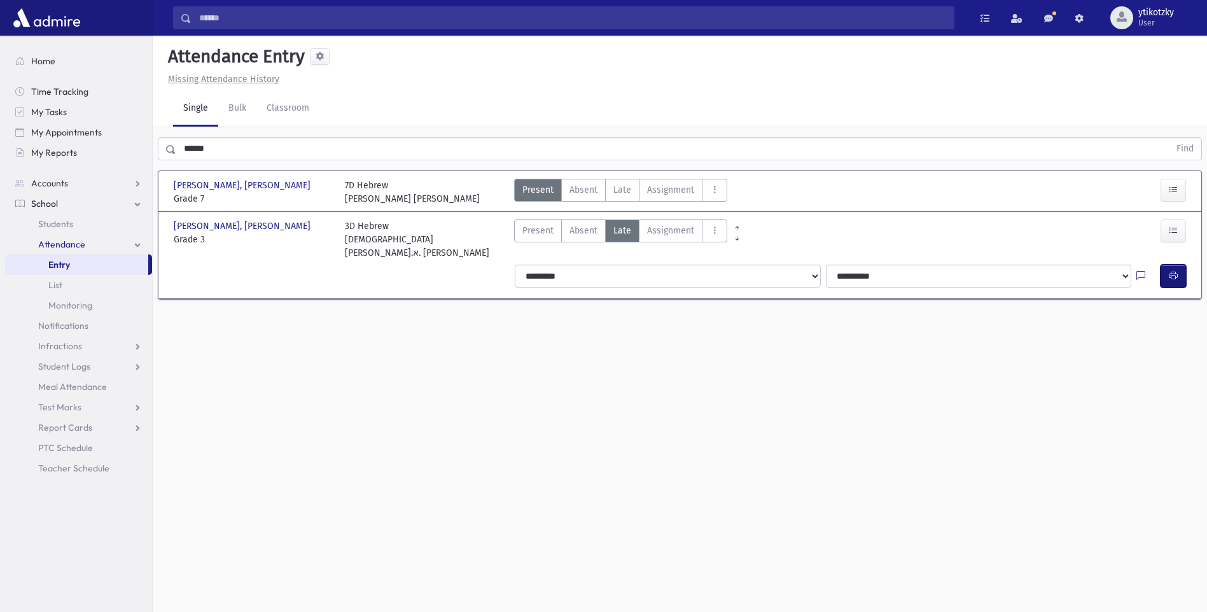
click at [1170, 265] on button "button" at bounding box center [1173, 276] width 25 height 23
